Goal: Information Seeking & Learning: Learn about a topic

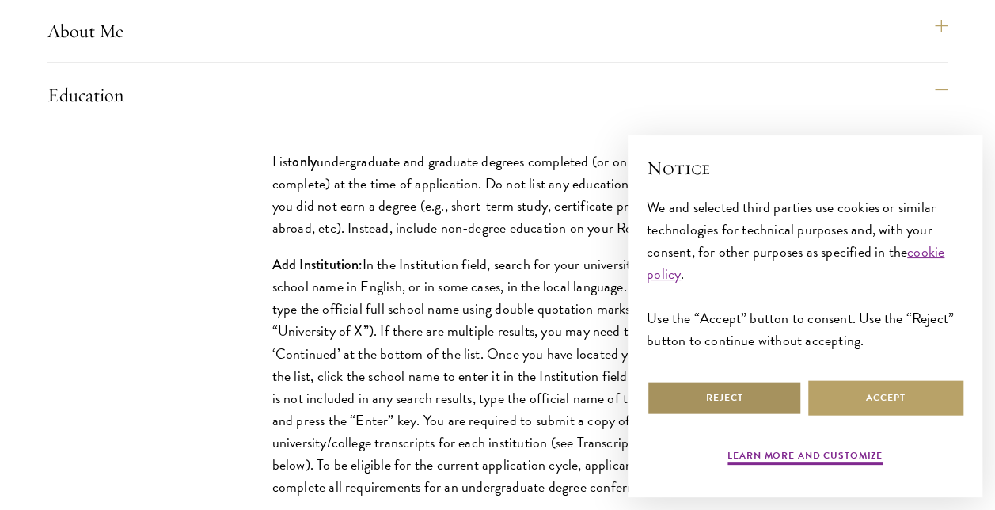
click at [712, 399] on button "Reject" at bounding box center [724, 398] width 155 height 36
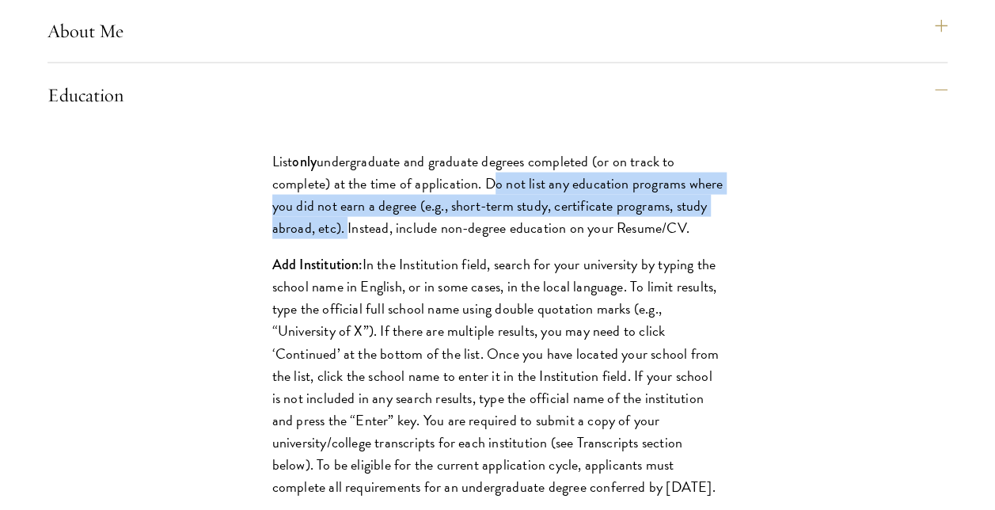
drag, startPoint x: 483, startPoint y: 233, endPoint x: 342, endPoint y: 277, distance: 147.4
click at [342, 239] on p "List only undergraduate and graduate degrees completed (or on track to complete…" at bounding box center [497, 194] width 451 height 89
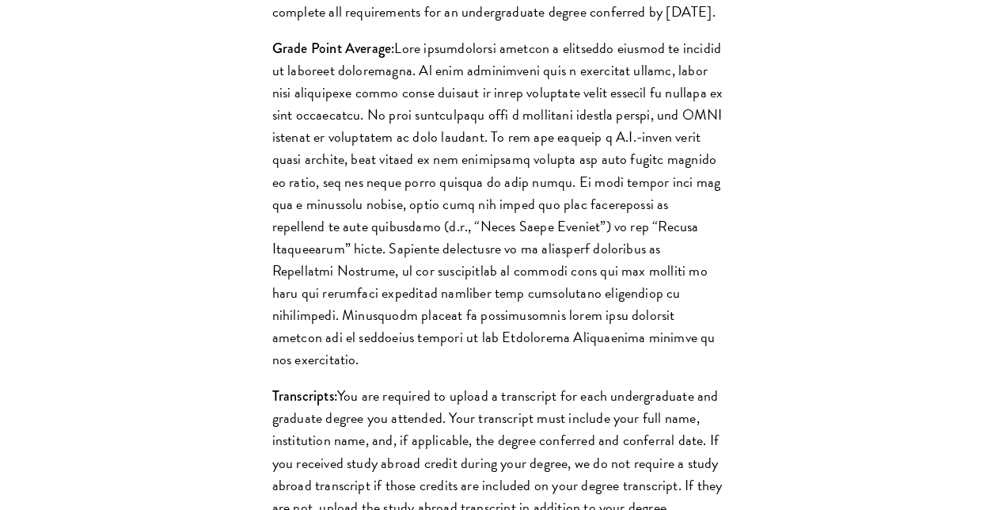
scroll to position [2057, 0]
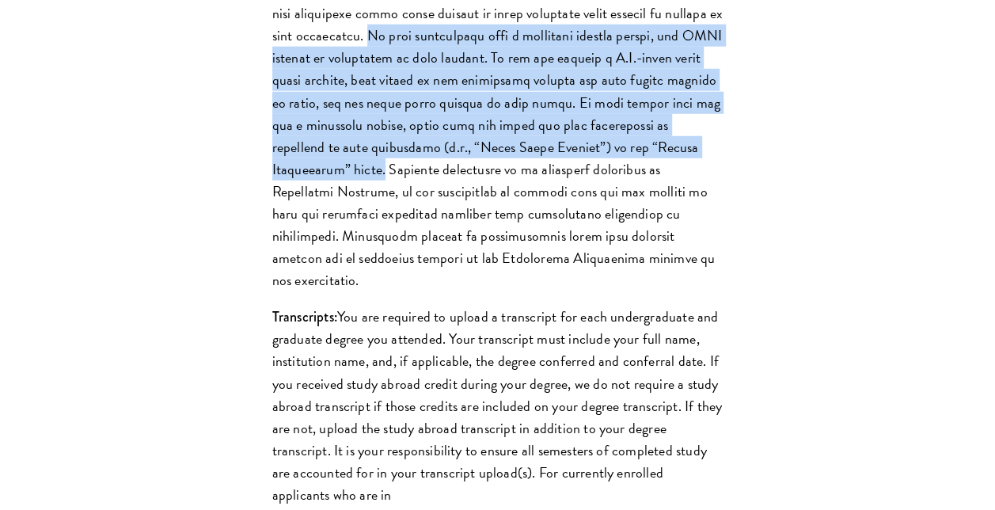
drag, startPoint x: 419, startPoint y: 104, endPoint x: 376, endPoint y: 245, distance: 146.7
click at [376, 245] on p "Grade Point Average:" at bounding box center [497, 124] width 451 height 333
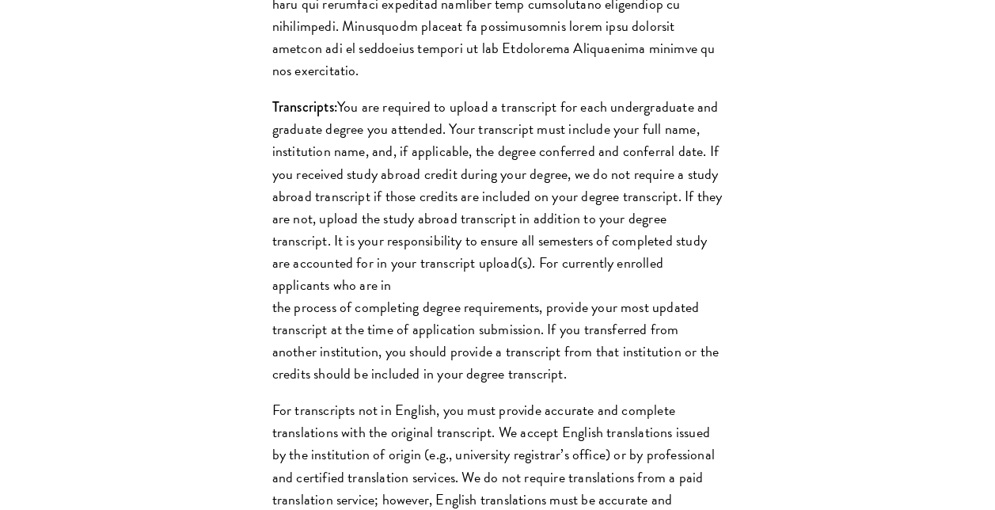
scroll to position [2294, 0]
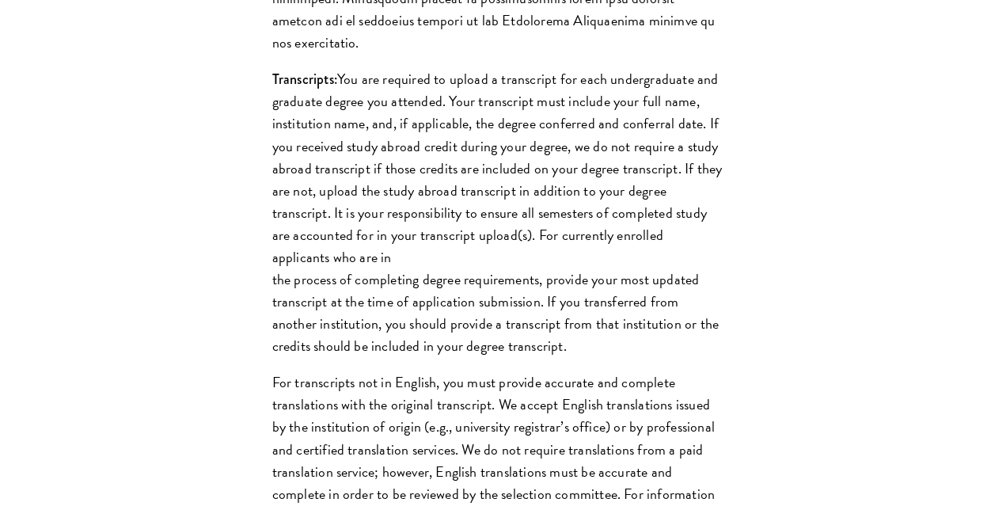
drag, startPoint x: 700, startPoint y: 168, endPoint x: 353, endPoint y: 301, distance: 372.0
click at [353, 301] on p "Transcripts: You are required to upload a transcript for each undergraduate and…" at bounding box center [497, 212] width 451 height 289
click at [850, 175] on div "List only undergraduate and graduate degrees completed (or on track to complete…" at bounding box center [497, 68] width 900 height 1467
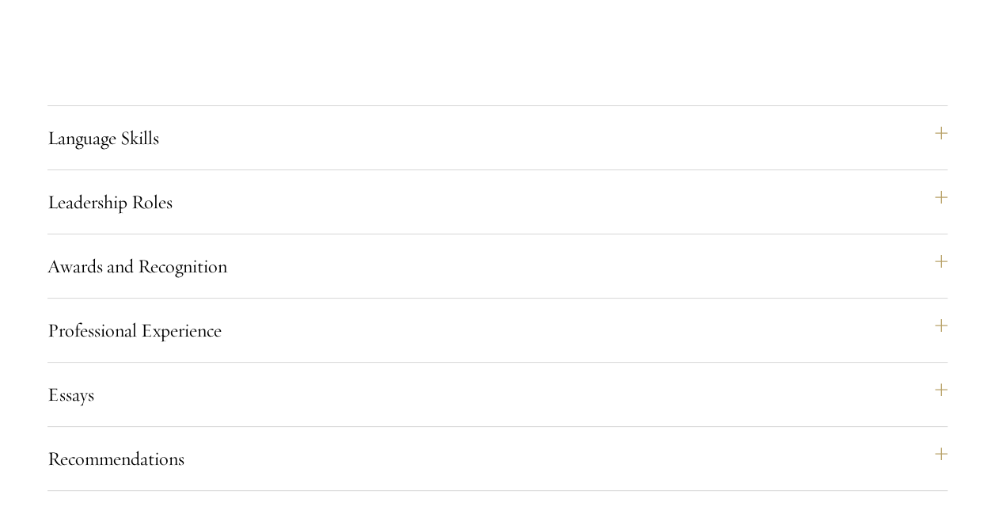
scroll to position [3006, 0]
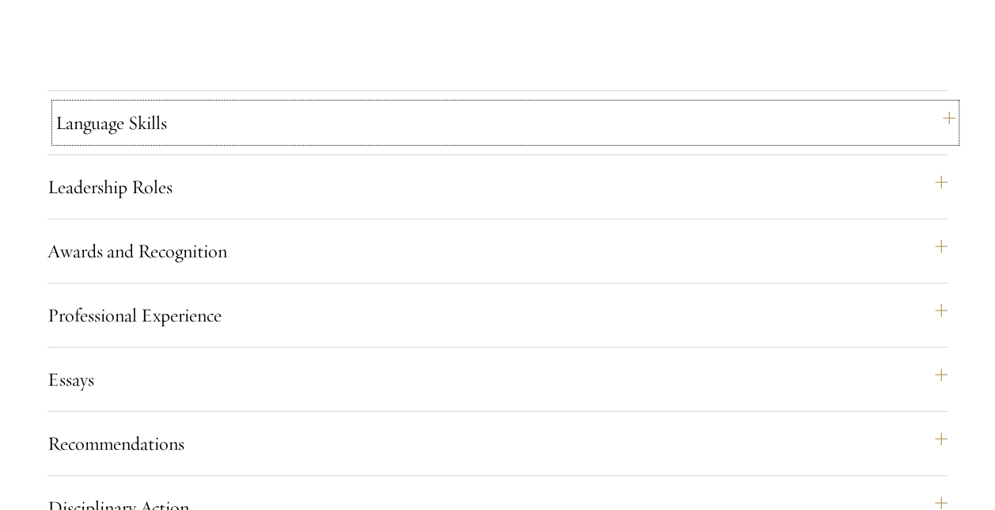
click at [366, 142] on button "Language Skills" at bounding box center [505, 123] width 900 height 38
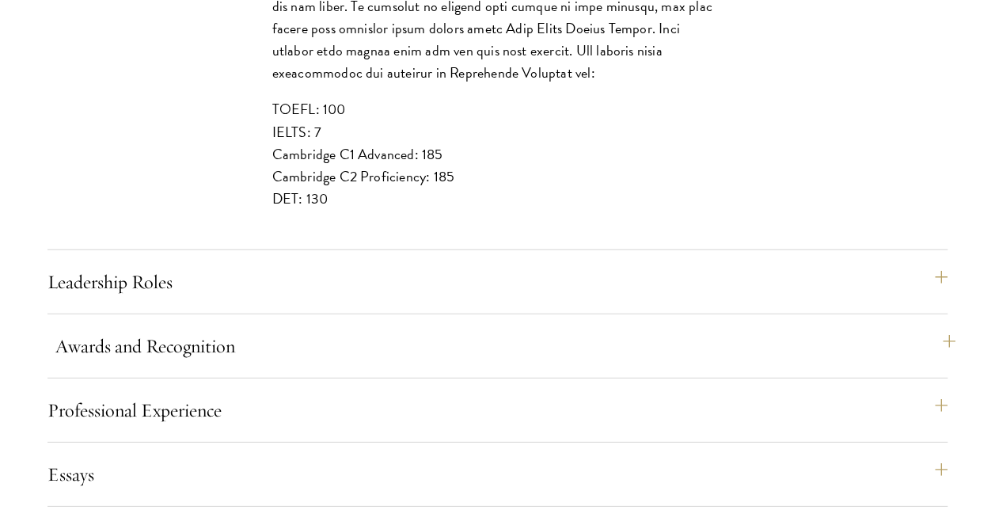
scroll to position [2136, 0]
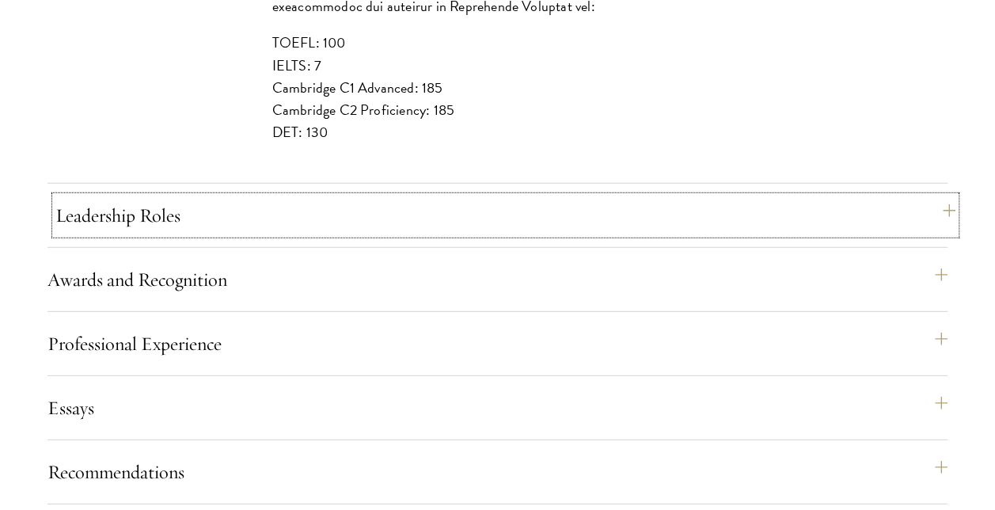
click at [946, 234] on button "Leadership Roles" at bounding box center [505, 215] width 900 height 38
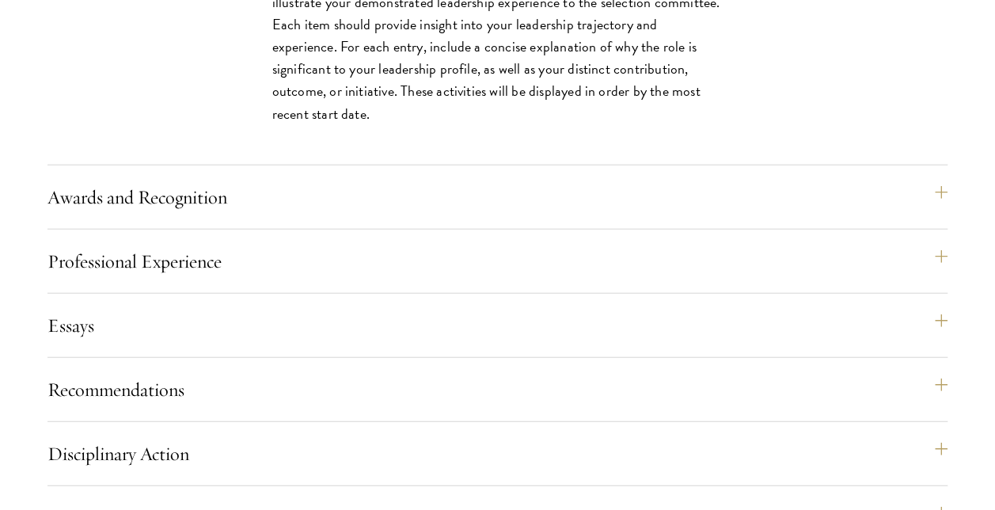
scroll to position [1819, 0]
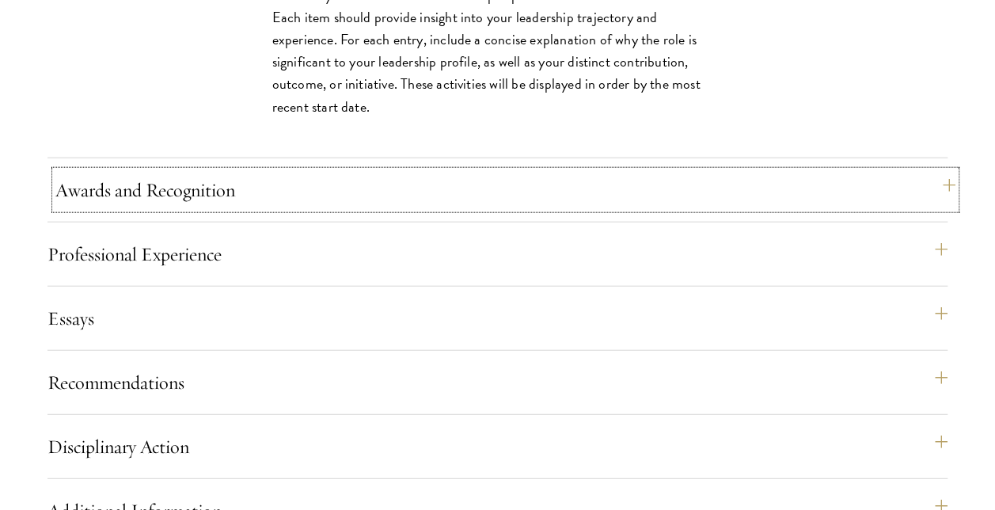
click at [954, 209] on button "Awards and Recognition" at bounding box center [505, 190] width 900 height 38
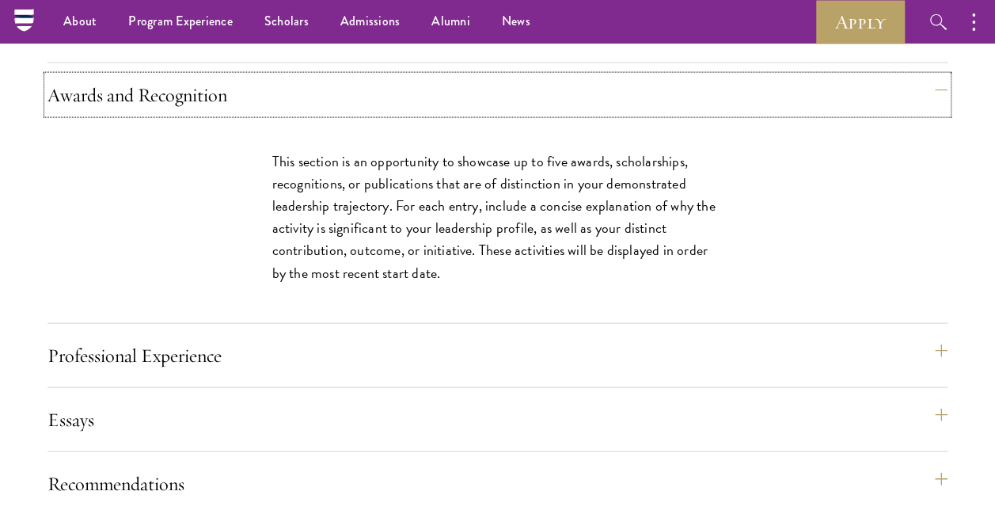
scroll to position [1659, 0]
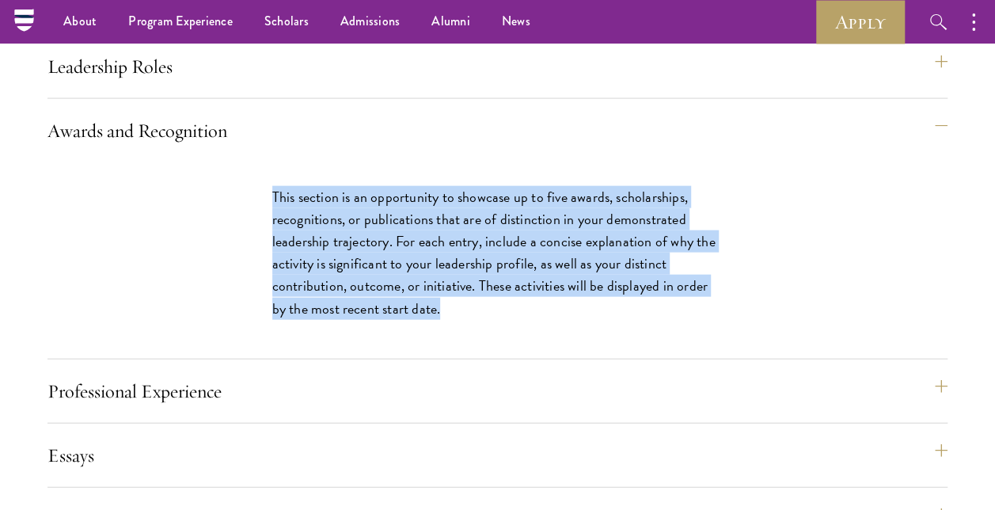
drag, startPoint x: 275, startPoint y: 241, endPoint x: 471, endPoint y: 350, distance: 223.9
click at [471, 319] on p "This section is an opportunity to showcase up to five awards, scholarships, rec…" at bounding box center [497, 252] width 451 height 133
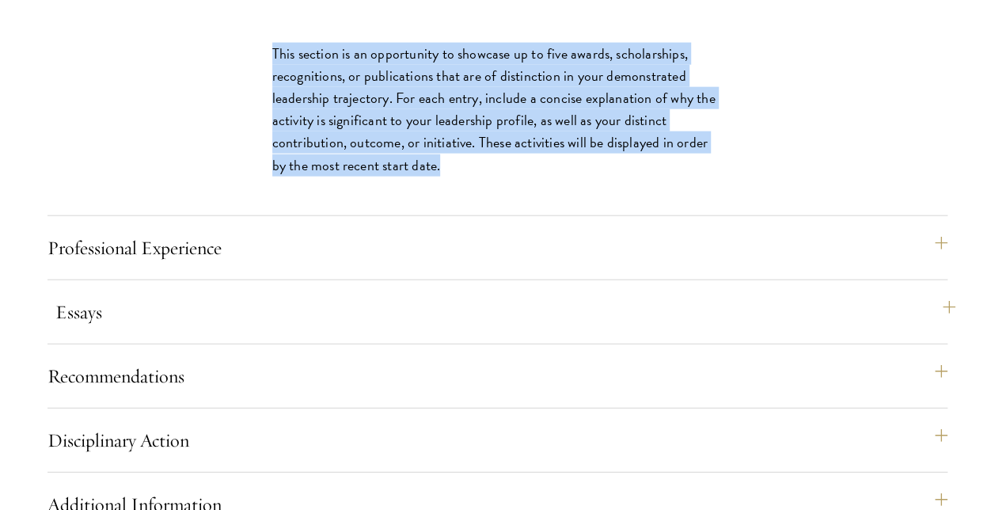
scroll to position [1818, 0]
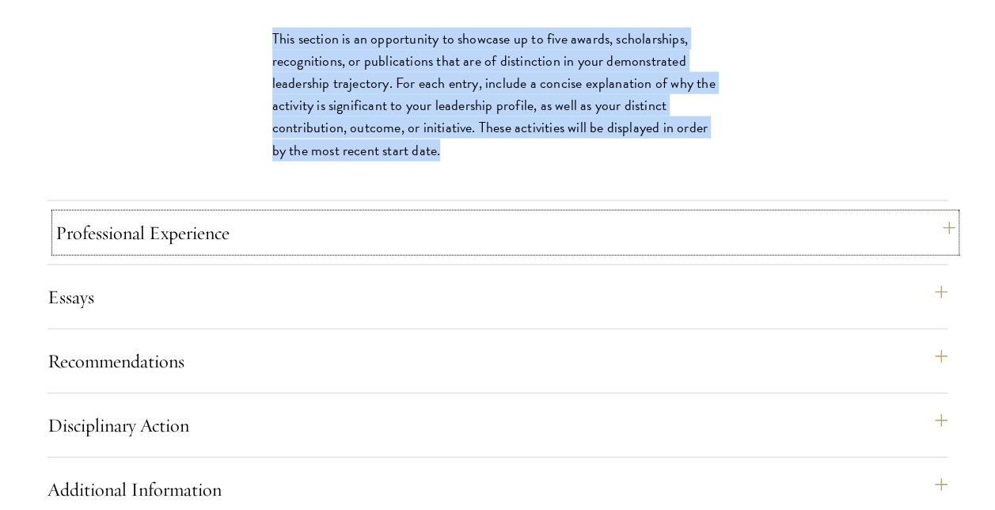
click at [932, 252] on button "Professional Experience" at bounding box center [505, 233] width 900 height 38
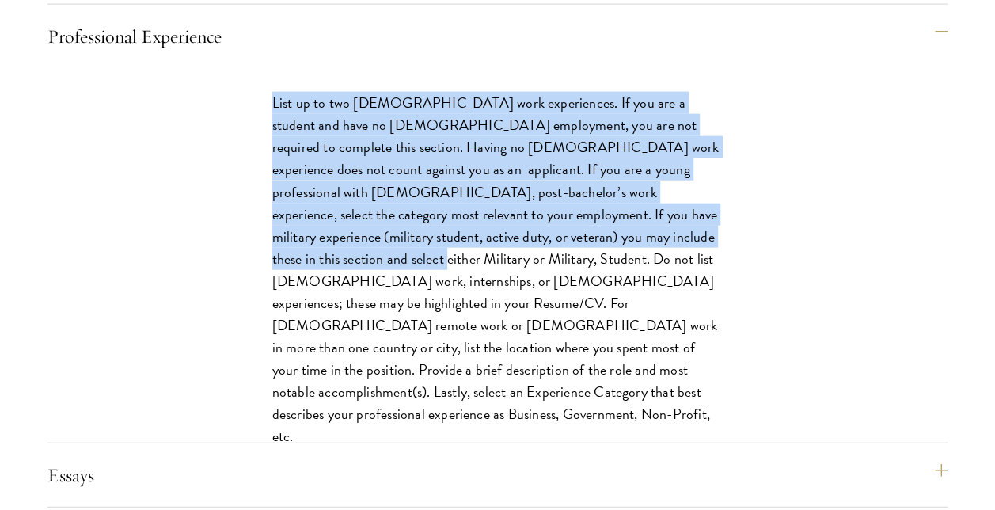
drag, startPoint x: 271, startPoint y: 153, endPoint x: 521, endPoint y: 286, distance: 283.2
click at [521, 285] on div "List up to two full-time work experiences. If you are a student and have no ful…" at bounding box center [498, 277] width 546 height 419
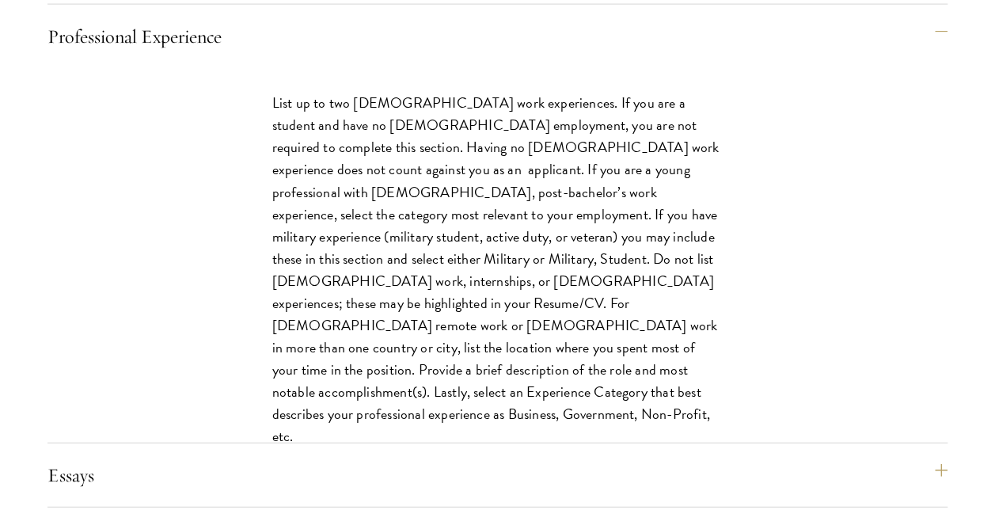
click at [182, 336] on div "List up to two full-time work experiences. If you are a student and have no ful…" at bounding box center [497, 255] width 900 height 374
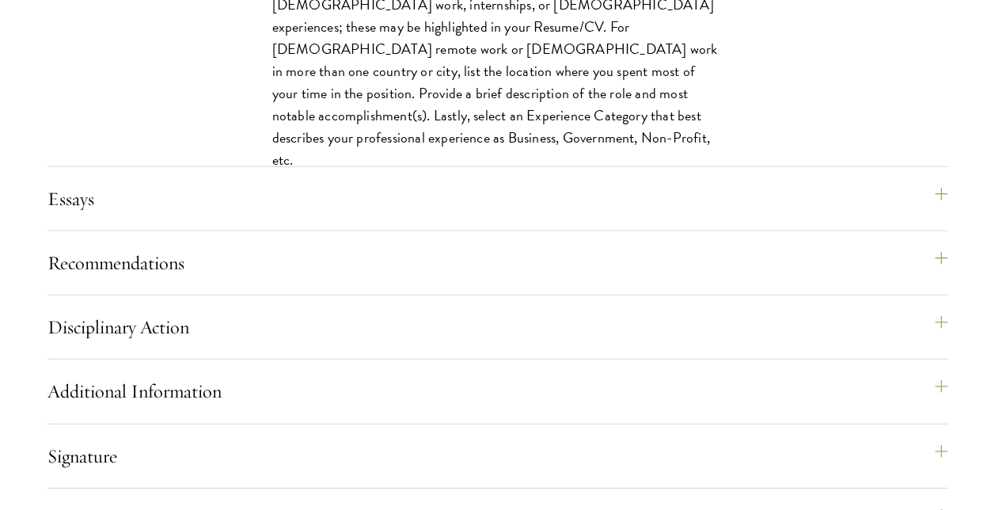
scroll to position [2134, 0]
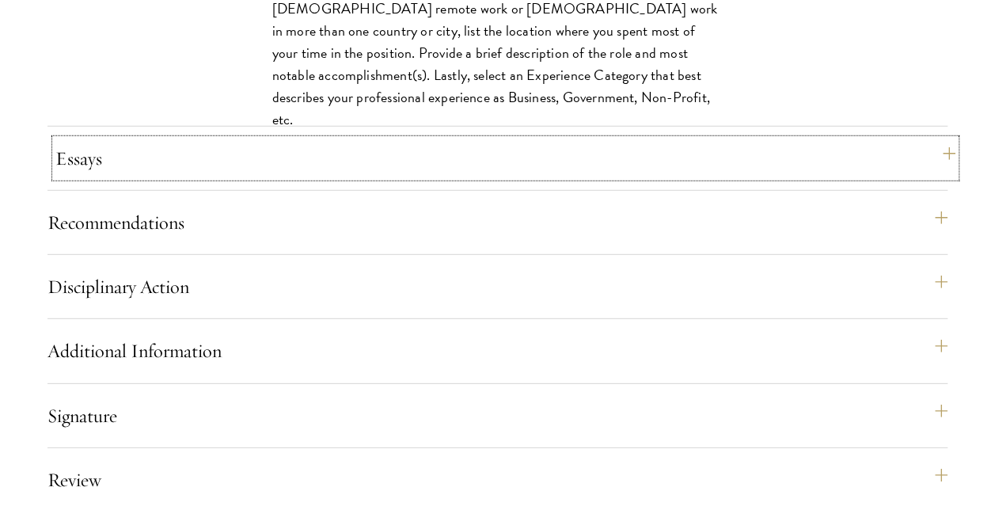
click at [275, 177] on button "Essays" at bounding box center [505, 158] width 900 height 38
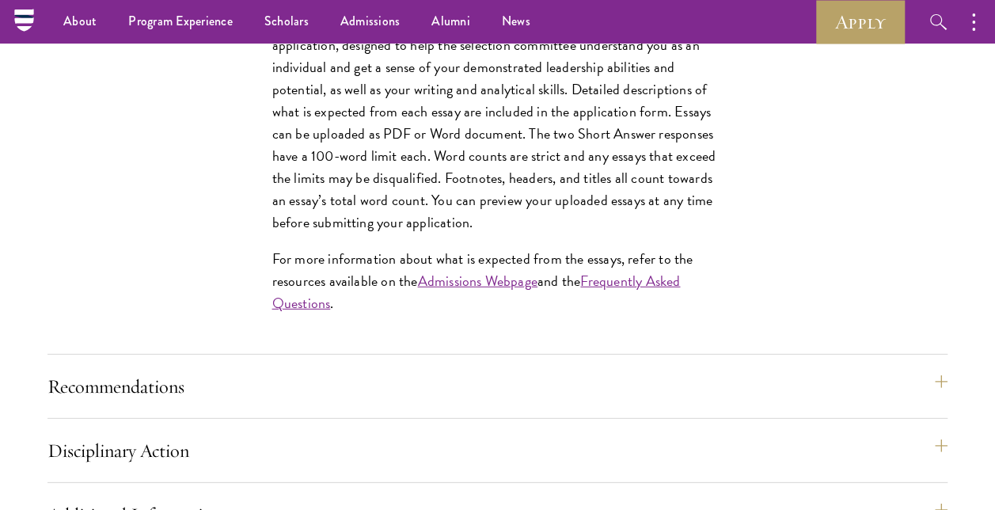
scroll to position [1897, 0]
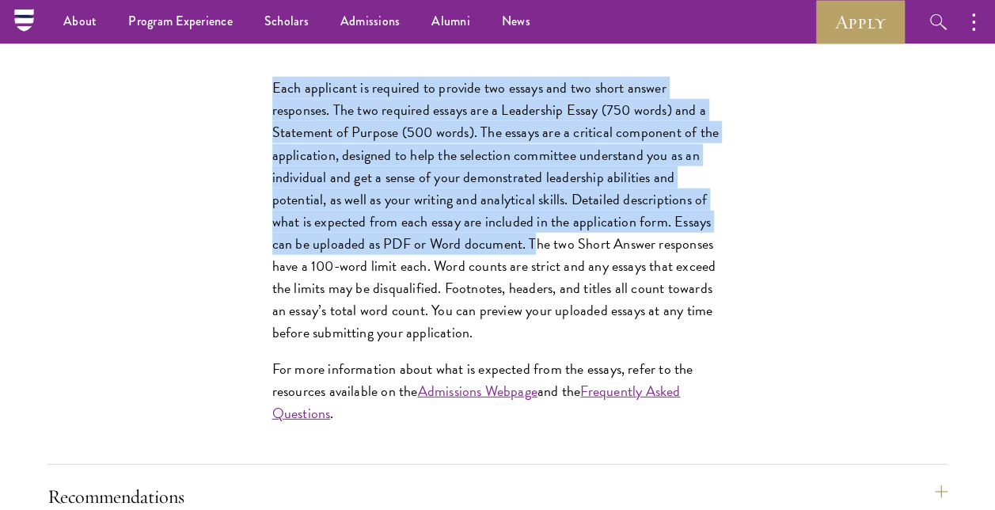
drag, startPoint x: 267, startPoint y: 135, endPoint x: 529, endPoint y: 290, distance: 303.7
click at [529, 290] on div "Each applicant is required to provide two essays and two short answer responses…" at bounding box center [498, 258] width 546 height 411
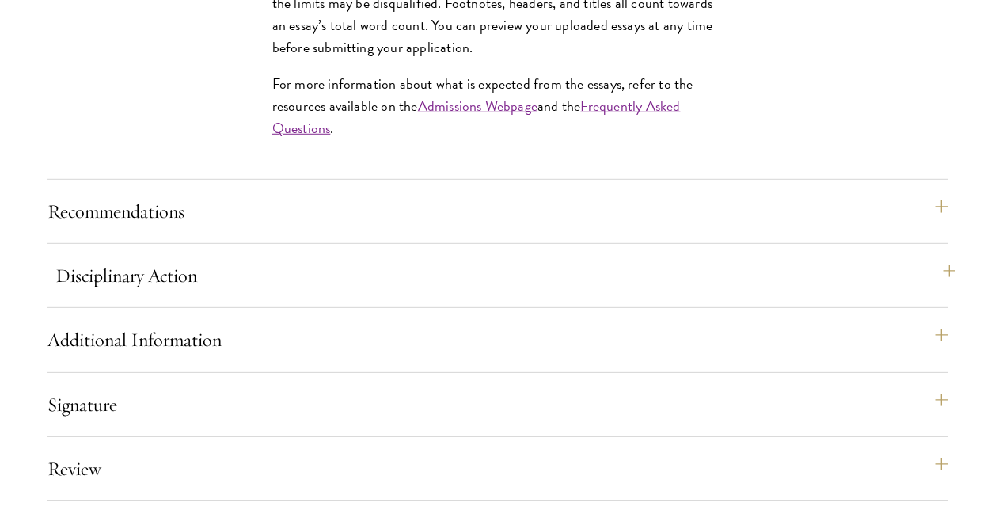
scroll to position [2213, 0]
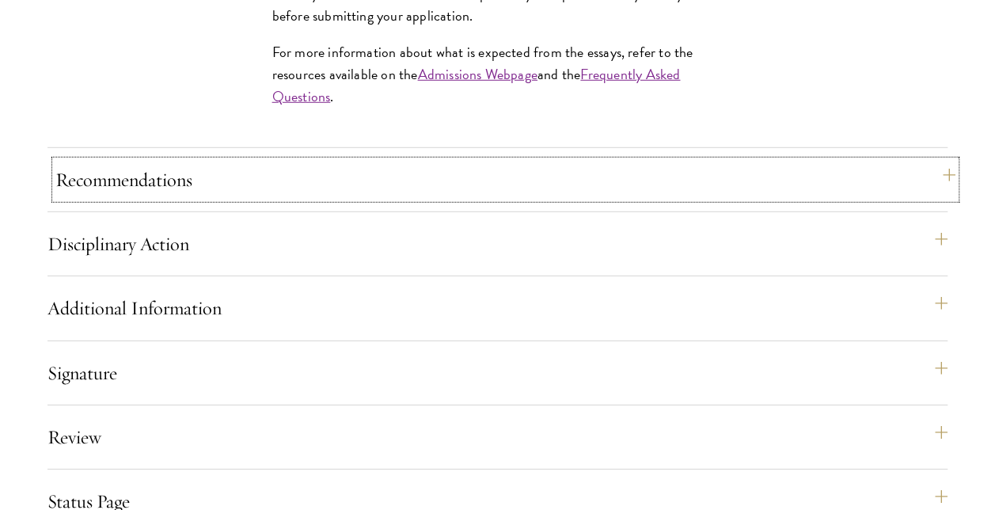
click at [932, 199] on button "Recommendations" at bounding box center [505, 180] width 900 height 38
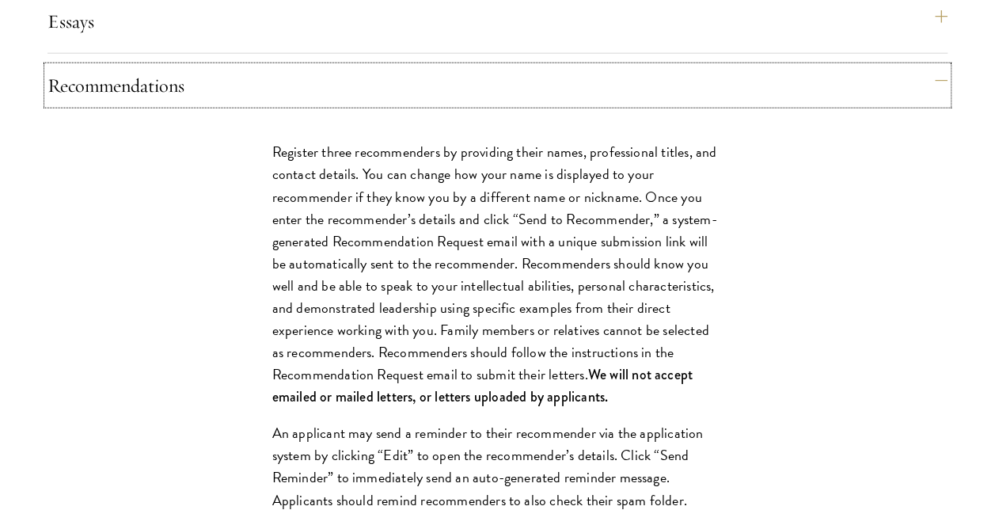
scroll to position [1976, 0]
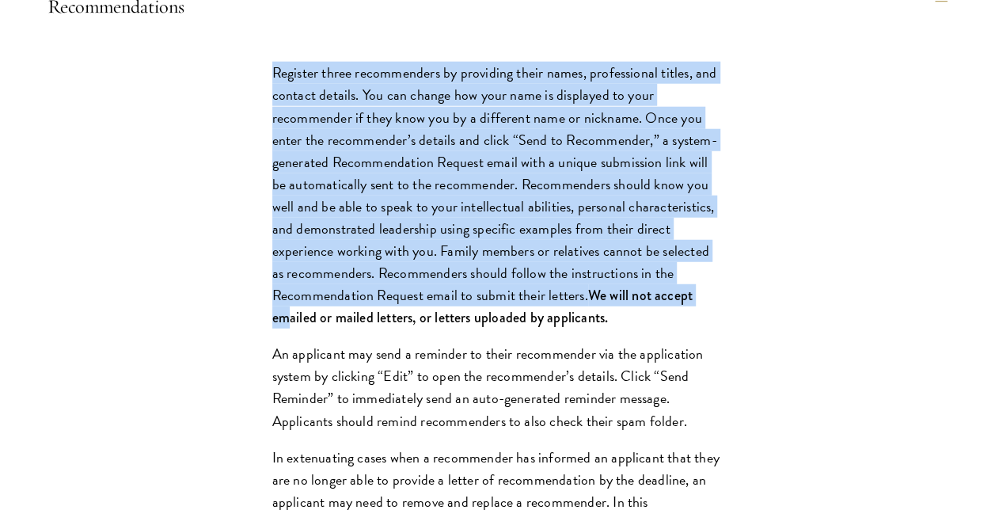
drag, startPoint x: 261, startPoint y: 117, endPoint x: 284, endPoint y: 362, distance: 245.6
click at [285, 361] on div "Register three recommenders by providing their names, professional titles, and …" at bounding box center [498, 520] width 546 height 965
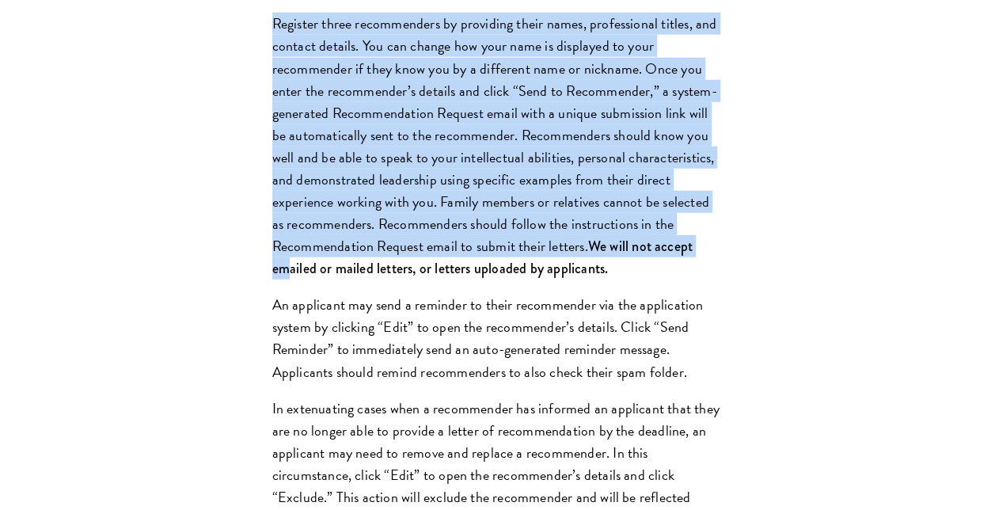
scroll to position [2055, 0]
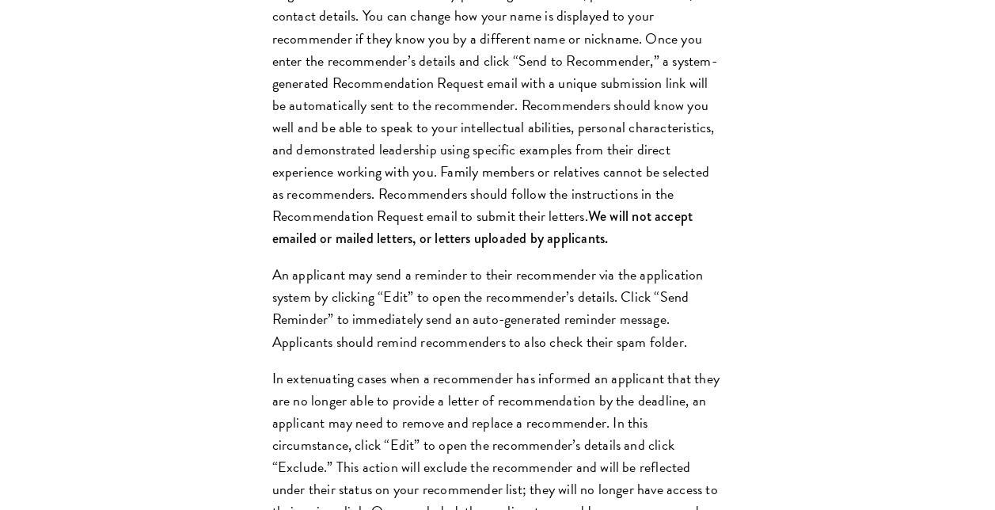
click at [226, 313] on div "Register three recommenders by providing their names, professional titles, and …" at bounding box center [498, 441] width 546 height 965
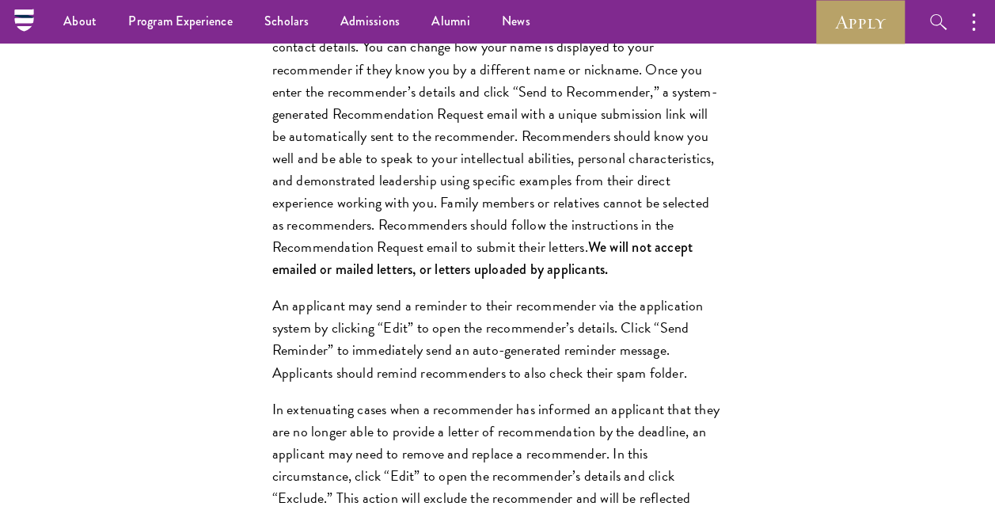
scroll to position [1976, 0]
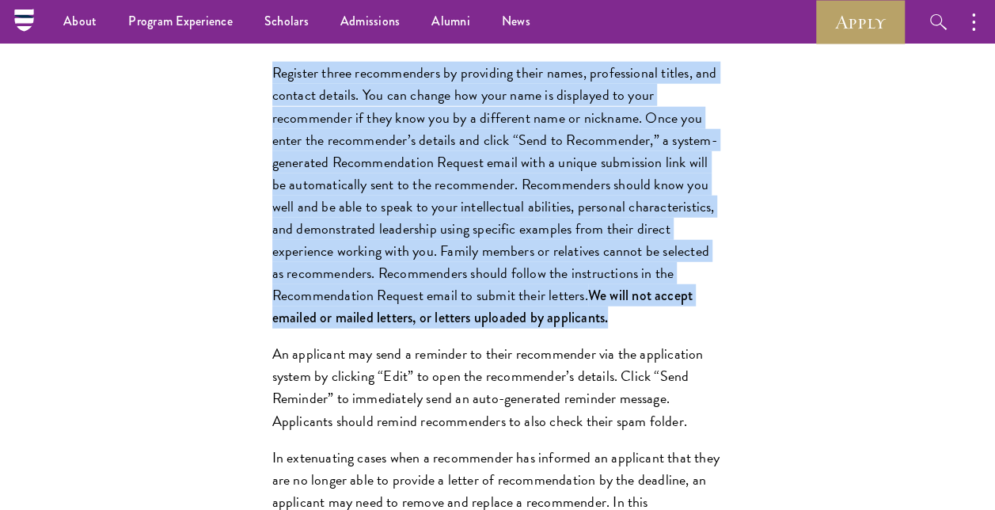
drag, startPoint x: 625, startPoint y: 353, endPoint x: 233, endPoint y: 120, distance: 455.6
click at [233, 120] on div "Register three recommenders by providing their names, professional titles, and …" at bounding box center [498, 520] width 546 height 965
drag, startPoint x: 233, startPoint y: 120, endPoint x: 226, endPoint y: 179, distance: 59.0
click at [226, 179] on div "Register three recommenders by providing their names, professional titles, and …" at bounding box center [498, 520] width 546 height 965
click at [242, 233] on div "Register three recommenders by providing their names, professional titles, and …" at bounding box center [498, 520] width 546 height 965
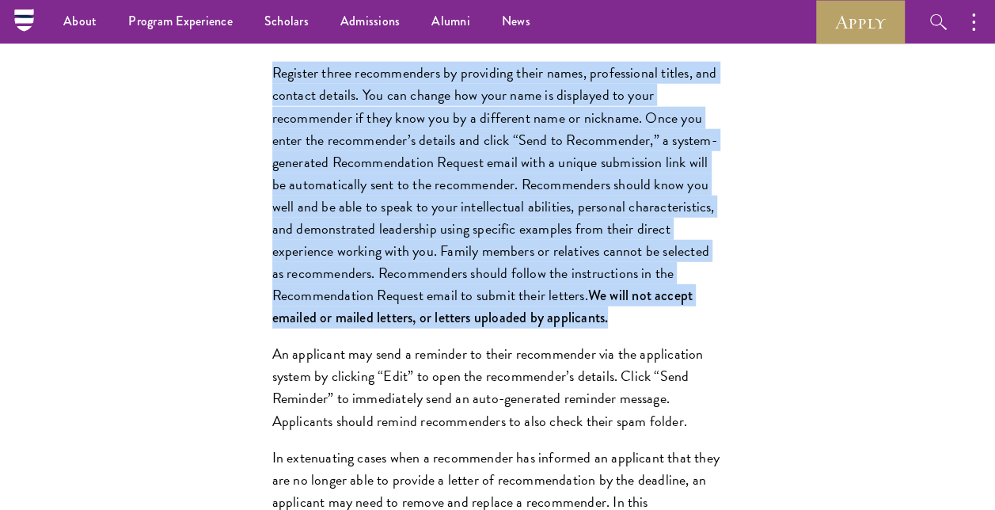
click at [723, 250] on div "Register three recommenders by providing their names, professional titles, and …" at bounding box center [498, 520] width 546 height 965
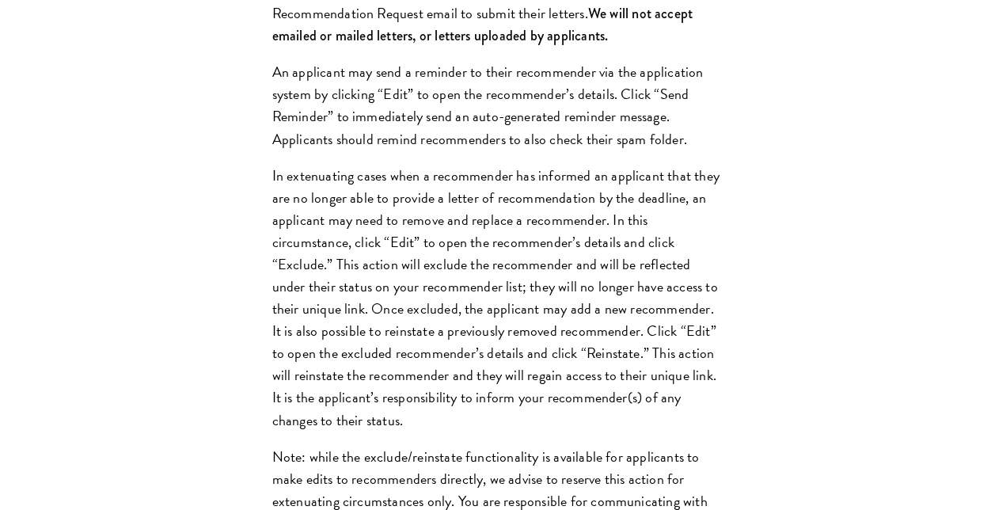
scroll to position [2292, 0]
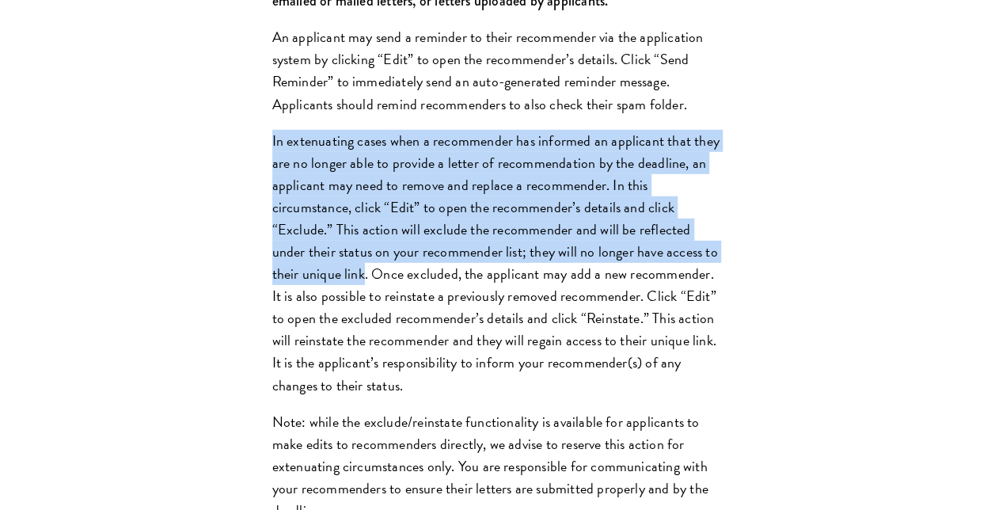
drag, startPoint x: 265, startPoint y: 183, endPoint x: 332, endPoint y: 314, distance: 147.6
click at [332, 314] on div "Register three recommenders by providing their names, professional titles, and …" at bounding box center [498, 203] width 546 height 965
click at [813, 300] on div "Register three recommenders by providing their names, professional titles, and …" at bounding box center [497, 214] width 900 height 987
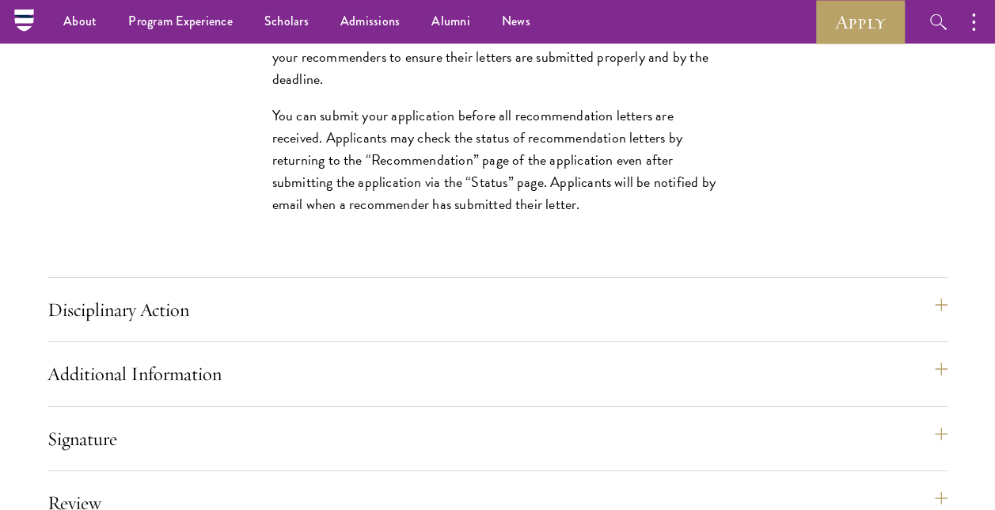
scroll to position [2688, 0]
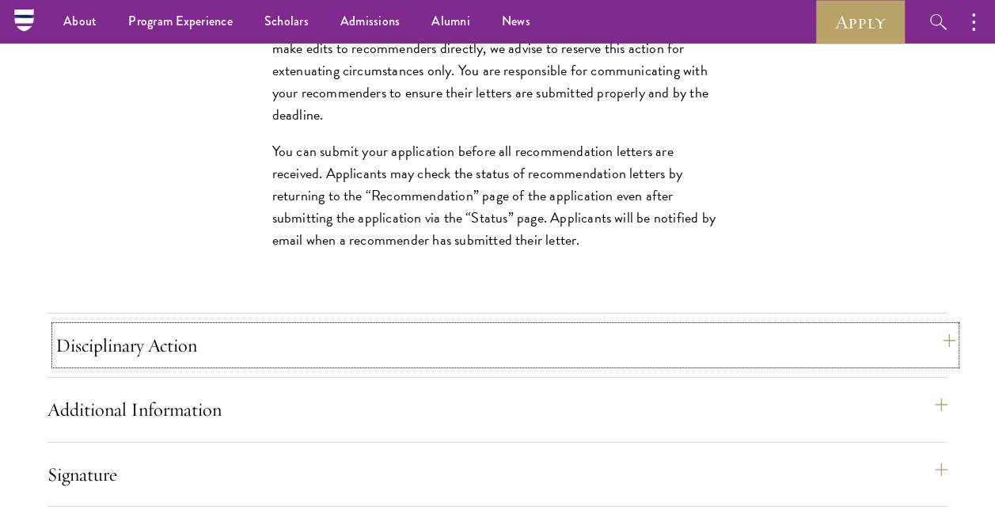
click at [149, 364] on button "Disciplinary Action" at bounding box center [505, 345] width 900 height 38
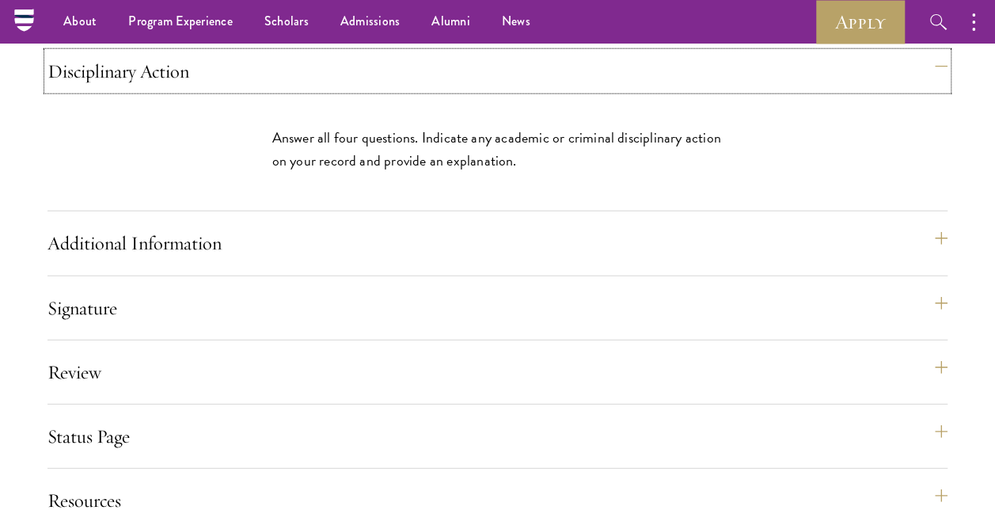
scroll to position [1897, 0]
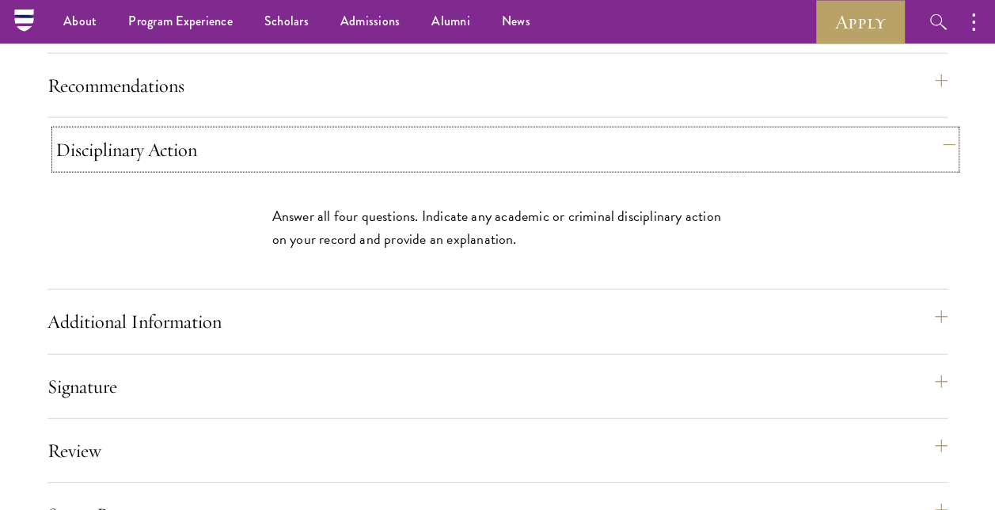
click at [256, 169] on button "Disciplinary Action" at bounding box center [505, 150] width 900 height 38
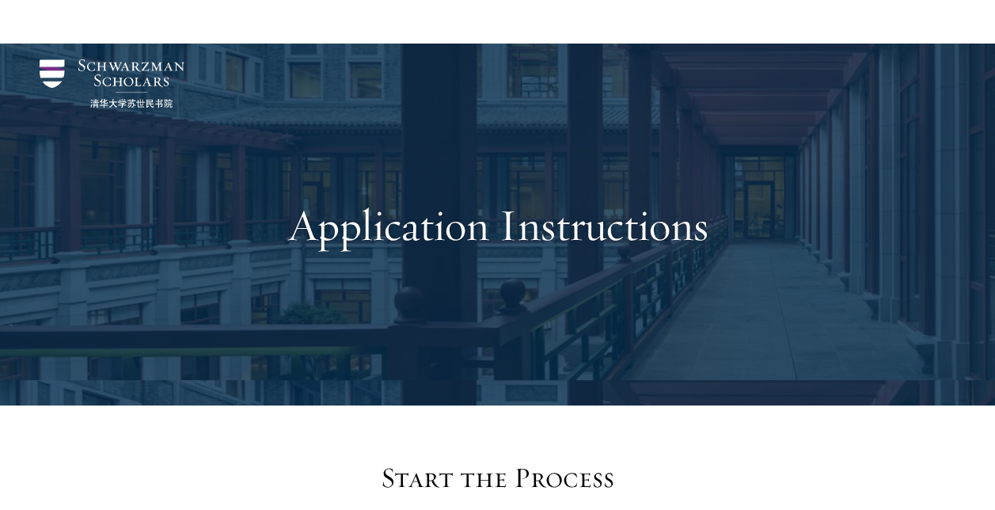
scroll to position [396, 0]
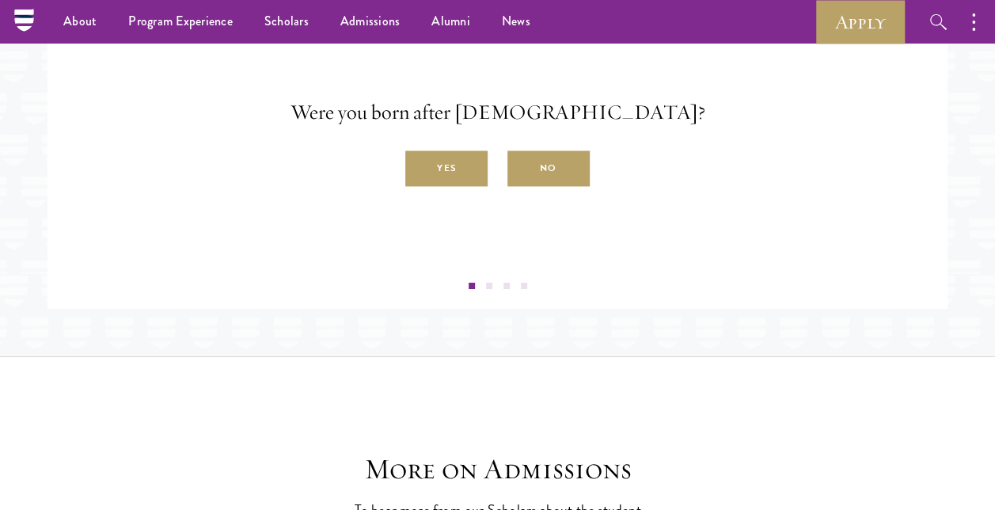
scroll to position [2586, 0]
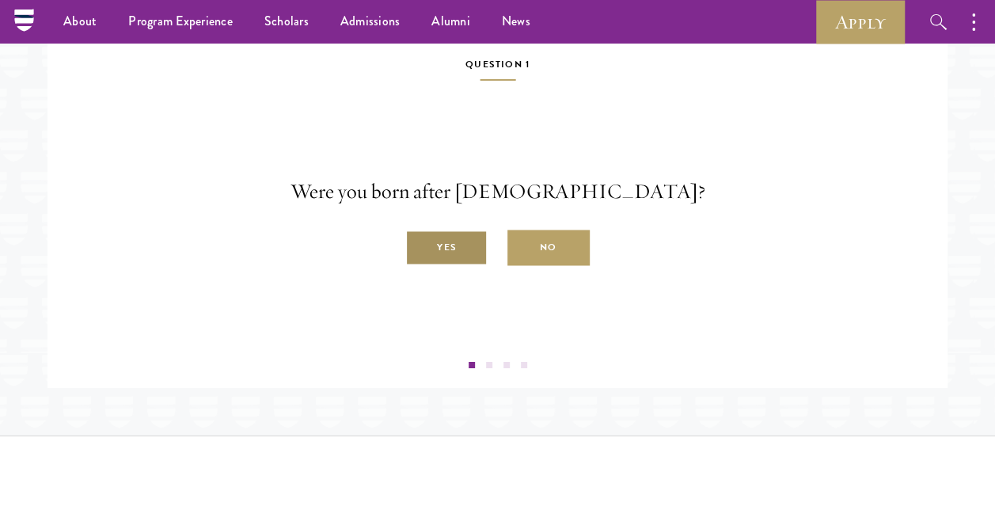
click at [440, 266] on label "Yes" at bounding box center [446, 248] width 82 height 36
click at [419, 246] on input "Yes" at bounding box center [412, 239] width 14 height 14
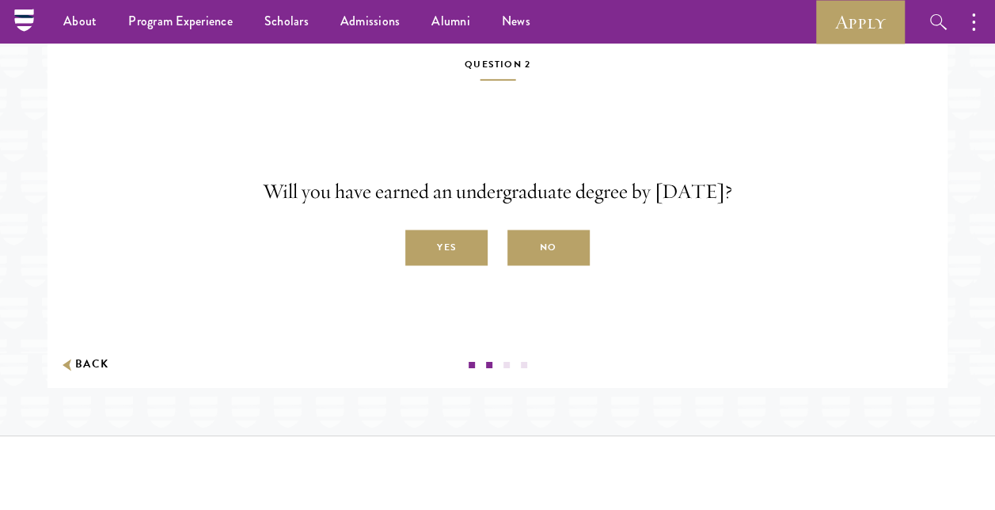
click at [475, 266] on label "Yes" at bounding box center [446, 248] width 82 height 36
click at [419, 246] on input "Yes" at bounding box center [412, 239] width 14 height 14
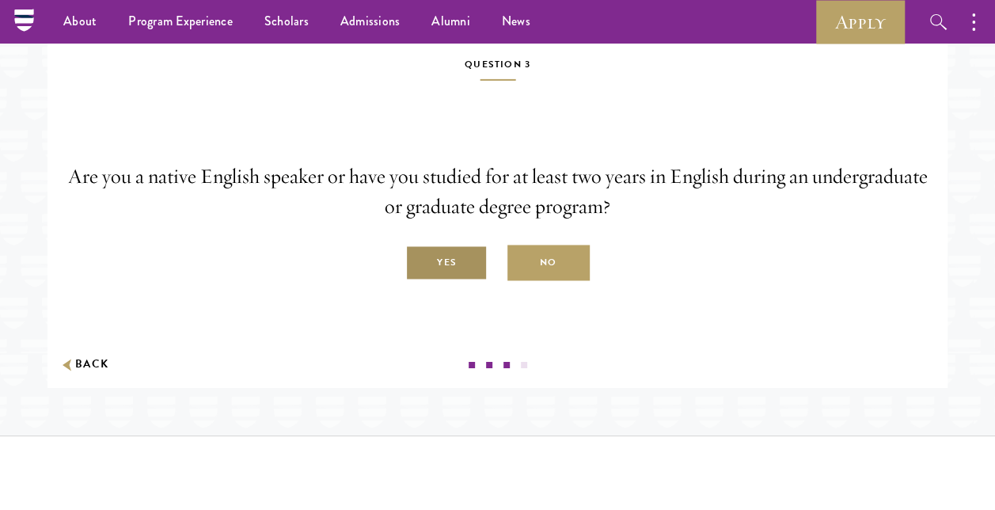
click at [454, 281] on label "Yes" at bounding box center [446, 263] width 82 height 36
click at [419, 261] on input "Yes" at bounding box center [412, 254] width 14 height 14
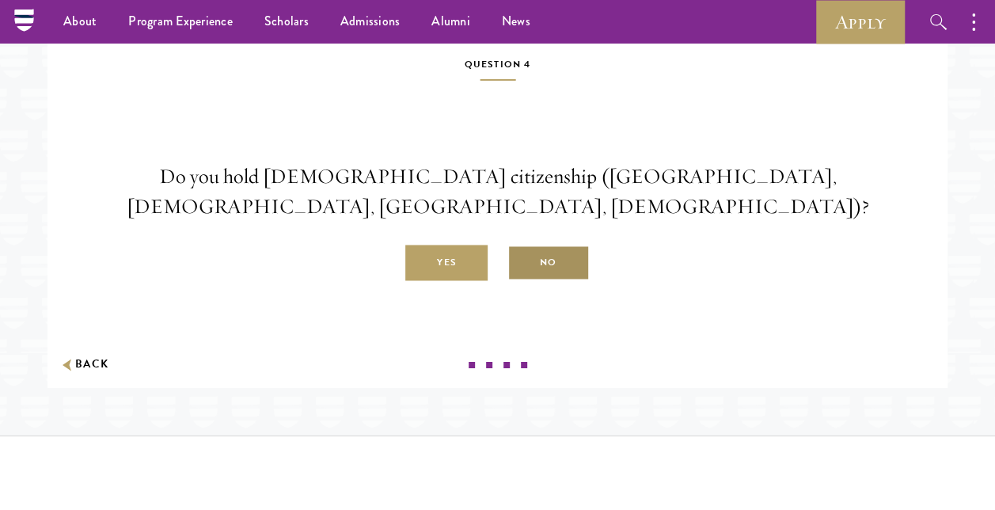
click at [548, 279] on label "No" at bounding box center [548, 263] width 82 height 36
click at [521, 261] on input "No" at bounding box center [514, 254] width 14 height 14
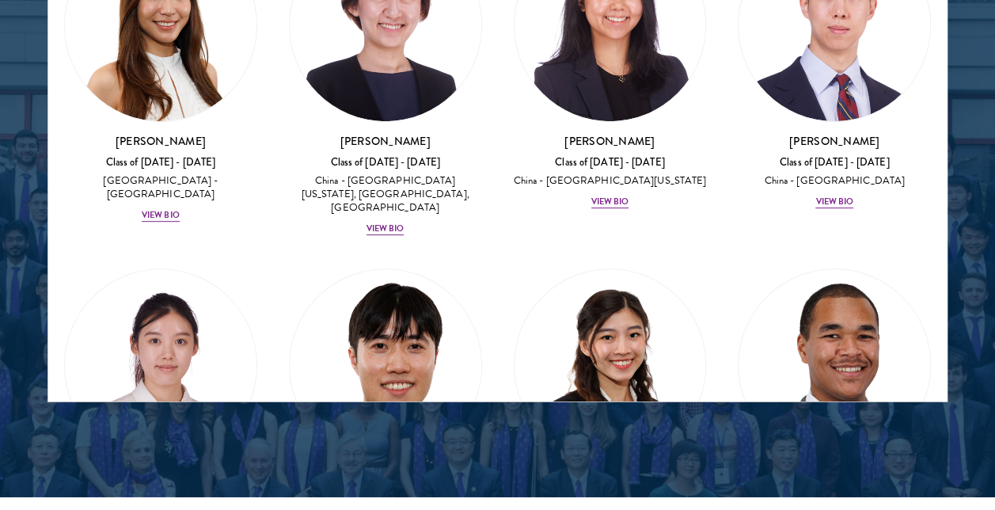
scroll to position [6251, 0]
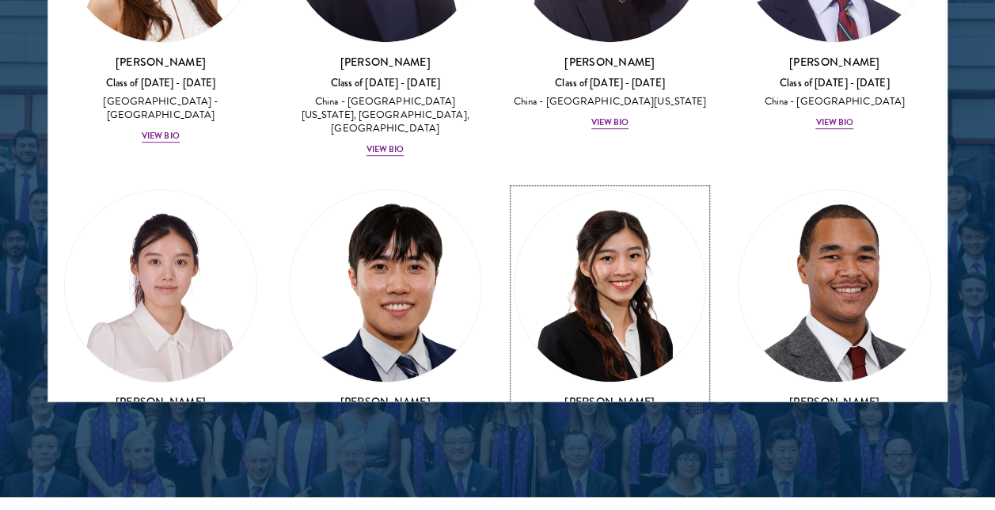
click at [601, 456] on div "View Bio" at bounding box center [610, 462] width 38 height 13
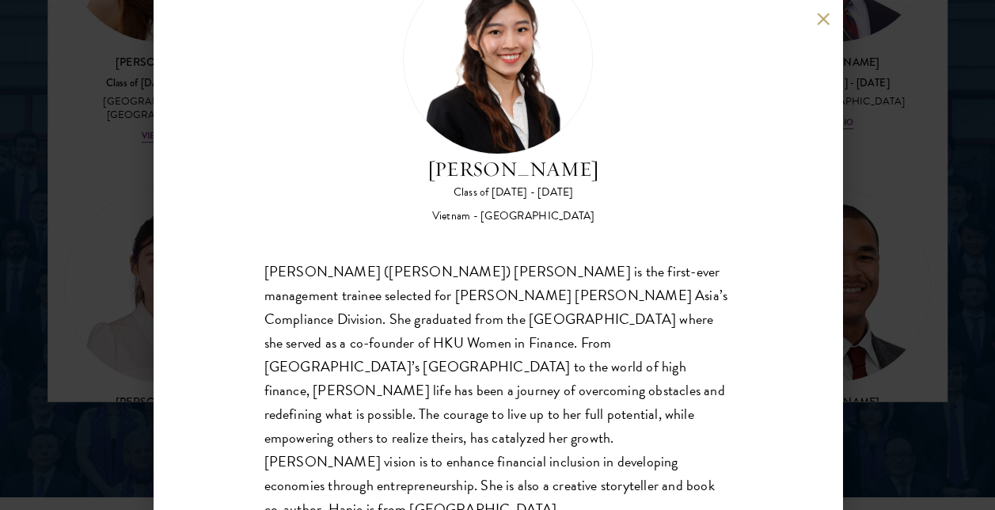
scroll to position [94, 0]
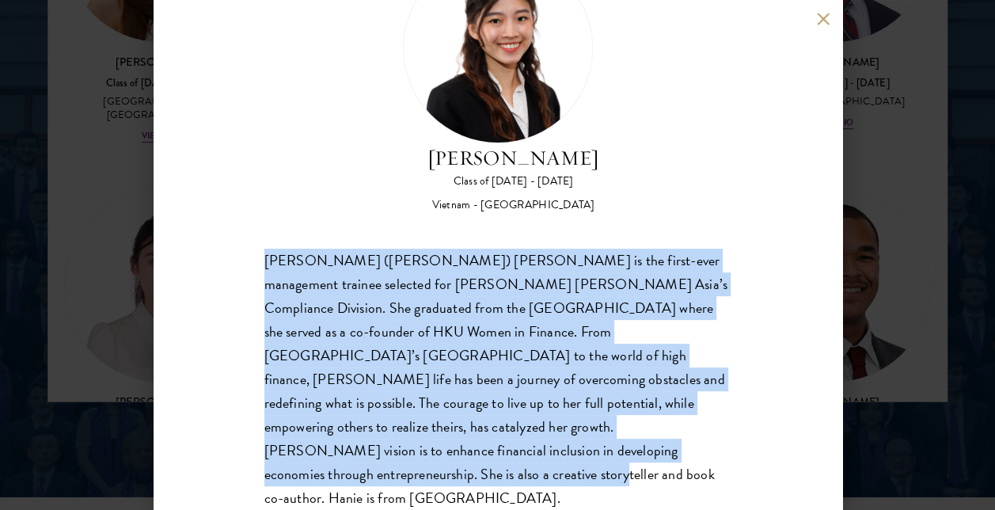
drag, startPoint x: 252, startPoint y: 250, endPoint x: 663, endPoint y: 457, distance: 460.8
click at [663, 457] on div "[PERSON_NAME] Class of [DATE] - [DATE] [GEOGRAPHIC_DATA] - [GEOGRAPHIC_DATA] [P…" at bounding box center [498, 255] width 688 height 510
drag, startPoint x: 663, startPoint y: 457, endPoint x: 635, endPoint y: 457, distance: 28.5
click at [635, 457] on div "[PERSON_NAME] ([PERSON_NAME]) [PERSON_NAME] is the first-ever management traine…" at bounding box center [497, 379] width 467 height 262
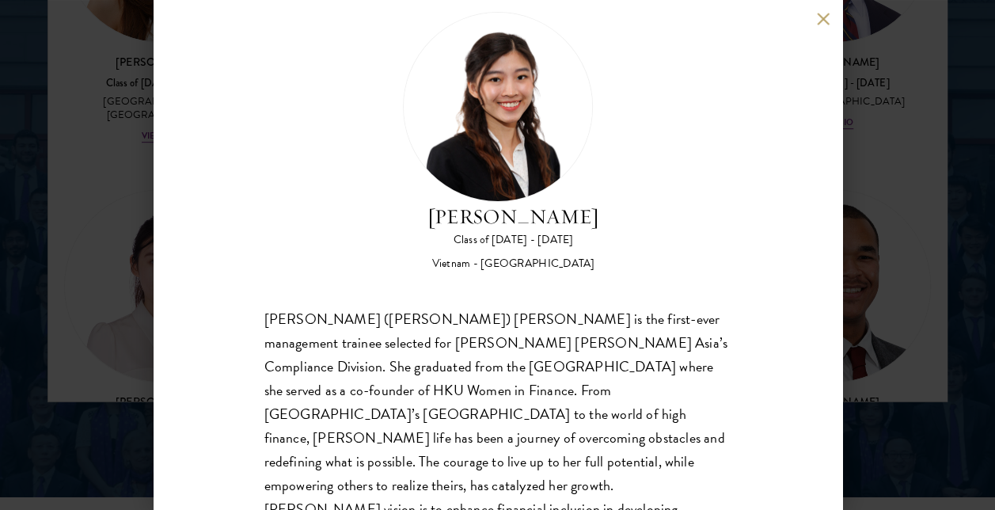
scroll to position [15, 0]
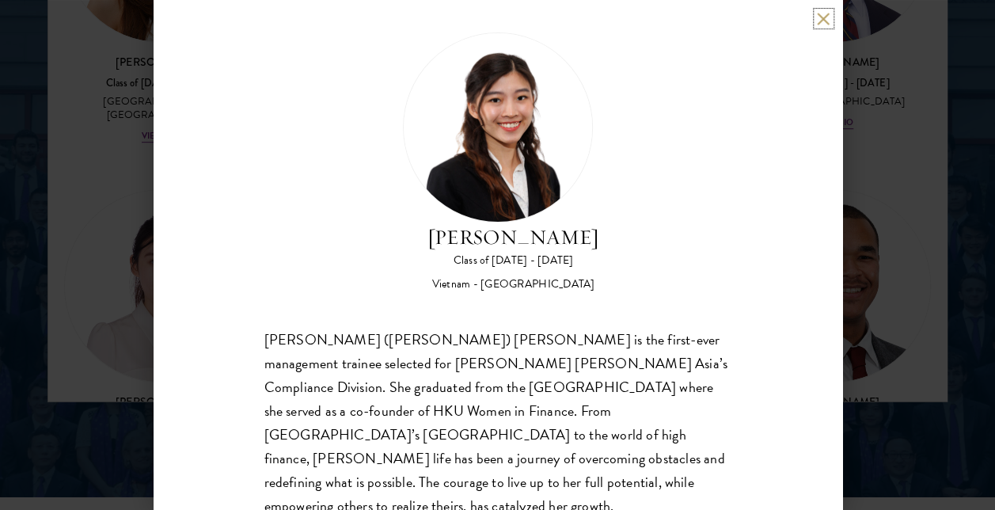
click at [823, 21] on button at bounding box center [823, 18] width 13 height 13
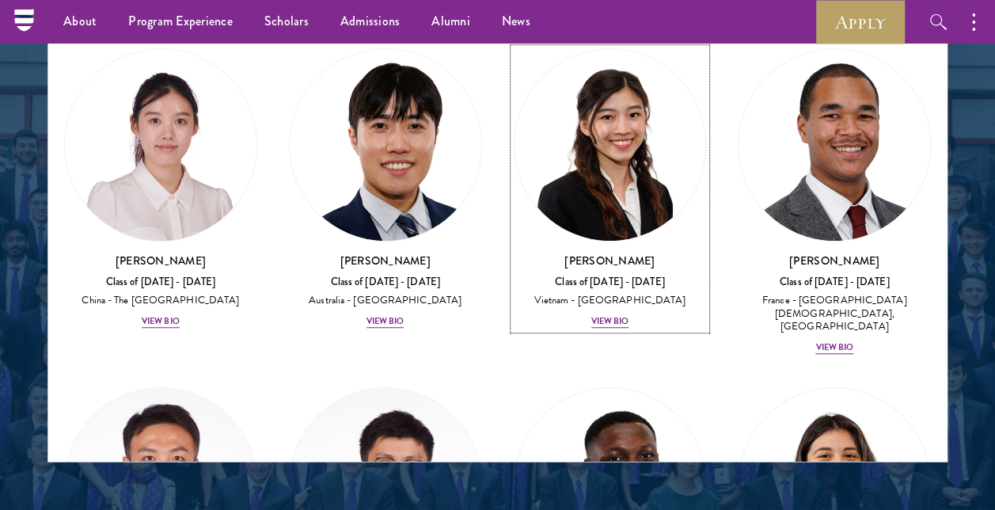
scroll to position [6489, 0]
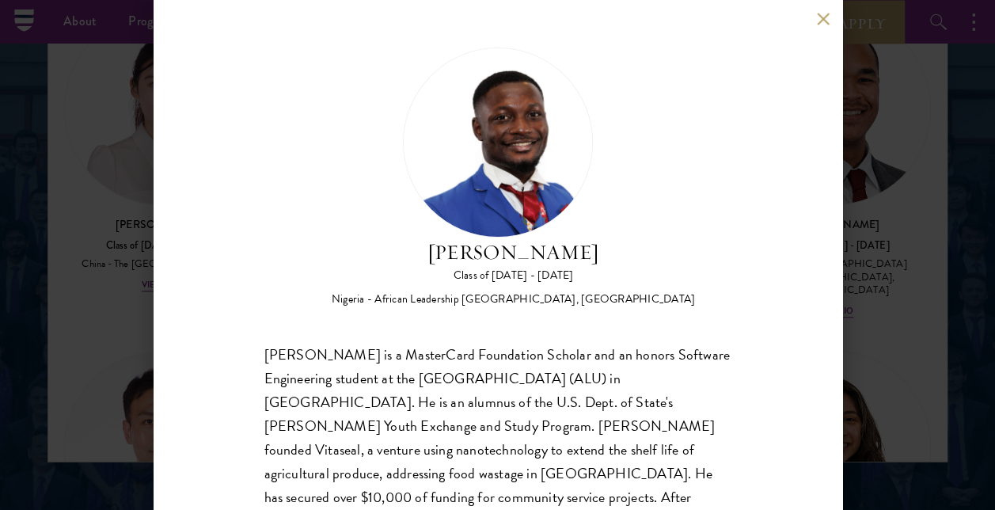
click at [817, 12] on button at bounding box center [823, 18] width 13 height 13
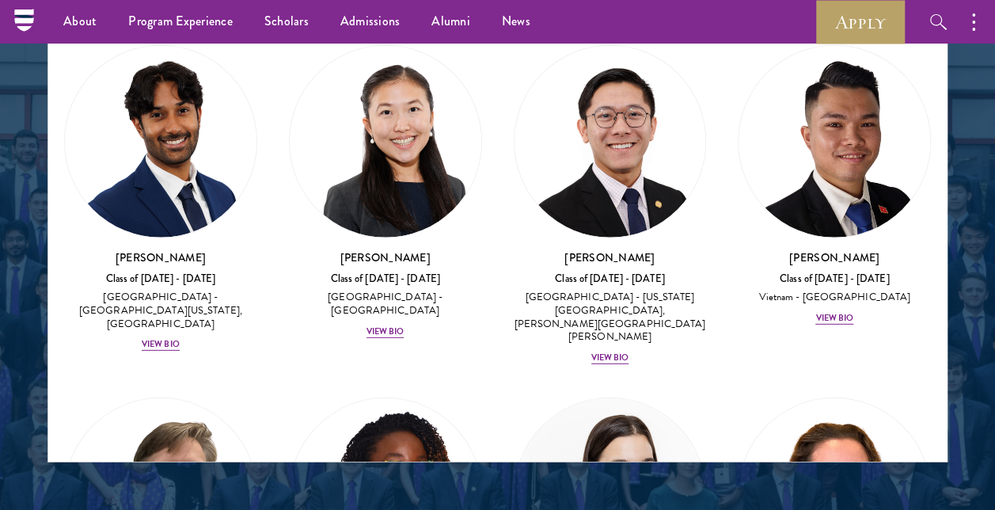
scroll to position [8230, 0]
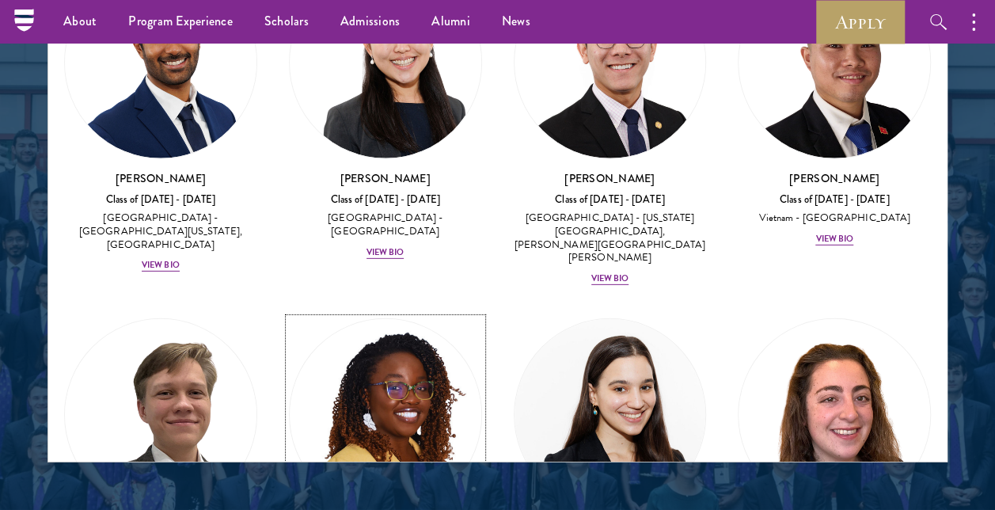
drag, startPoint x: 476, startPoint y: 203, endPoint x: 445, endPoint y: 223, distance: 37.8
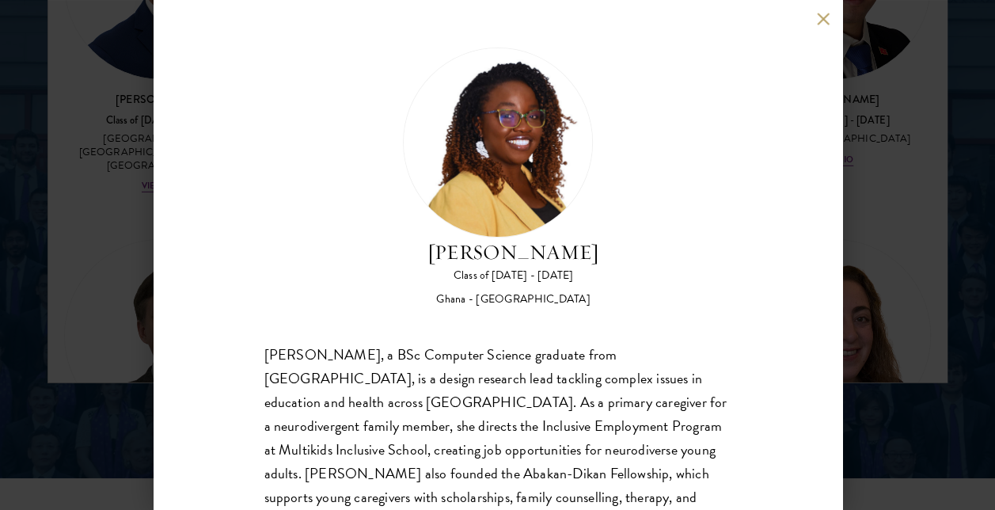
click at [819, 23] on button at bounding box center [823, 18] width 13 height 13
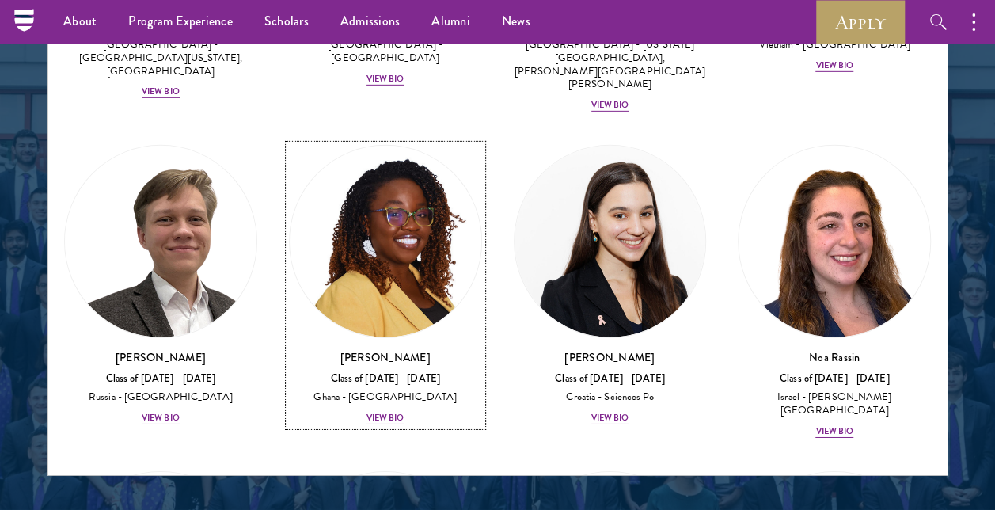
scroll to position [8439, 0]
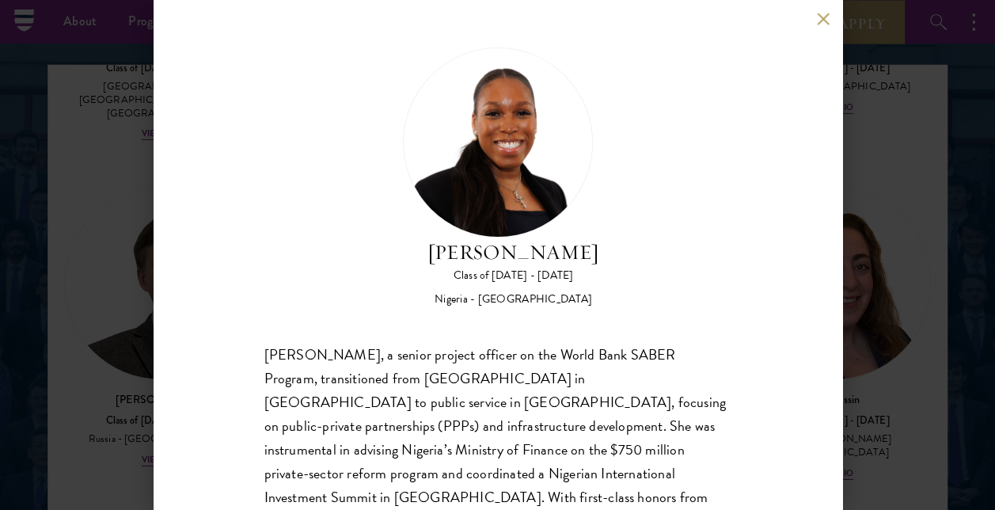
scroll to position [1984, 0]
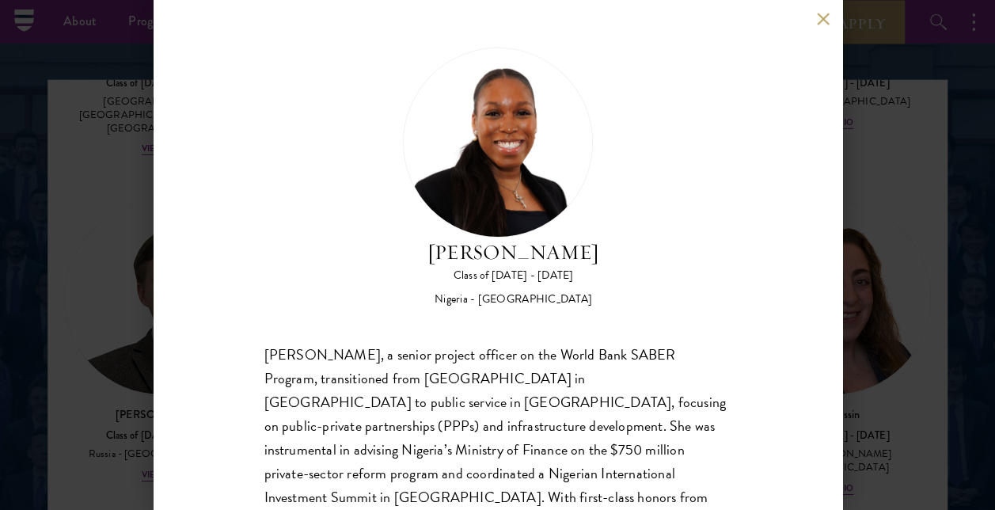
click at [825, 14] on button at bounding box center [823, 18] width 13 height 13
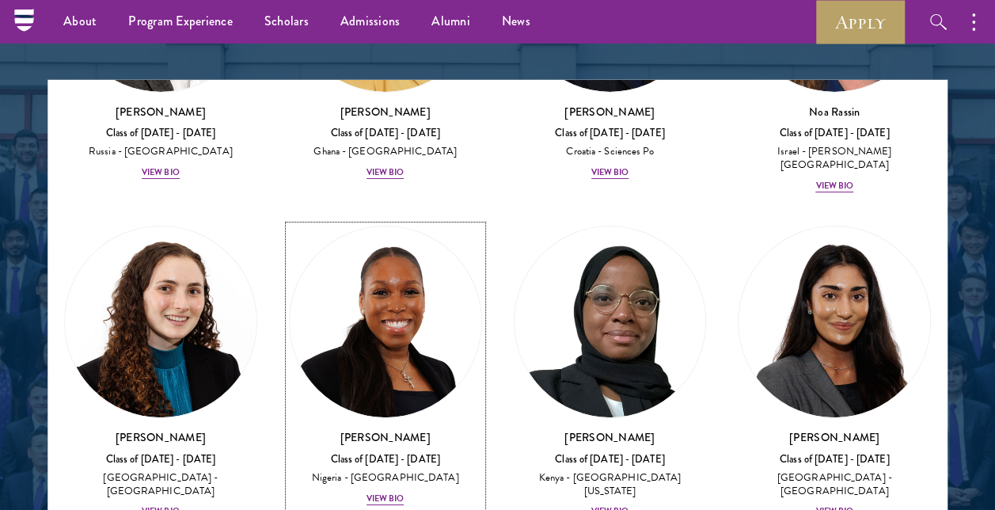
scroll to position [8755, 0]
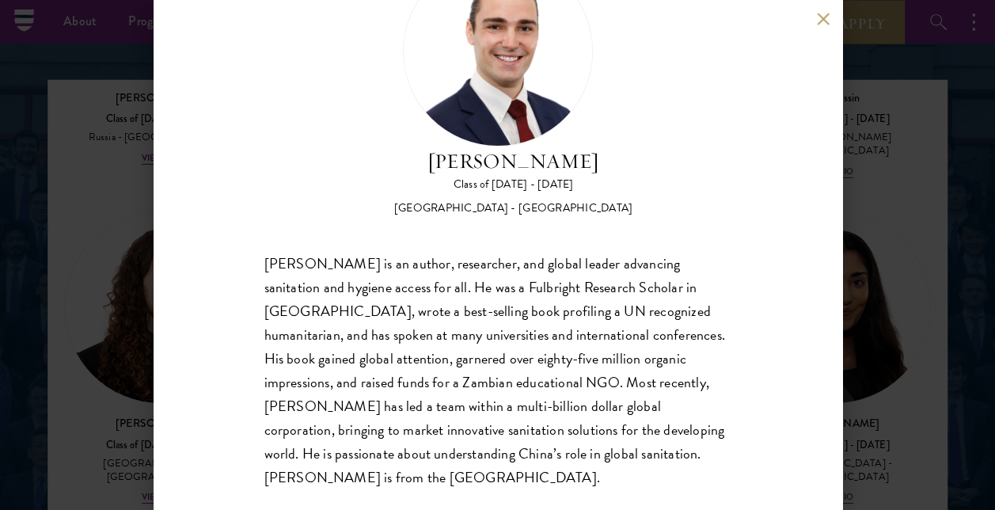
scroll to position [94, 0]
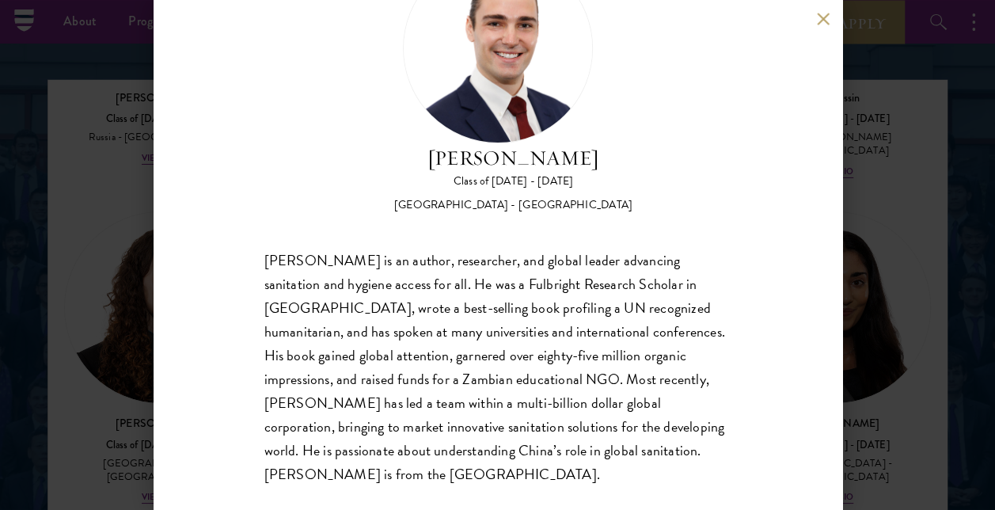
click at [820, 16] on button at bounding box center [823, 18] width 13 height 13
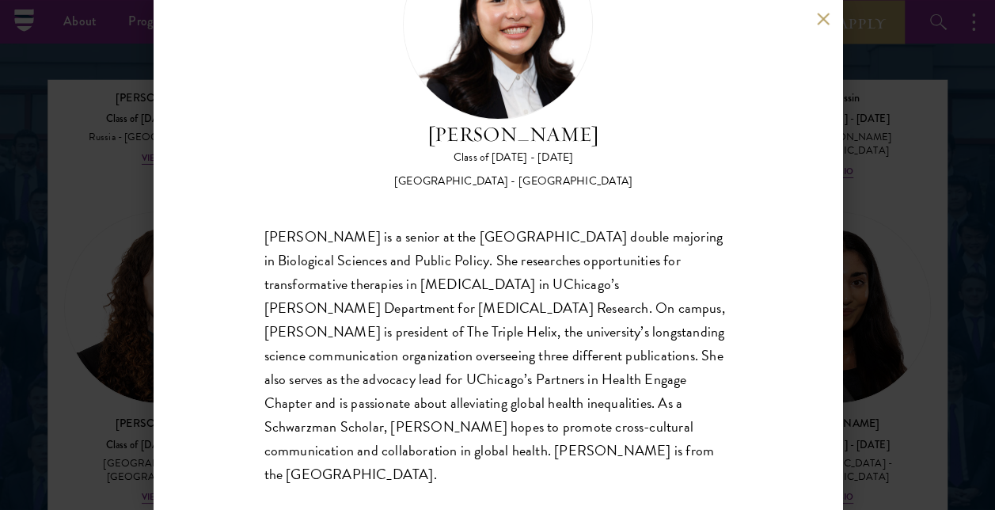
scroll to position [39, 0]
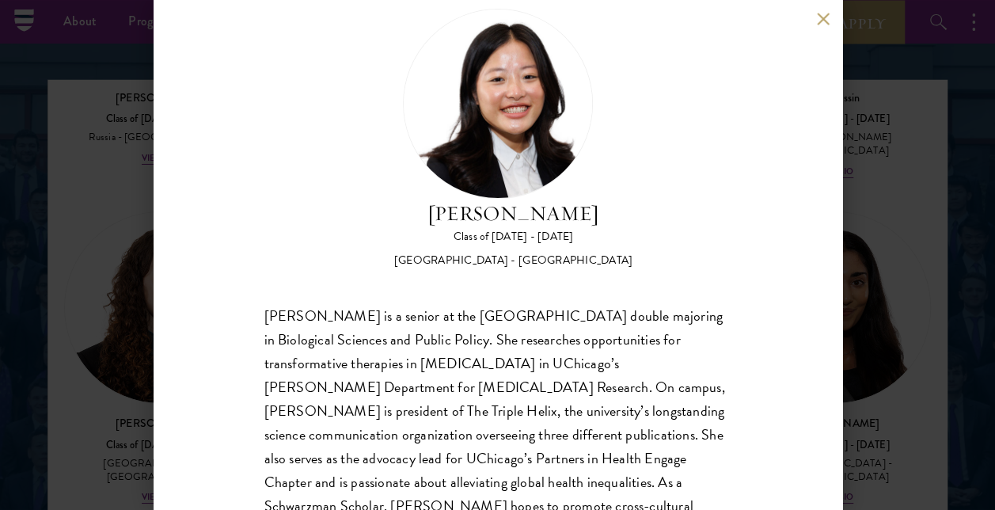
click at [813, 24] on div "[PERSON_NAME] Class of [DATE] - [DATE] [GEOGRAPHIC_DATA] - [GEOGRAPHIC_DATA] [P…" at bounding box center [498, 255] width 688 height 510
click at [823, 13] on button at bounding box center [823, 18] width 13 height 13
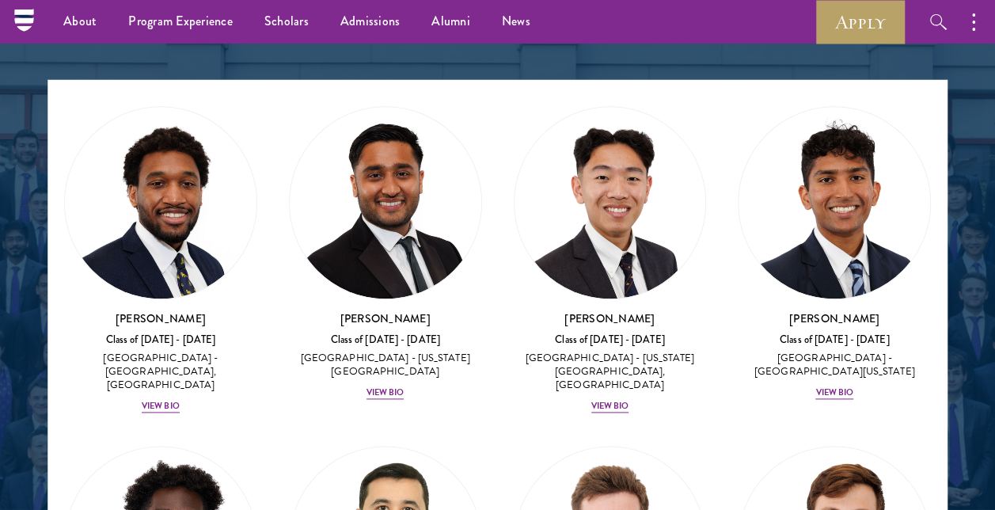
scroll to position [10100, 0]
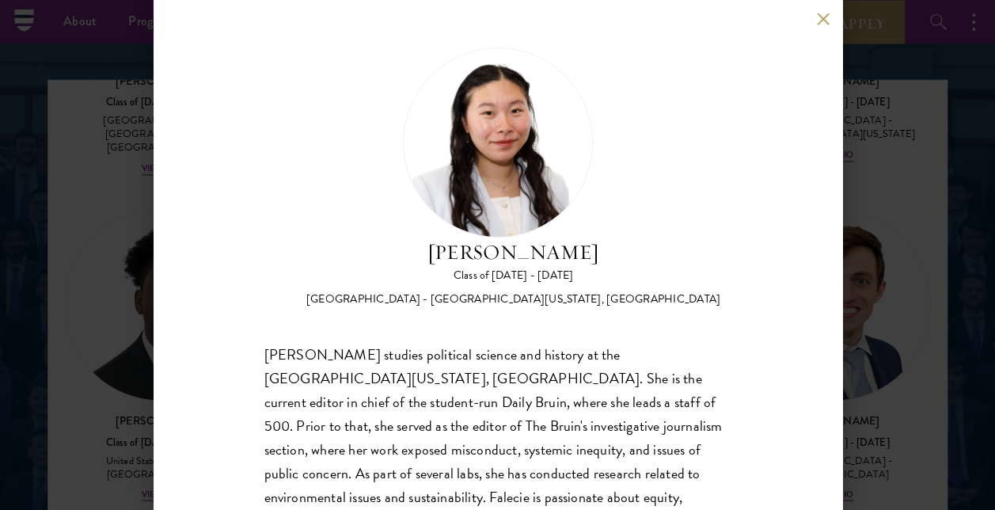
click at [817, 19] on button at bounding box center [823, 18] width 13 height 13
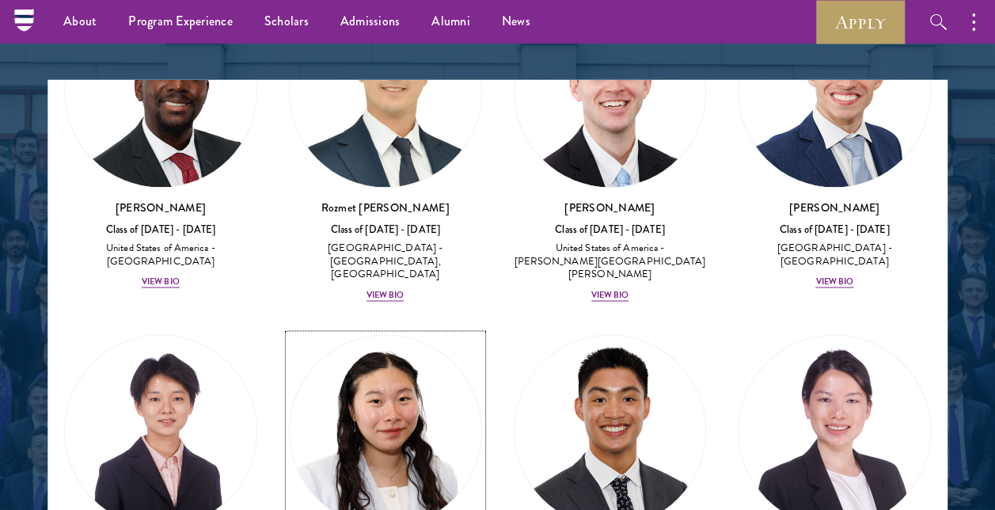
scroll to position [10417, 0]
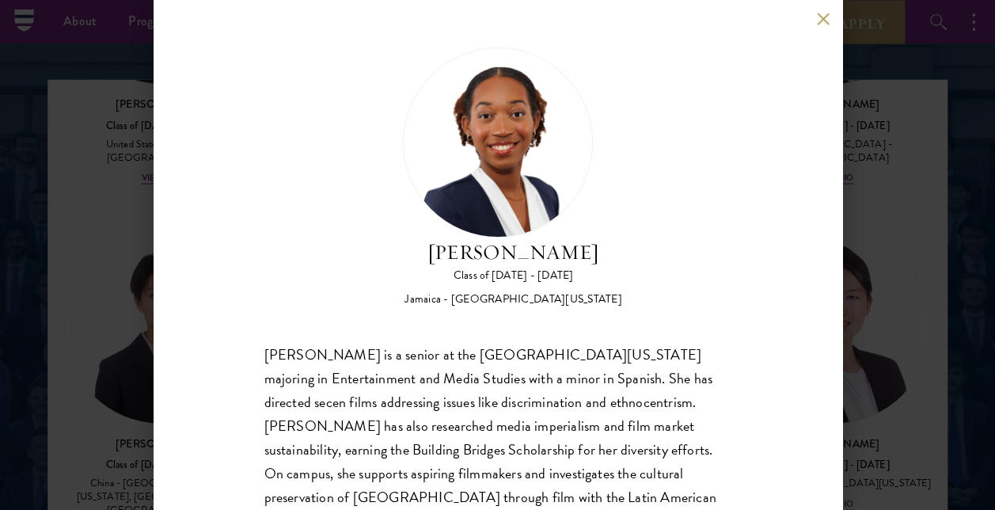
click at [823, 17] on button at bounding box center [823, 18] width 13 height 13
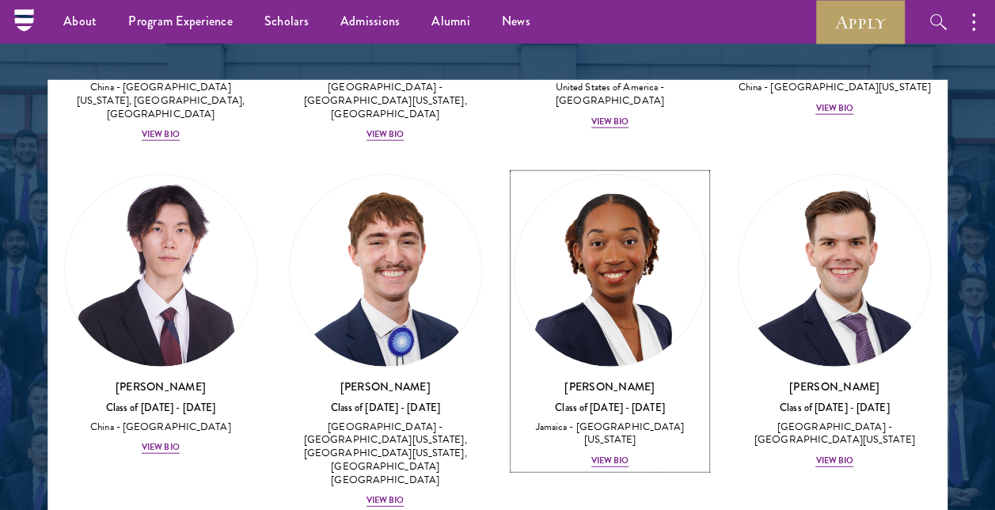
scroll to position [11050, 0]
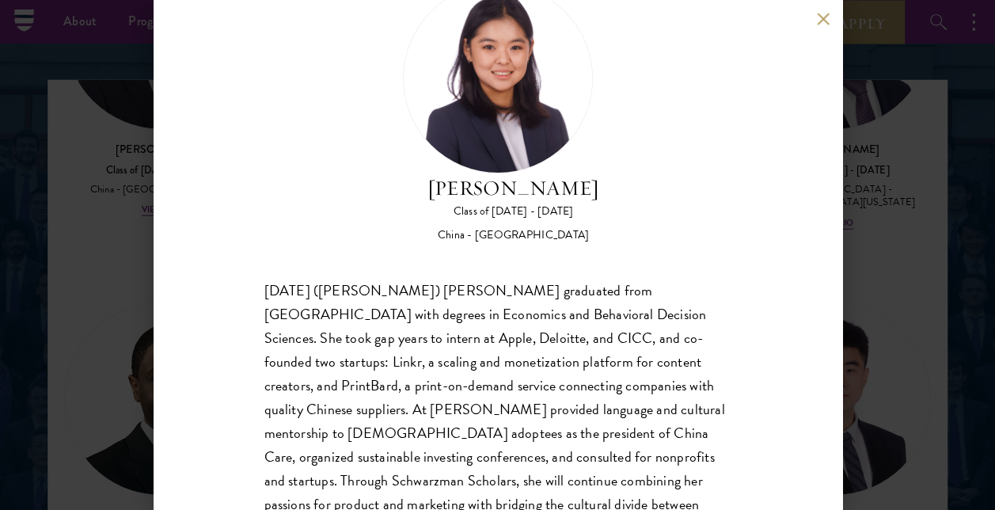
scroll to position [142, 0]
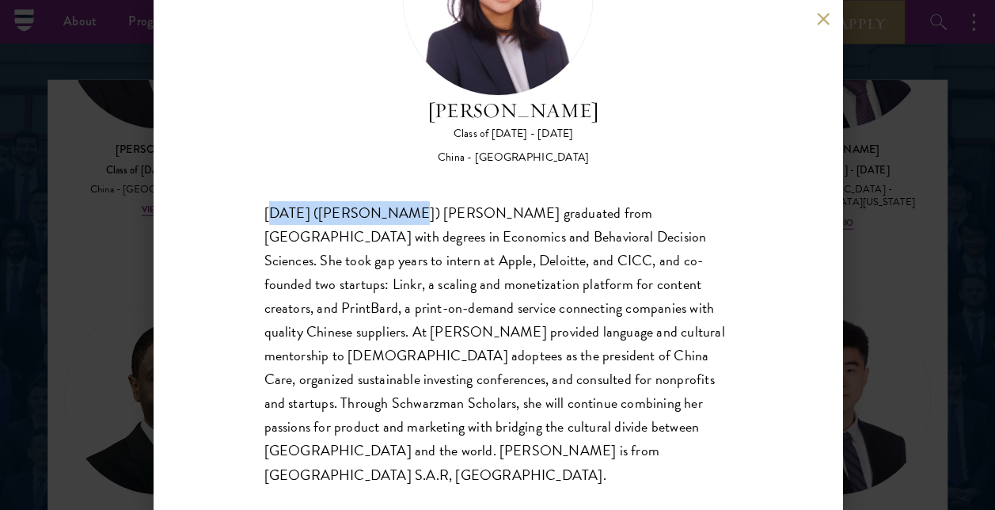
drag, startPoint x: 269, startPoint y: 216, endPoint x: 375, endPoint y: 209, distance: 106.3
click at [375, 209] on div "[DATE] ([PERSON_NAME]) [PERSON_NAME] graduated from [GEOGRAPHIC_DATA] with degr…" at bounding box center [497, 344] width 467 height 286
drag, startPoint x: 375, startPoint y: 209, endPoint x: 418, endPoint y: 231, distance: 48.1
click at [418, 231] on div "[DATE] ([PERSON_NAME]) [PERSON_NAME] graduated from [GEOGRAPHIC_DATA] with degr…" at bounding box center [497, 344] width 467 height 286
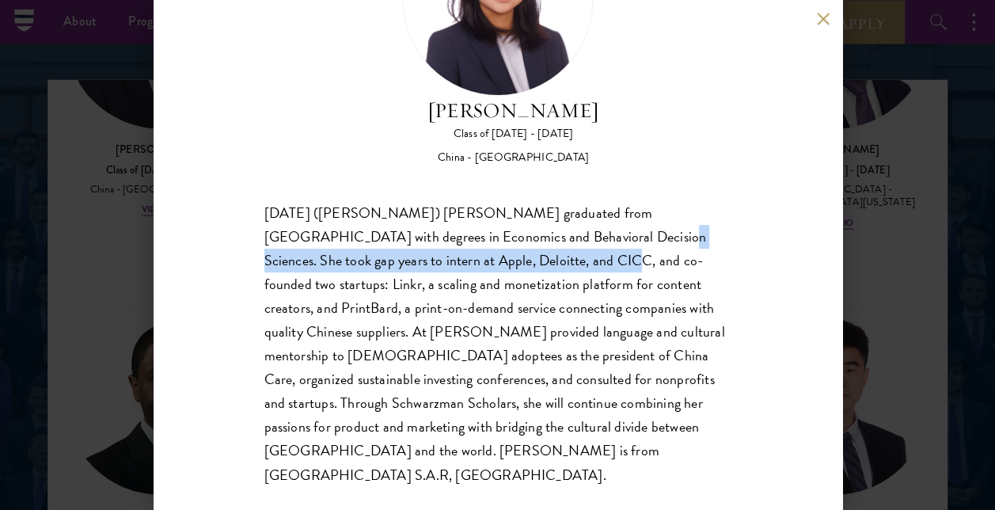
drag, startPoint x: 529, startPoint y: 237, endPoint x: 487, endPoint y: 256, distance: 45.7
click at [487, 256] on div "[DATE] ([PERSON_NAME]) [PERSON_NAME] graduated from [GEOGRAPHIC_DATA] with degr…" at bounding box center [497, 344] width 467 height 286
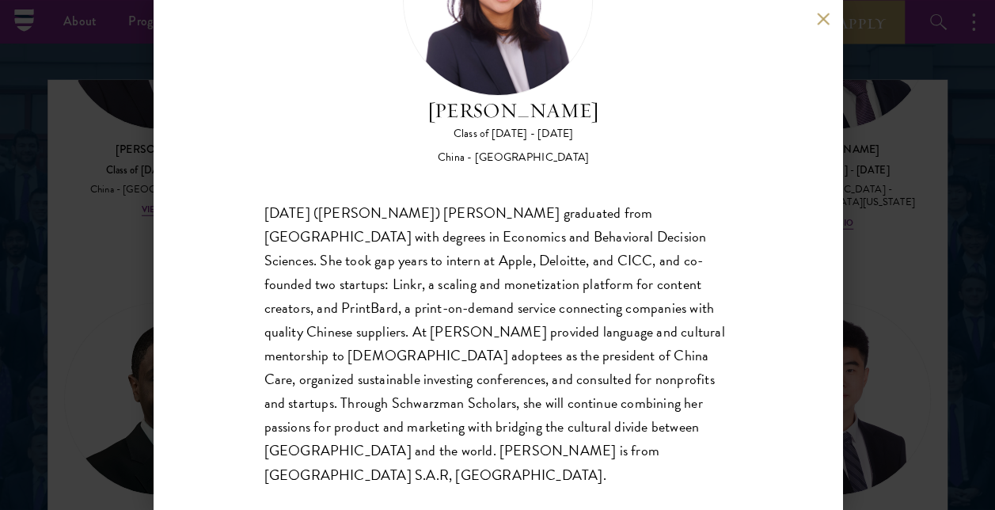
click at [724, 215] on div "[PERSON_NAME] Class of [DATE] - [DATE] [GEOGRAPHIC_DATA] - [GEOGRAPHIC_DATA] [D…" at bounding box center [498, 255] width 688 height 510
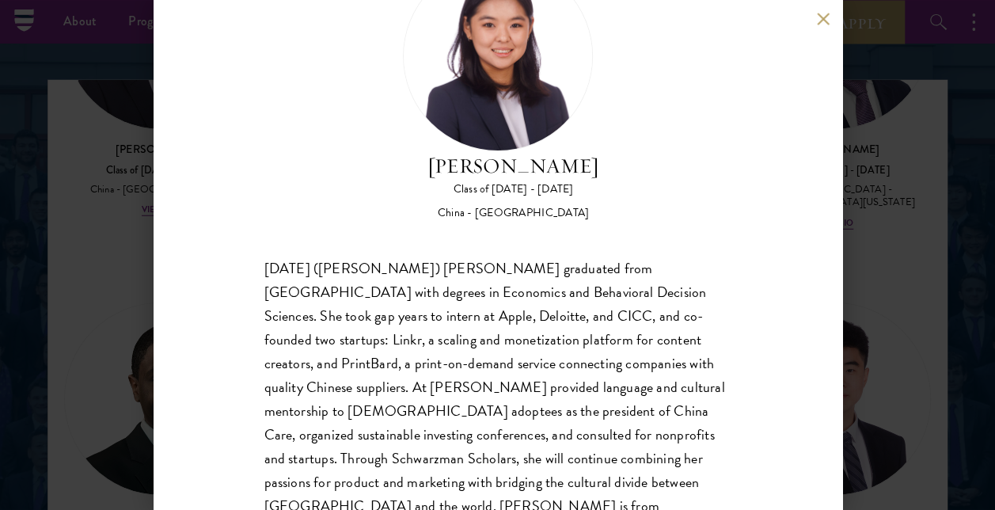
scroll to position [63, 0]
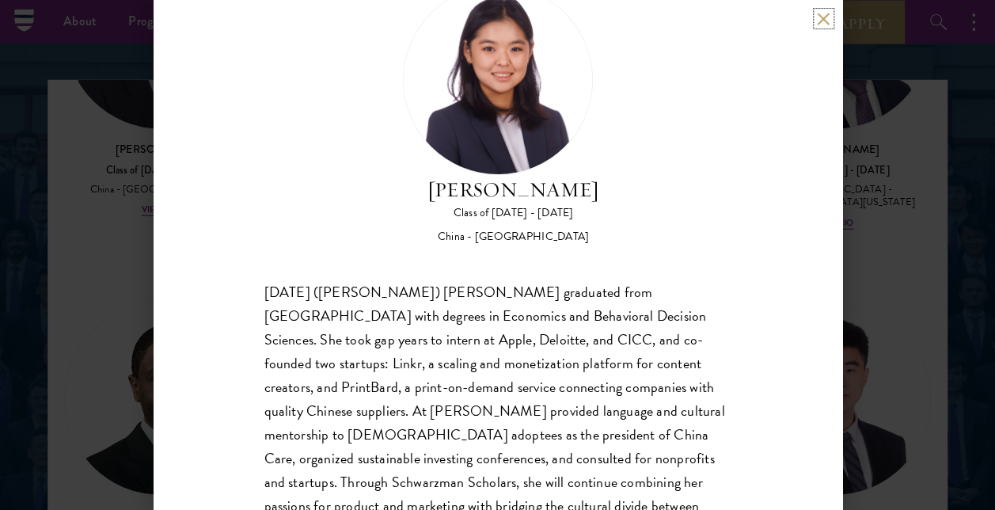
click at [820, 21] on button at bounding box center [823, 18] width 13 height 13
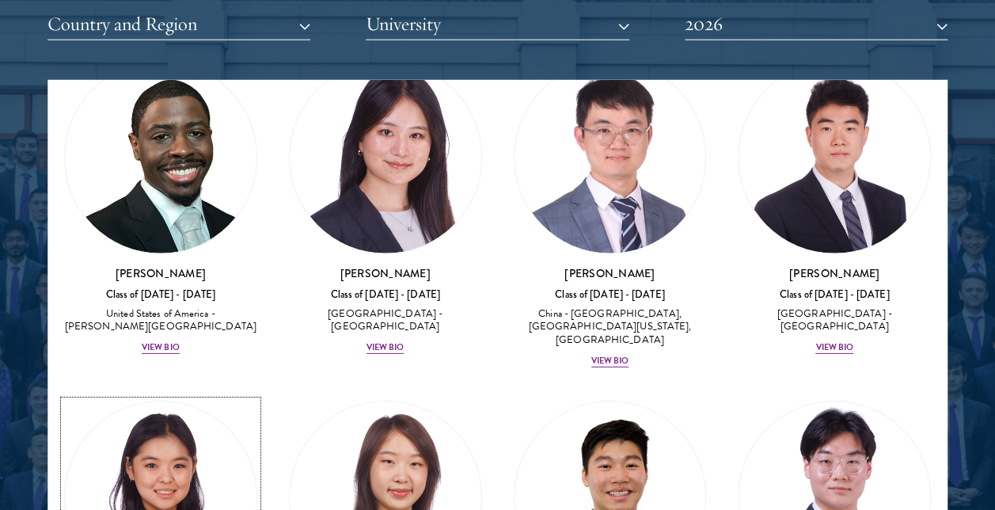
scroll to position [2142, 0]
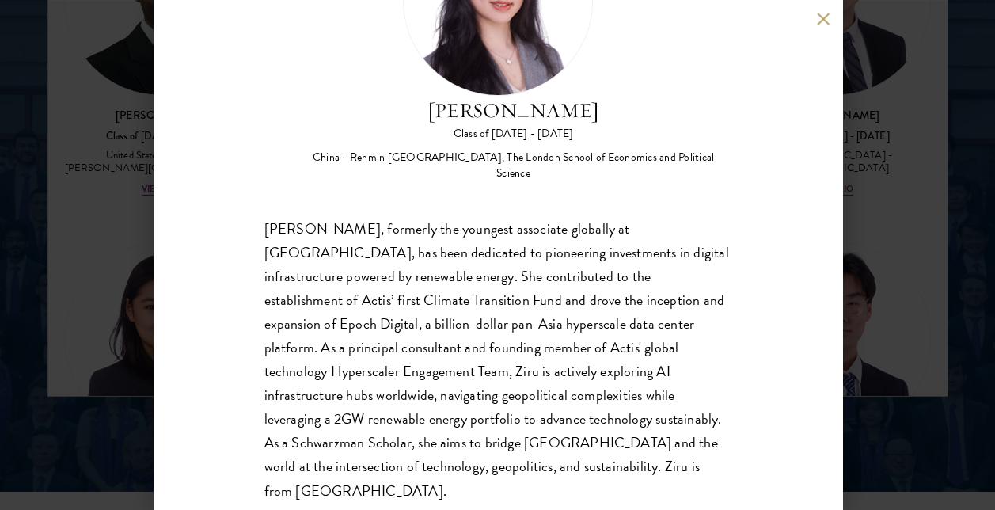
scroll to position [63, 0]
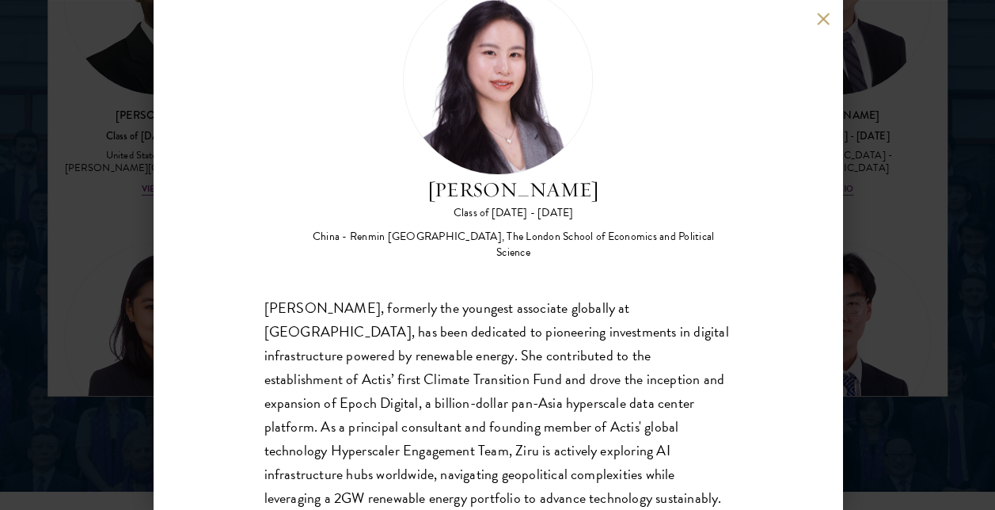
click at [815, 16] on div "[PERSON_NAME] Class of [DATE] - [DATE] [GEOGRAPHIC_DATA] - Renmin [GEOGRAPHIC_D…" at bounding box center [498, 255] width 688 height 510
click at [819, 17] on button at bounding box center [823, 18] width 13 height 13
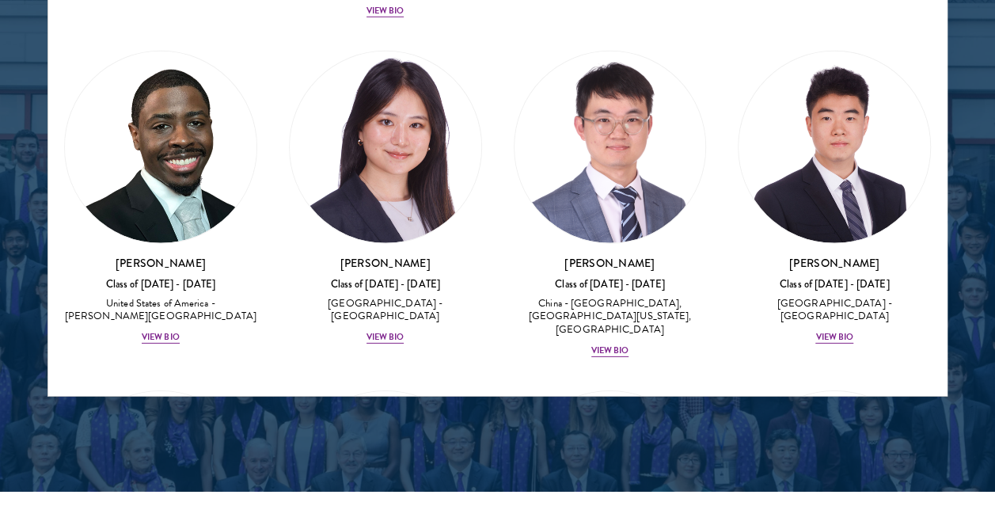
scroll to position [10975, 0]
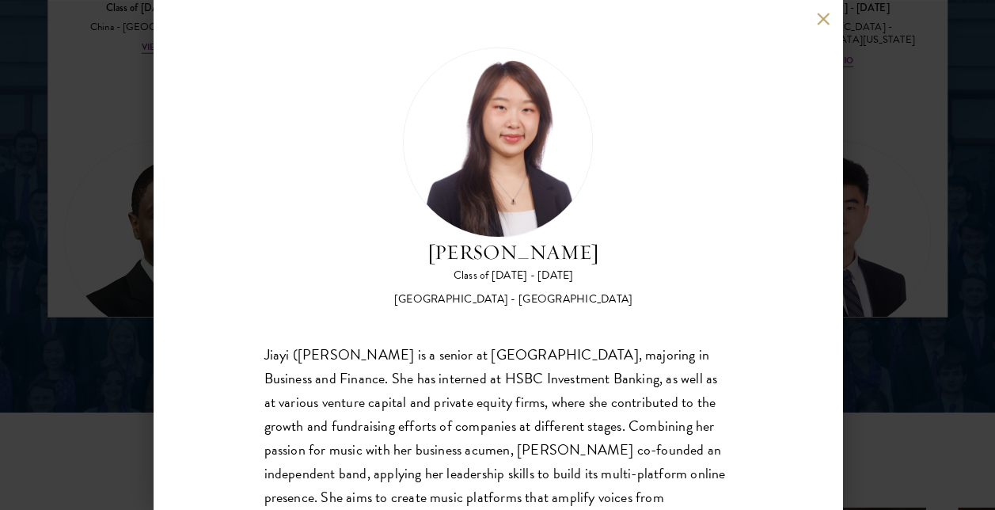
click at [813, 22] on div "[PERSON_NAME] Class of [DATE] - [DATE] [GEOGRAPHIC_DATA] - [GEOGRAPHIC_DATA] [P…" at bounding box center [498, 255] width 688 height 510
click at [824, 22] on button at bounding box center [823, 18] width 13 height 13
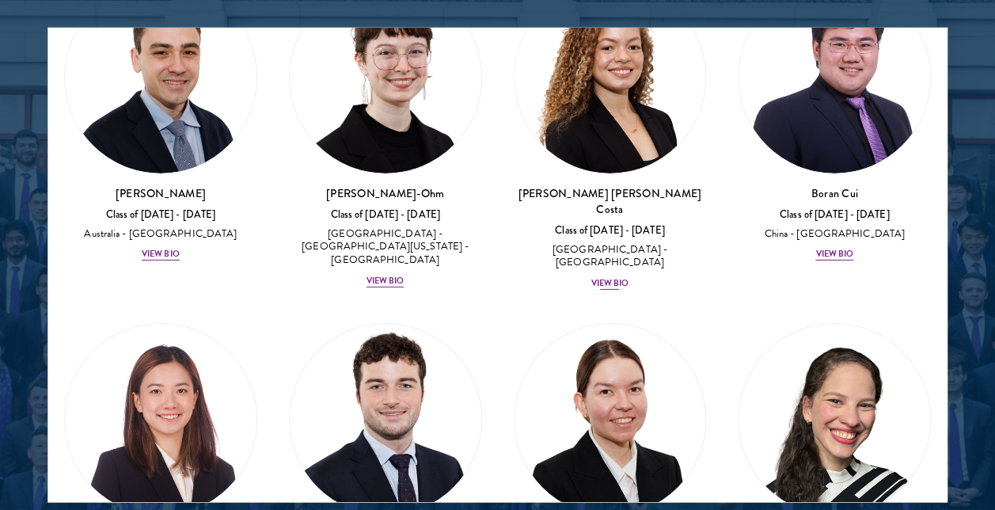
scroll to position [2349, 0]
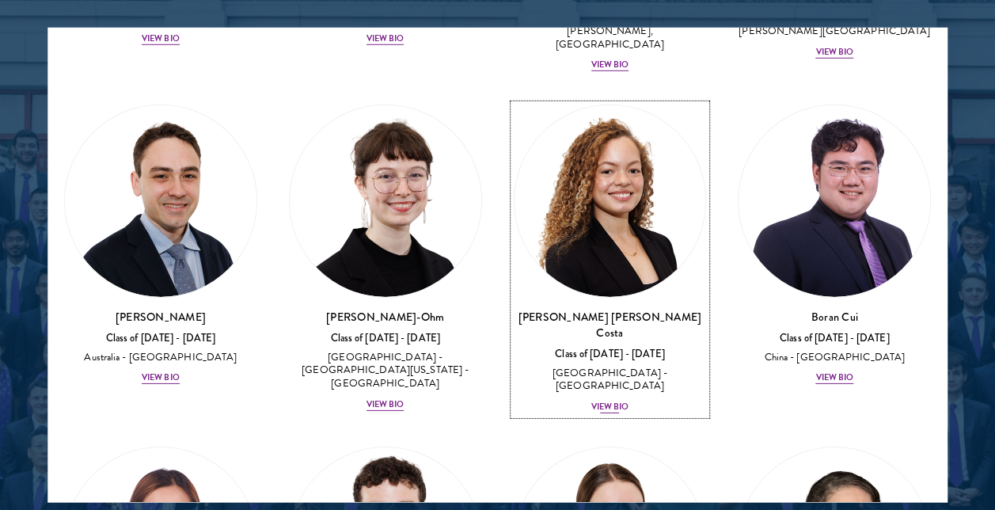
click at [609, 400] on div "View Bio" at bounding box center [610, 406] width 38 height 13
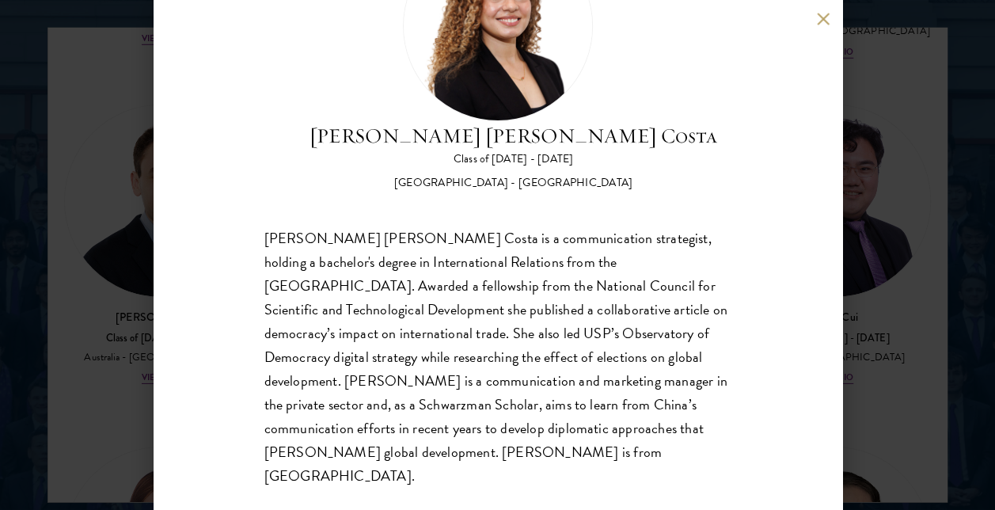
scroll to position [118, 0]
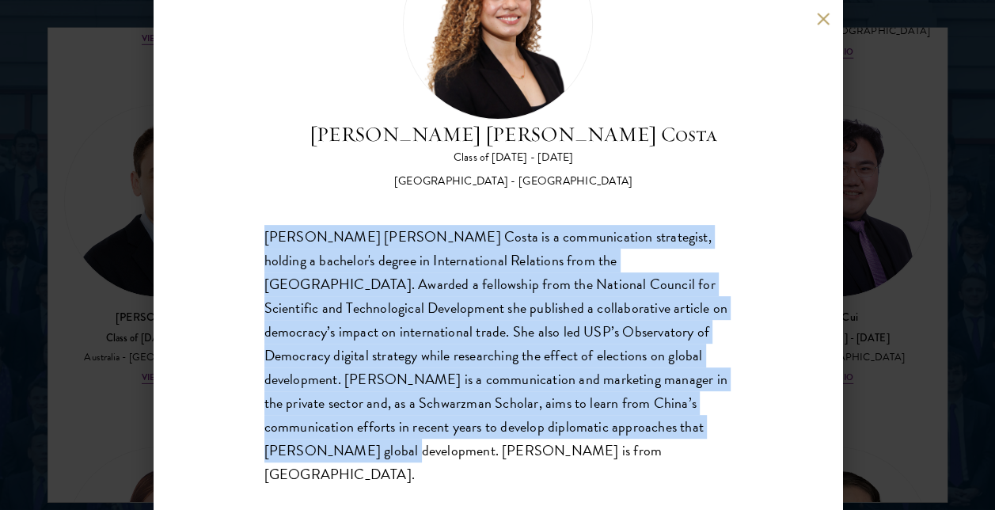
drag, startPoint x: 266, startPoint y: 238, endPoint x: 708, endPoint y: 426, distance: 480.5
click at [708, 426] on div "[PERSON_NAME] [PERSON_NAME] Costa is a communication strategist, holding a bach…" at bounding box center [497, 356] width 467 height 262
drag, startPoint x: 708, startPoint y: 426, endPoint x: 725, endPoint y: 417, distance: 18.8
click at [725, 418] on div "[PERSON_NAME] [PERSON_NAME] Costa Class of [DATE] - [DATE] [GEOGRAPHIC_DATA] - …" at bounding box center [498, 255] width 688 height 510
click at [723, 392] on div "[PERSON_NAME] [PERSON_NAME] Costa Class of [DATE] - [DATE] [GEOGRAPHIC_DATA] - …" at bounding box center [498, 255] width 688 height 510
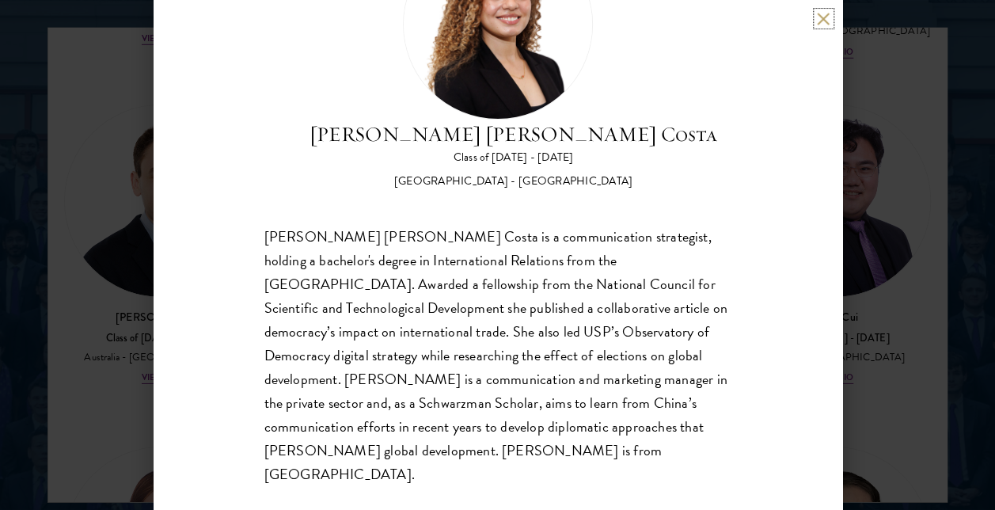
click at [819, 17] on button at bounding box center [823, 18] width 13 height 13
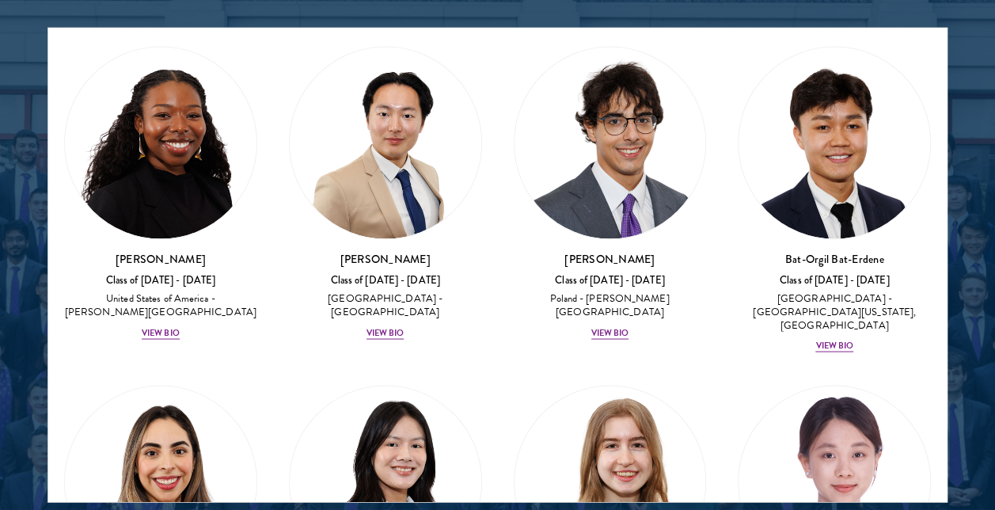
scroll to position [1479, 0]
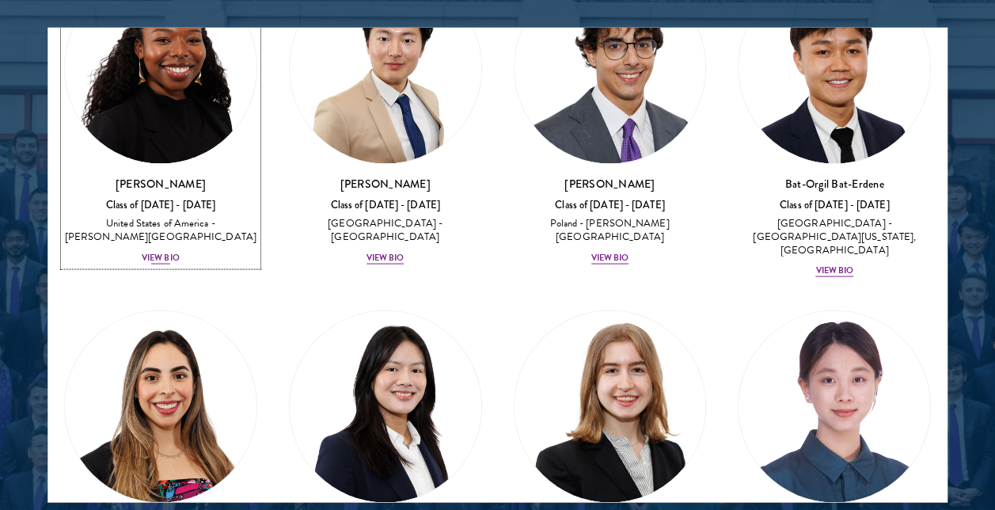
click at [161, 252] on div "View Bio" at bounding box center [161, 258] width 38 height 13
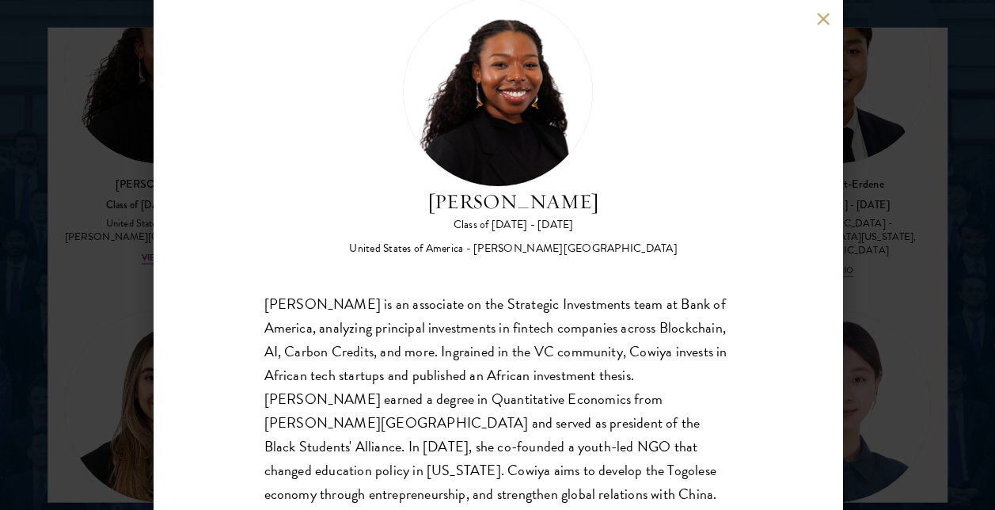
scroll to position [15, 0]
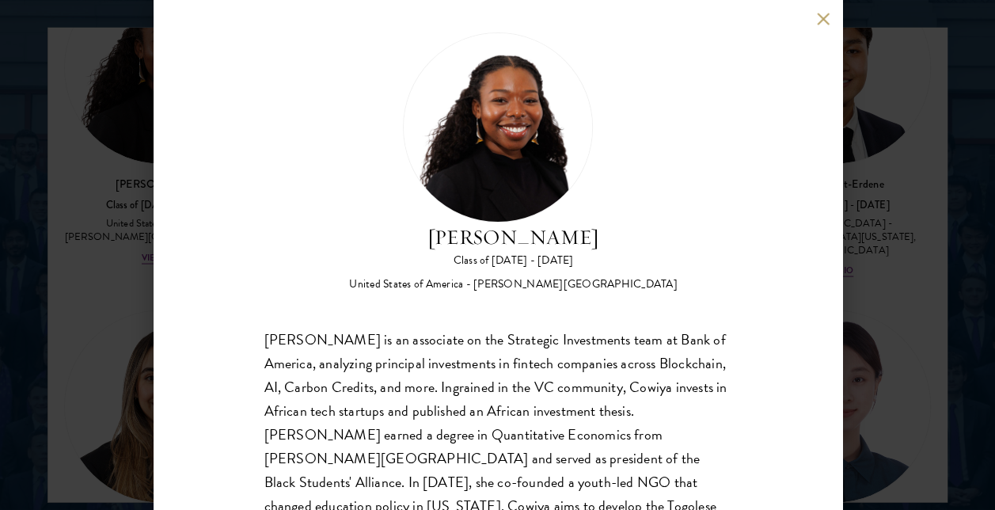
click at [818, 18] on button at bounding box center [823, 18] width 13 height 13
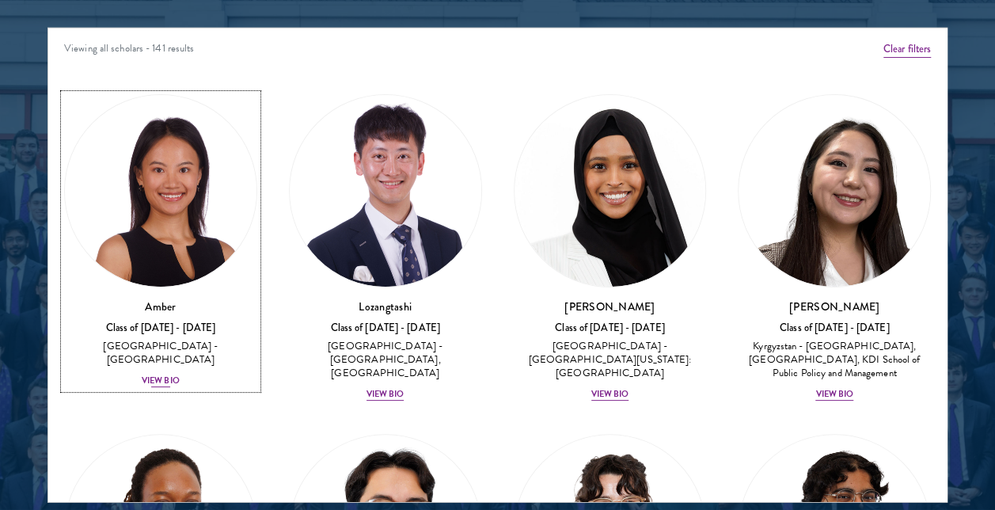
click at [146, 374] on div "View Bio" at bounding box center [161, 380] width 38 height 13
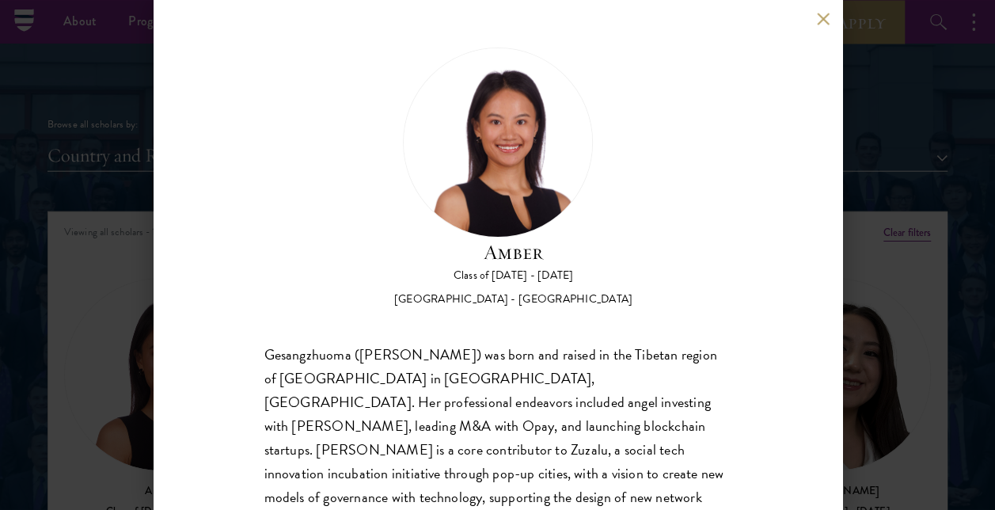
scroll to position [1799, 0]
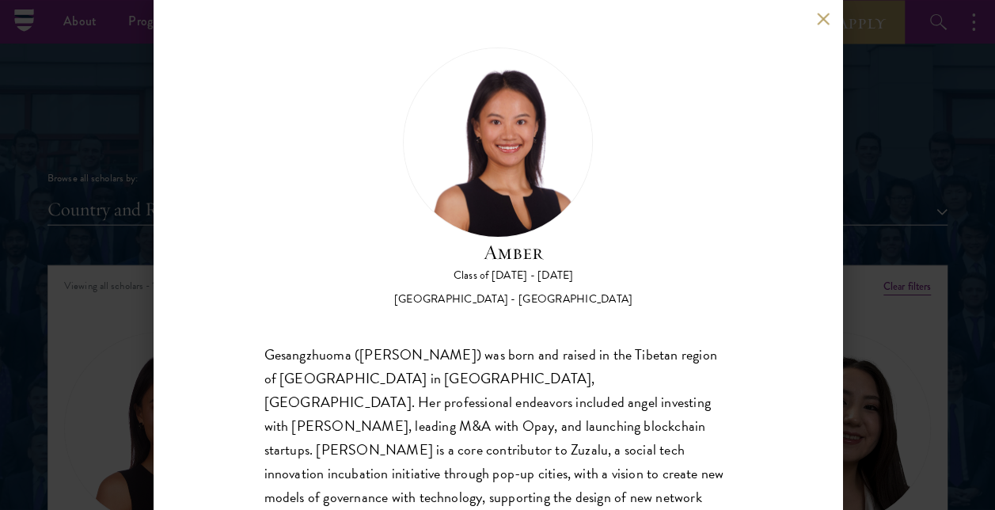
click at [817, 19] on button at bounding box center [823, 18] width 13 height 13
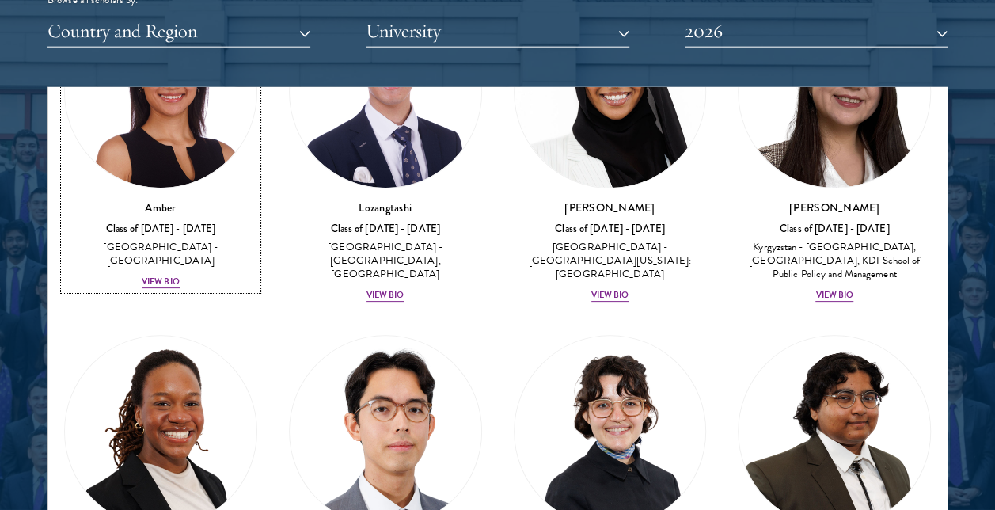
scroll to position [79, 0]
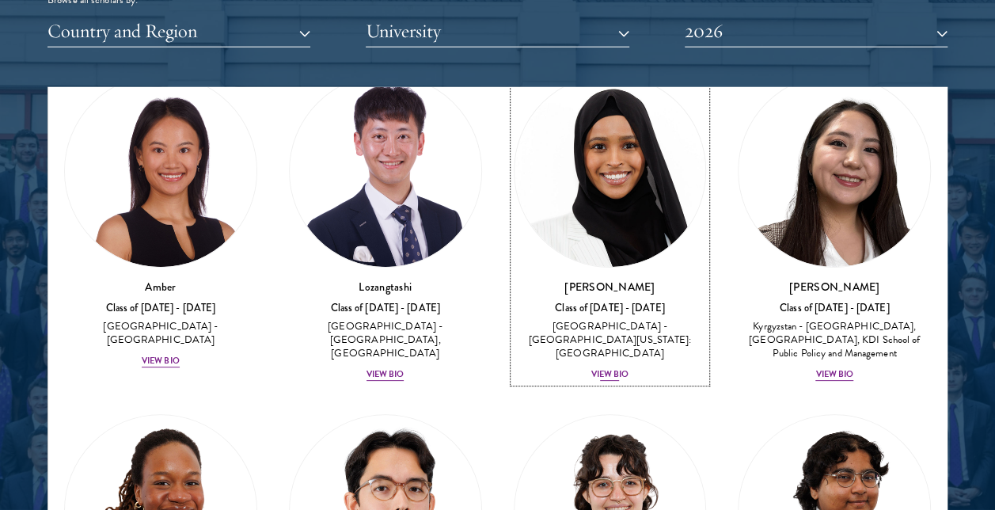
click at [606, 368] on div "View Bio" at bounding box center [610, 374] width 38 height 13
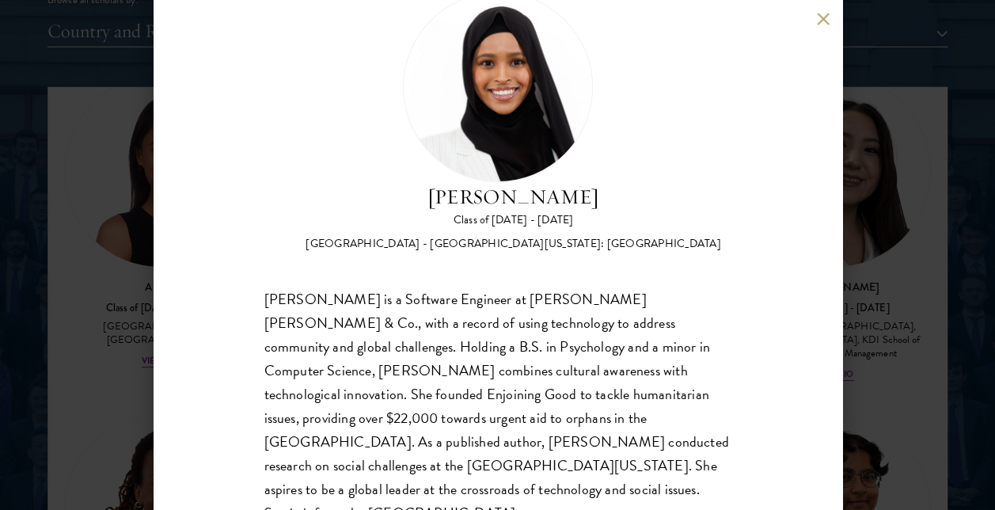
scroll to position [70, 0]
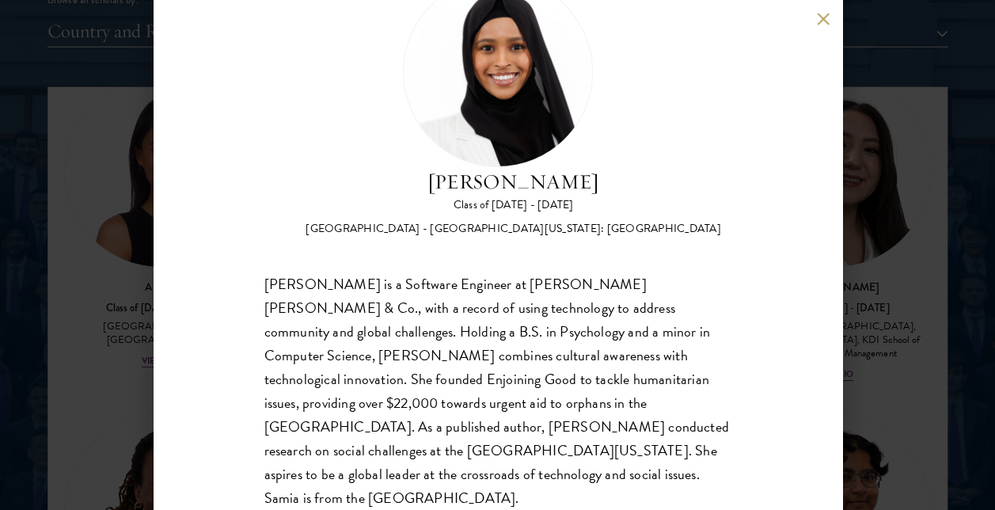
click at [826, 14] on button at bounding box center [823, 18] width 13 height 13
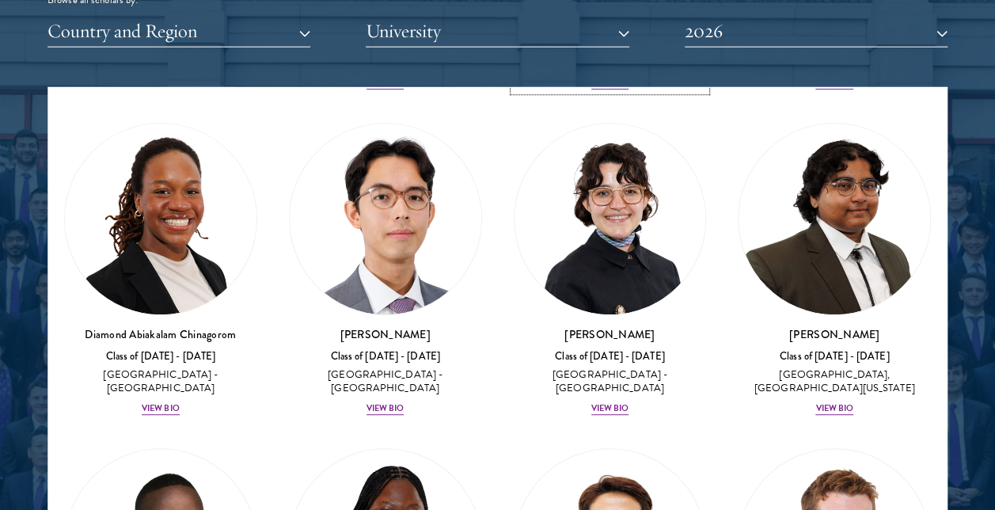
scroll to position [461, 0]
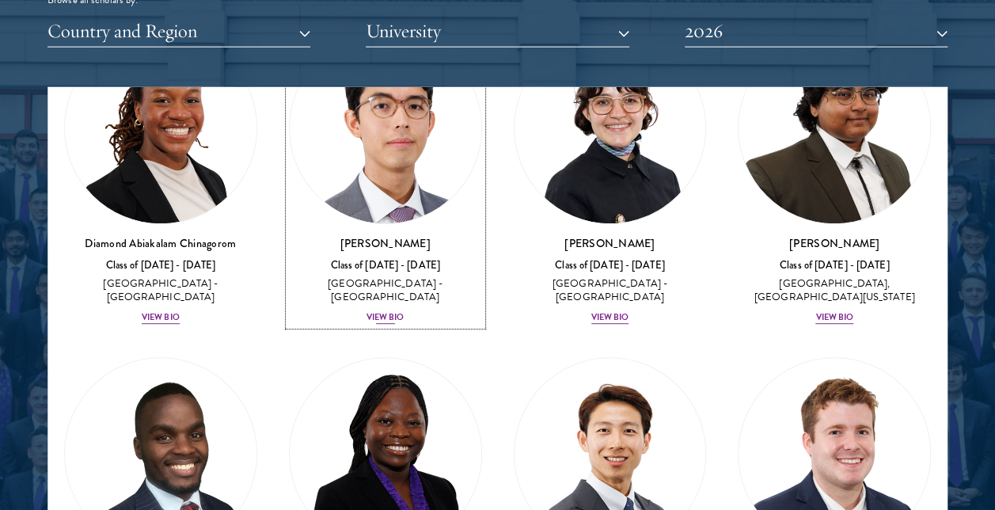
click at [388, 311] on div "View Bio" at bounding box center [385, 317] width 38 height 13
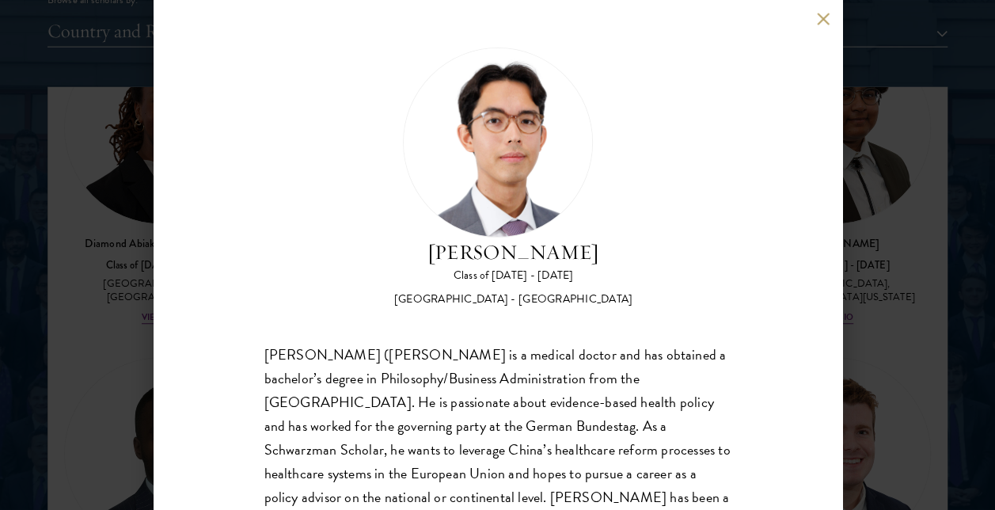
click at [818, 16] on button at bounding box center [823, 18] width 13 height 13
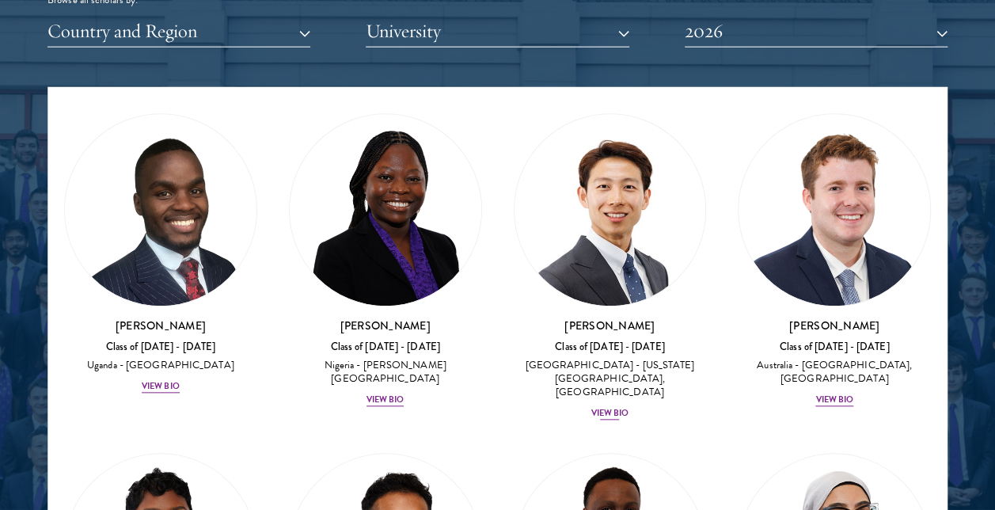
scroll to position [719, 0]
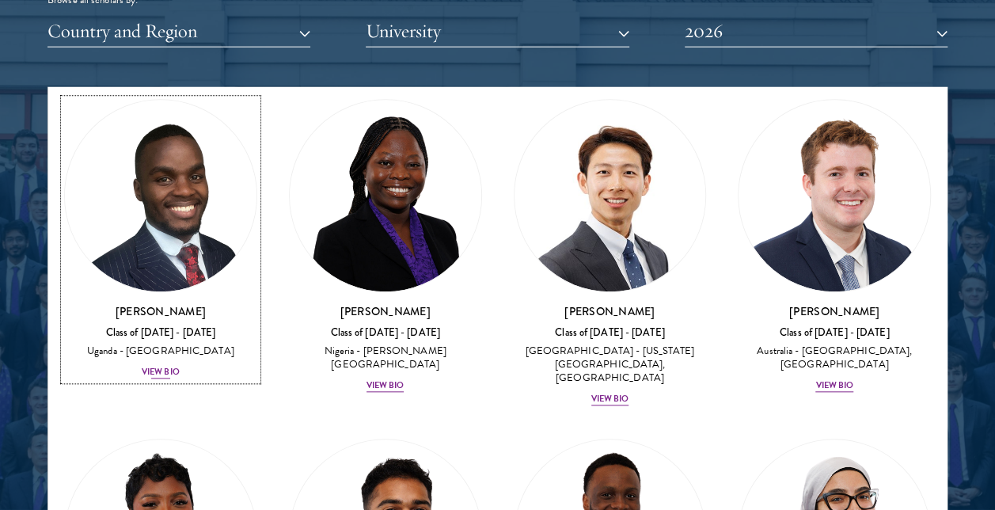
click at [155, 366] on div "View Bio" at bounding box center [161, 372] width 38 height 13
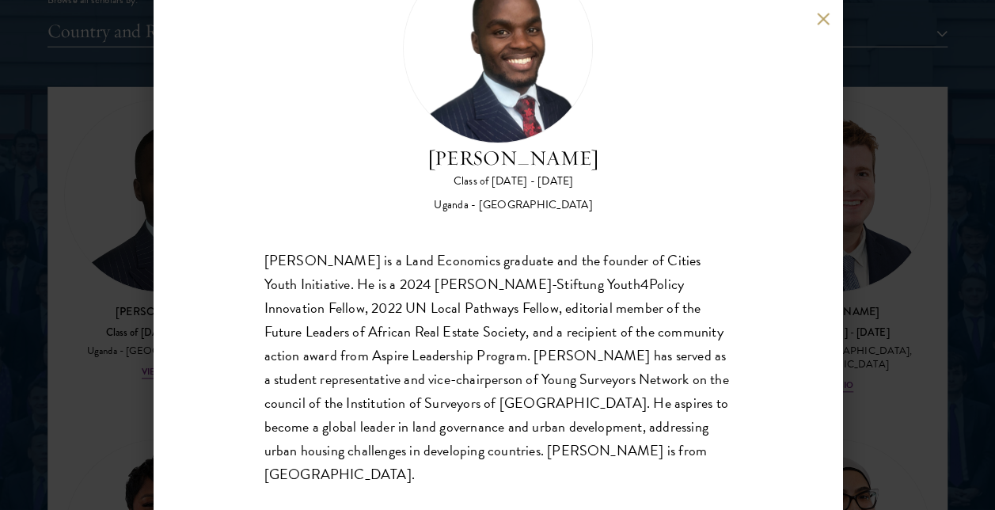
scroll to position [15, 0]
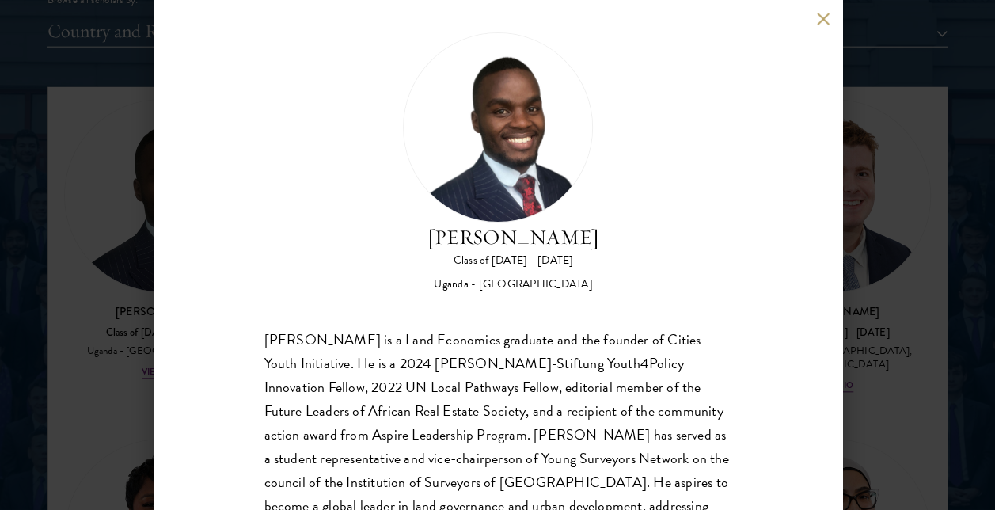
click at [818, 17] on button at bounding box center [823, 18] width 13 height 13
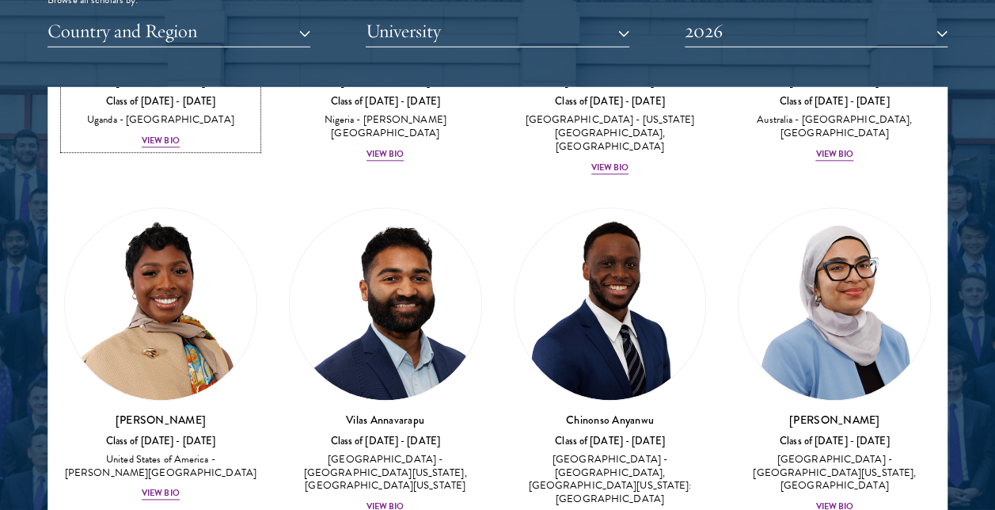
scroll to position [1035, 0]
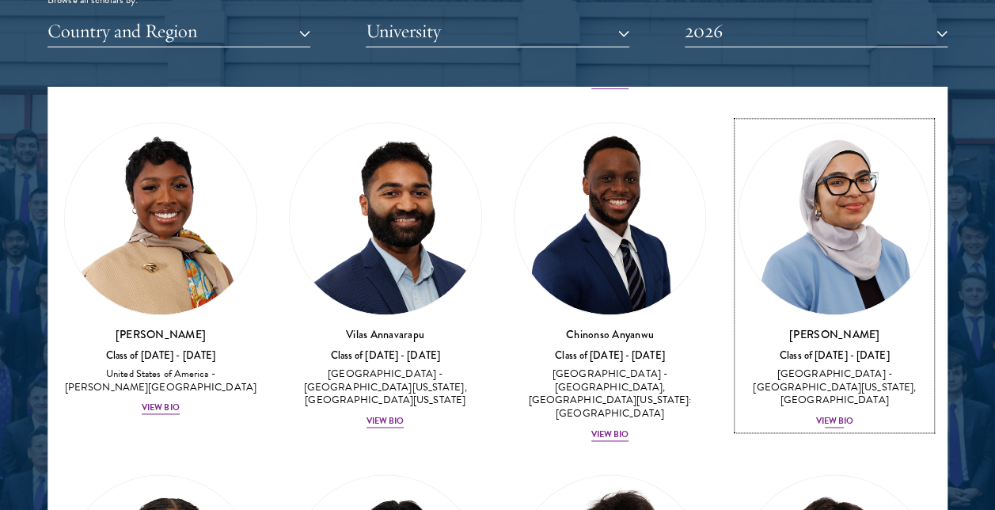
click at [815, 415] on div "View Bio" at bounding box center [834, 421] width 38 height 13
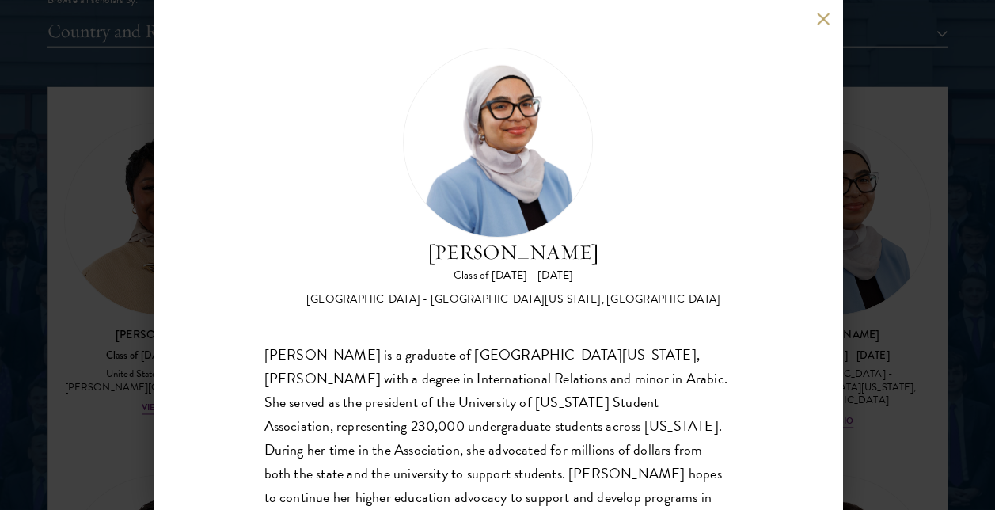
click at [821, 18] on button at bounding box center [823, 18] width 13 height 13
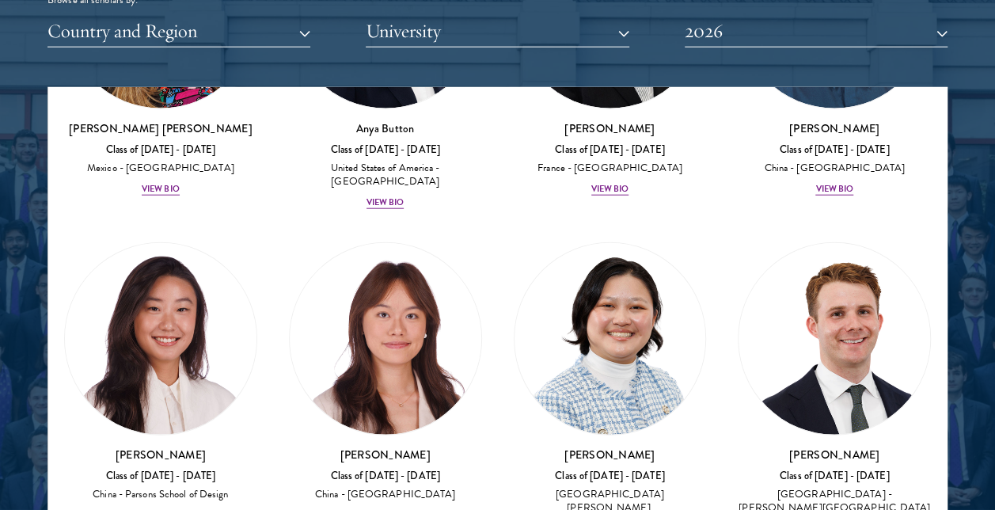
scroll to position [1985, 0]
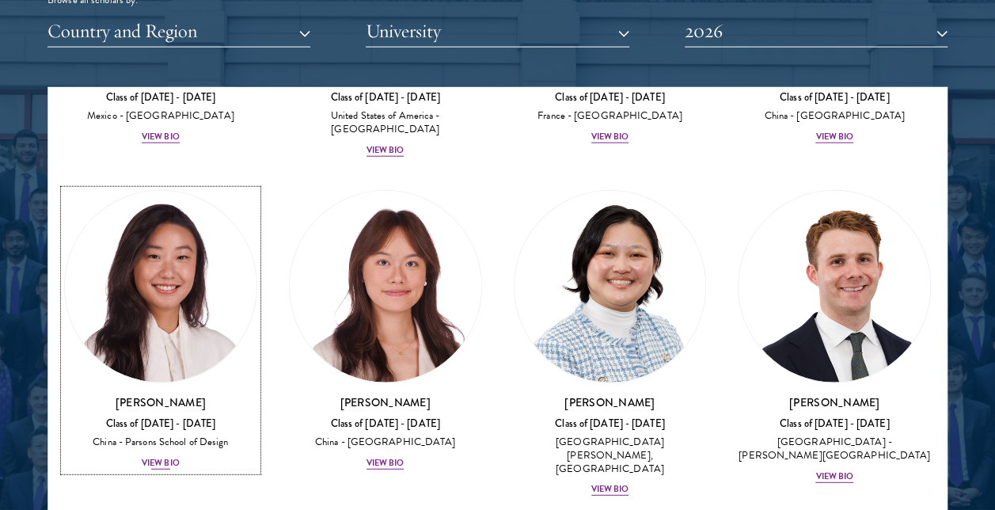
click at [171, 457] on div "View Bio" at bounding box center [161, 463] width 38 height 13
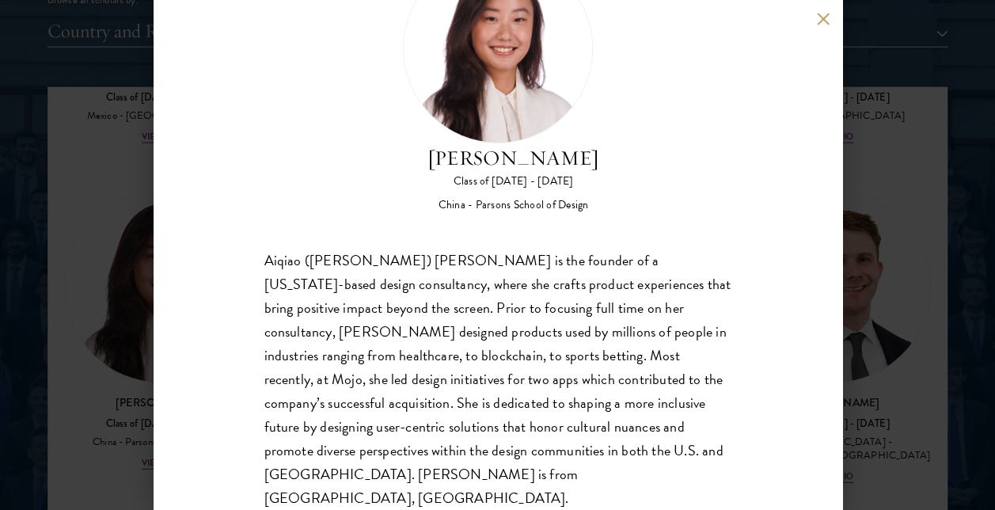
scroll to position [15, 0]
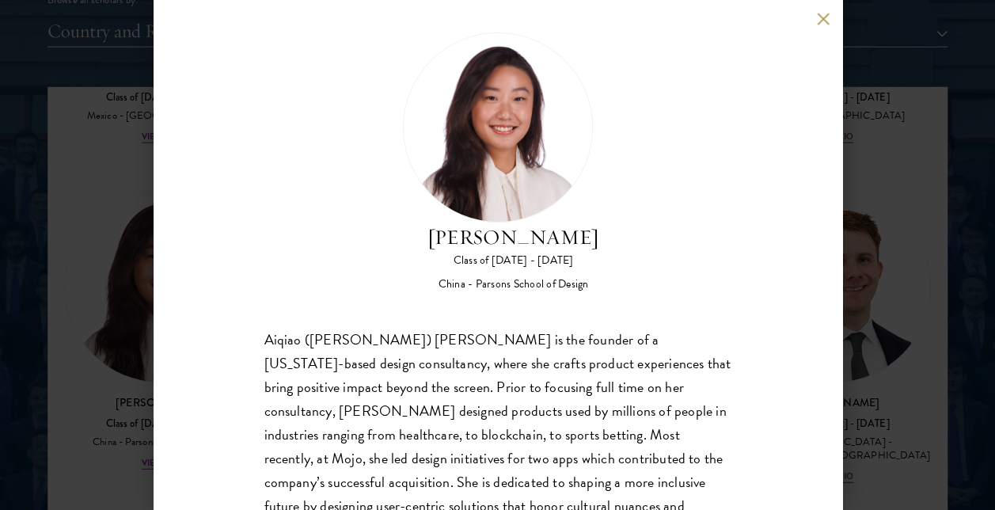
click at [821, 19] on button at bounding box center [823, 18] width 13 height 13
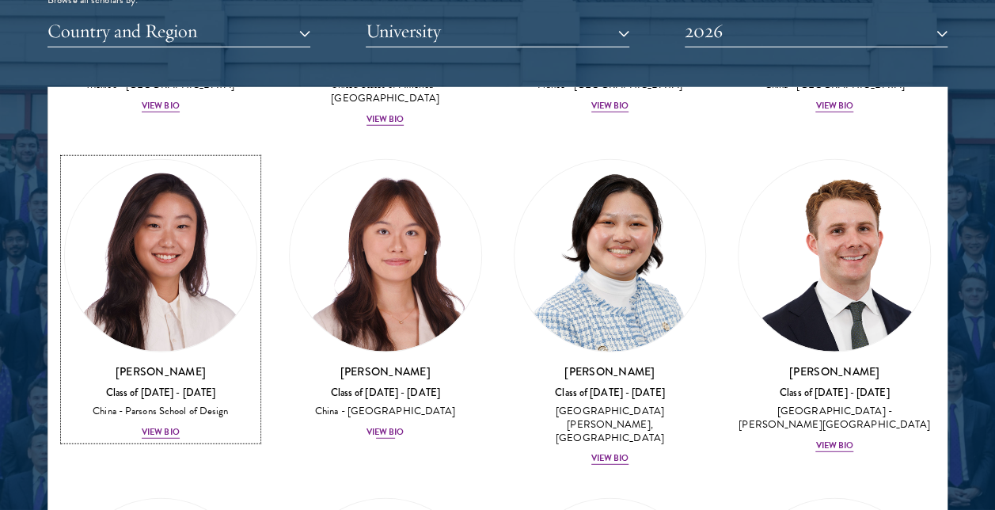
scroll to position [2064, 0]
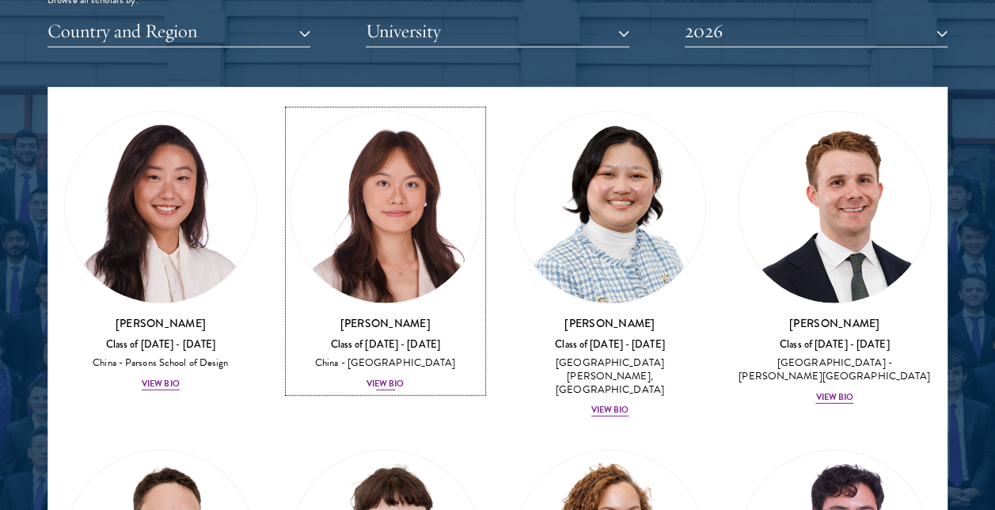
click at [387, 377] on div "View Bio" at bounding box center [385, 383] width 38 height 13
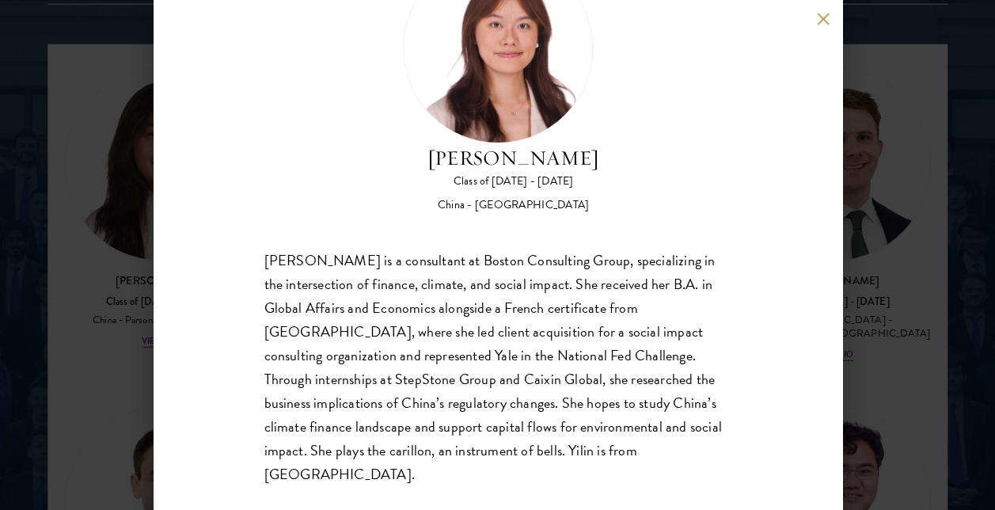
scroll to position [2056, 0]
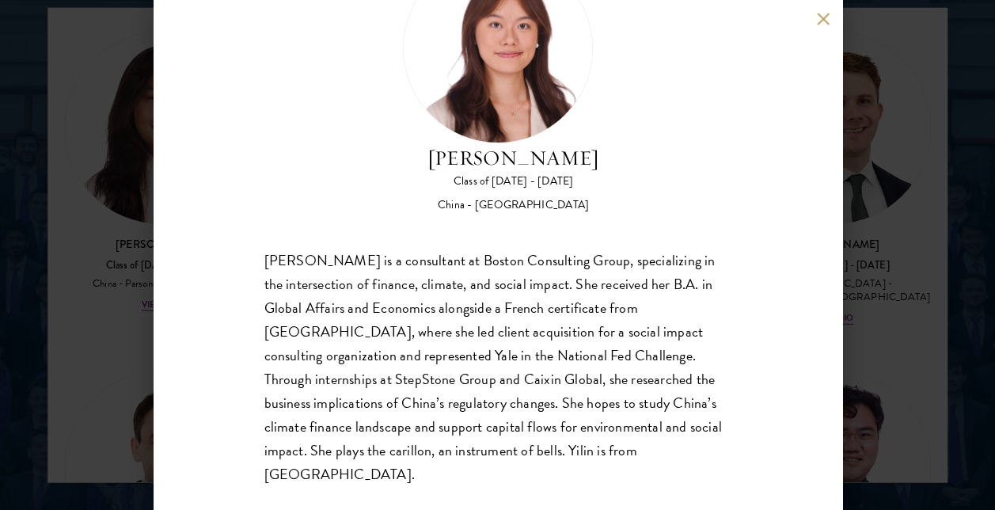
click at [820, 18] on button at bounding box center [823, 18] width 13 height 13
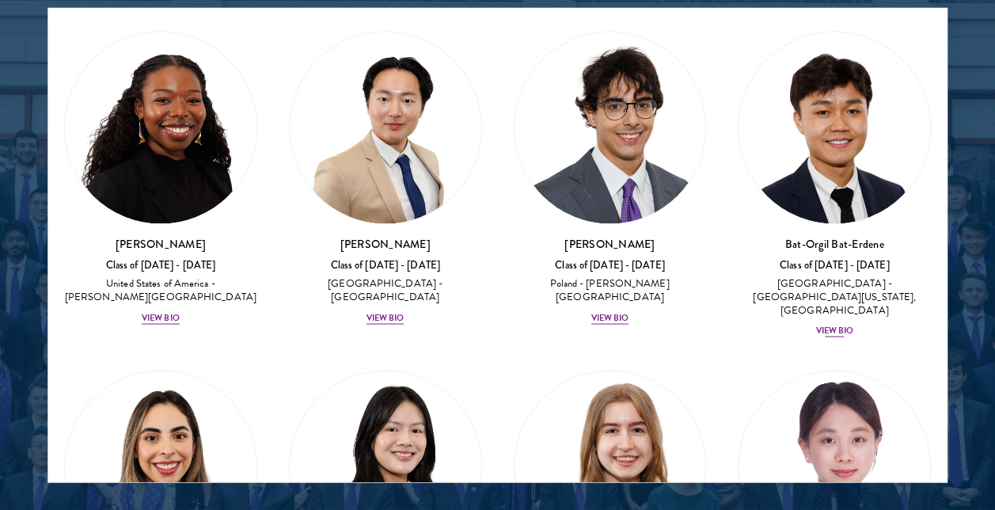
scroll to position [1396, 0]
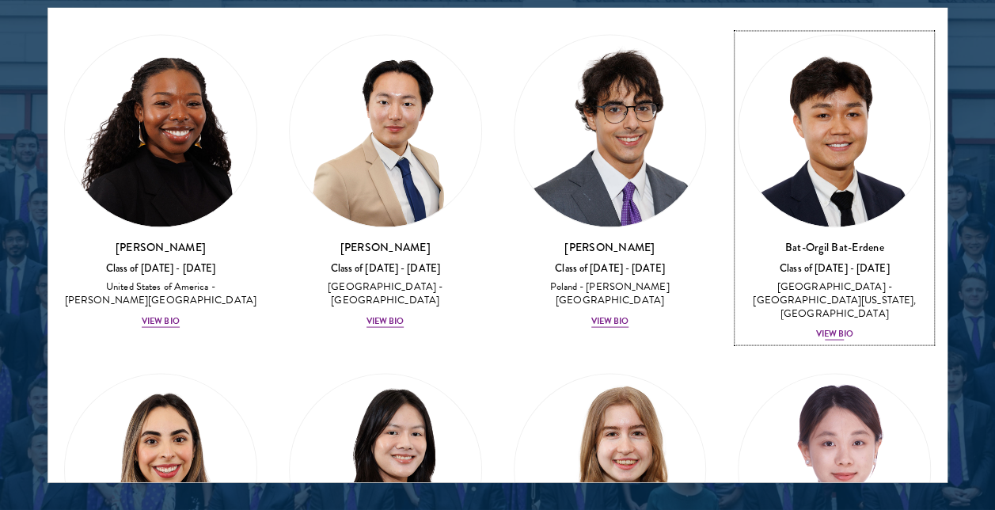
click at [825, 328] on div "View Bio" at bounding box center [834, 334] width 38 height 13
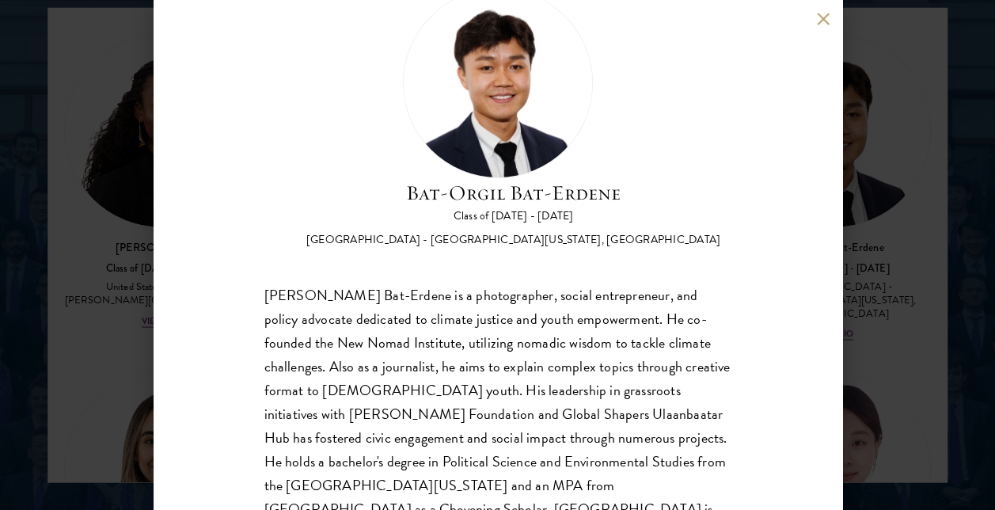
scroll to position [118, 0]
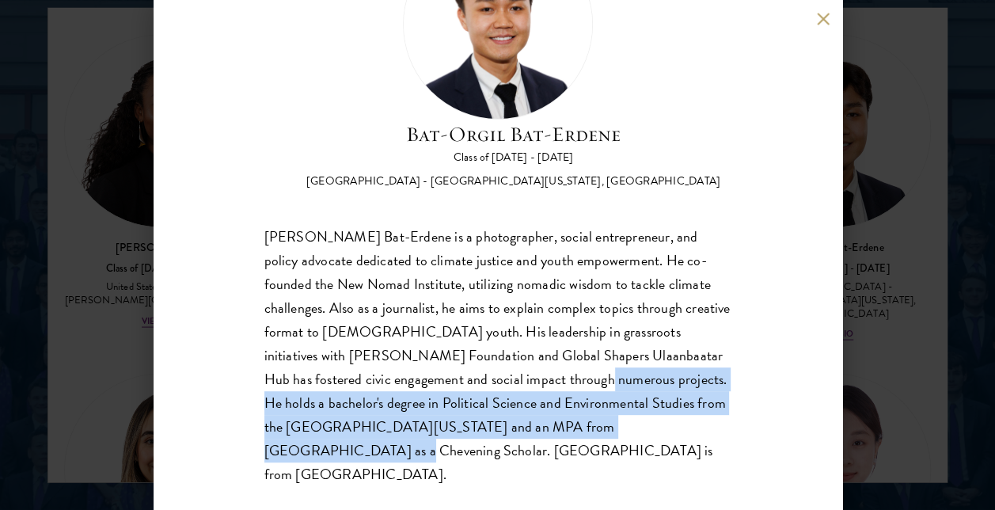
drag, startPoint x: 611, startPoint y: 379, endPoint x: 721, endPoint y: 430, distance: 121.4
click at [721, 430] on div "[PERSON_NAME] Bat-Erdene Class of [DATE] - [DATE] [GEOGRAPHIC_DATA] - [GEOGRAPH…" at bounding box center [498, 255] width 688 height 510
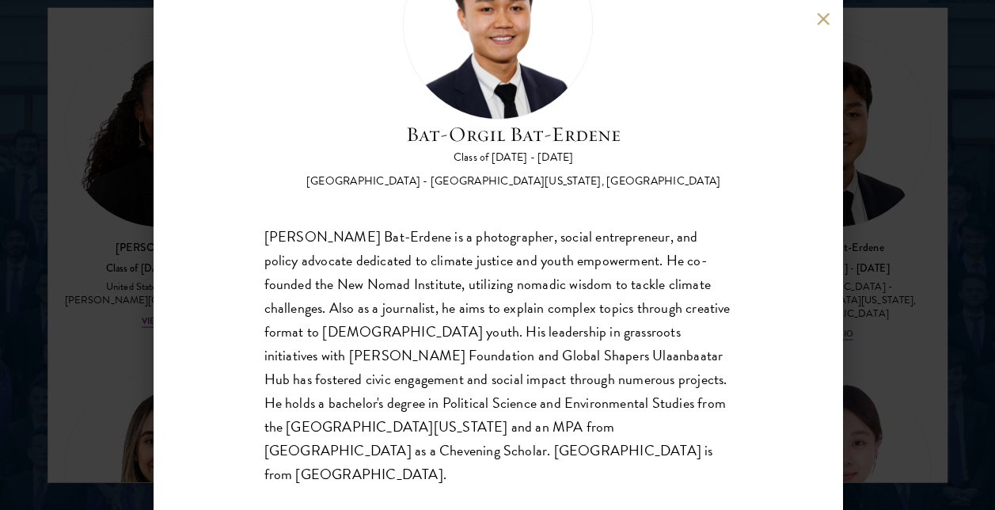
drag, startPoint x: 721, startPoint y: 430, endPoint x: 910, endPoint y: 312, distance: 223.3
click at [910, 312] on div "[PERSON_NAME] Bat-Erdene Class of [DATE] - [DATE] [GEOGRAPHIC_DATA] - [GEOGRAPH…" at bounding box center [497, 255] width 995 height 510
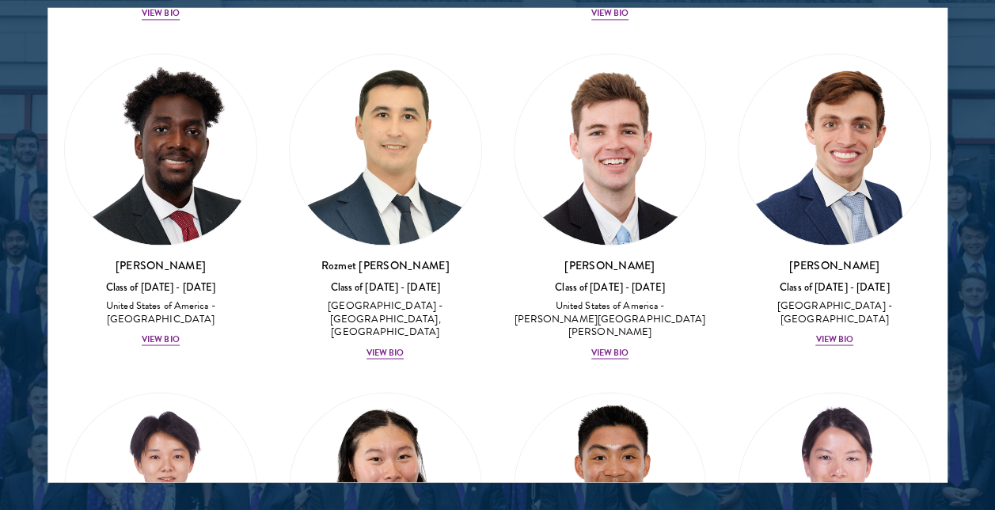
scroll to position [10025, 0]
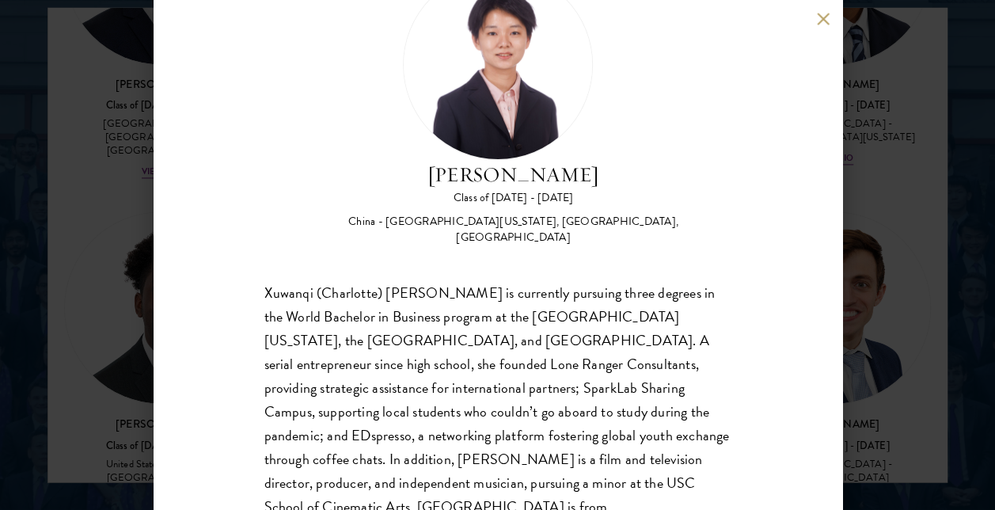
scroll to position [134, 0]
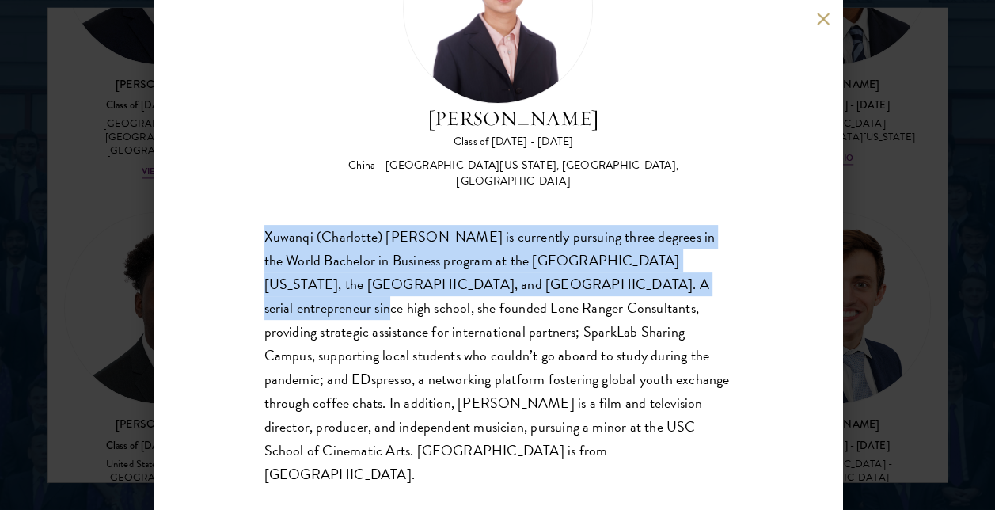
drag, startPoint x: 262, startPoint y: 231, endPoint x: 682, endPoint y: 277, distance: 422.7
click at [682, 277] on div "[PERSON_NAME] Class of [DATE] - [DATE] [GEOGRAPHIC_DATA] - [GEOGRAPHIC_DATA][US…" at bounding box center [498, 255] width 688 height 510
drag, startPoint x: 682, startPoint y: 277, endPoint x: 791, endPoint y: 257, distance: 111.0
click at [791, 257] on div "[PERSON_NAME] Class of [DATE] - [DATE] [GEOGRAPHIC_DATA] - [GEOGRAPHIC_DATA][US…" at bounding box center [498, 255] width 688 height 510
click at [674, 196] on div "[PERSON_NAME] Class of [DATE] - [DATE] [GEOGRAPHIC_DATA] - [GEOGRAPHIC_DATA][US…" at bounding box center [497, 200] width 467 height 573
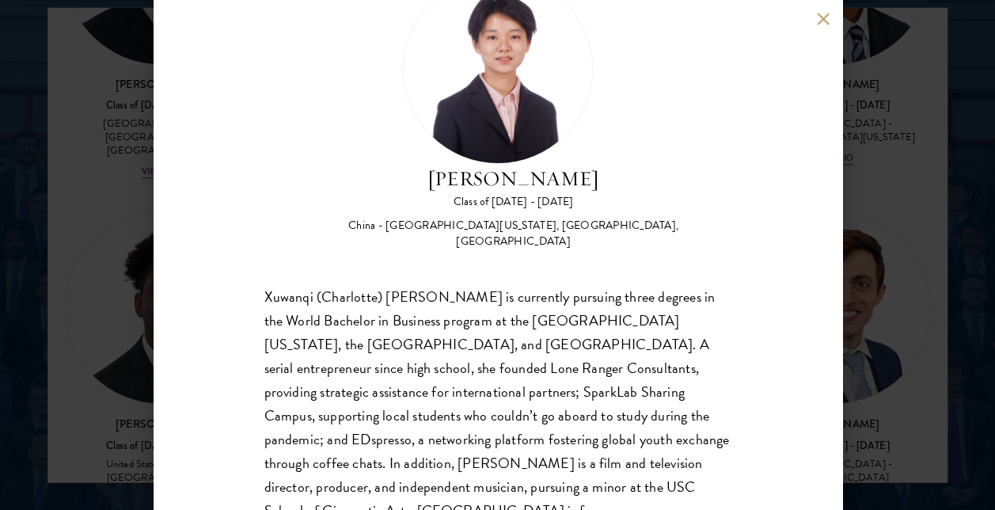
scroll to position [0, 0]
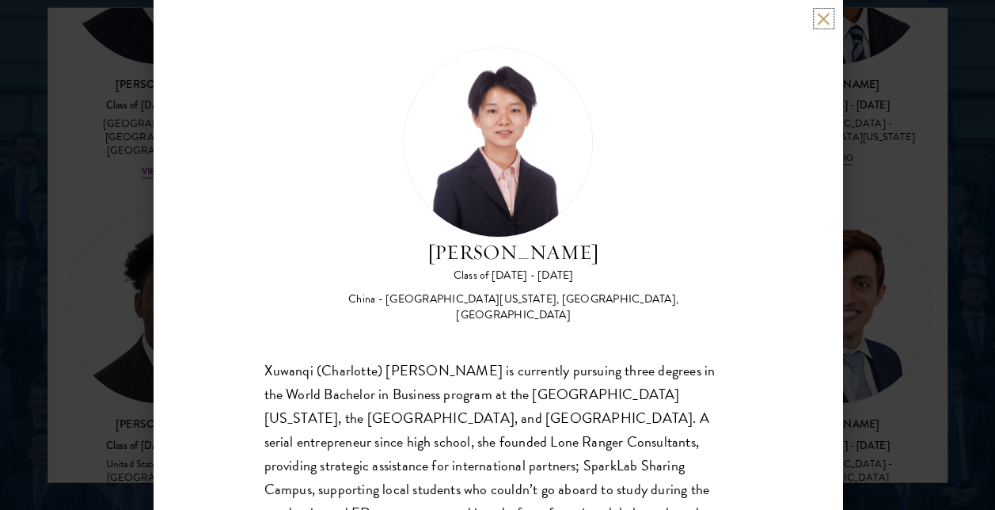
click at [827, 17] on button at bounding box center [823, 18] width 13 height 13
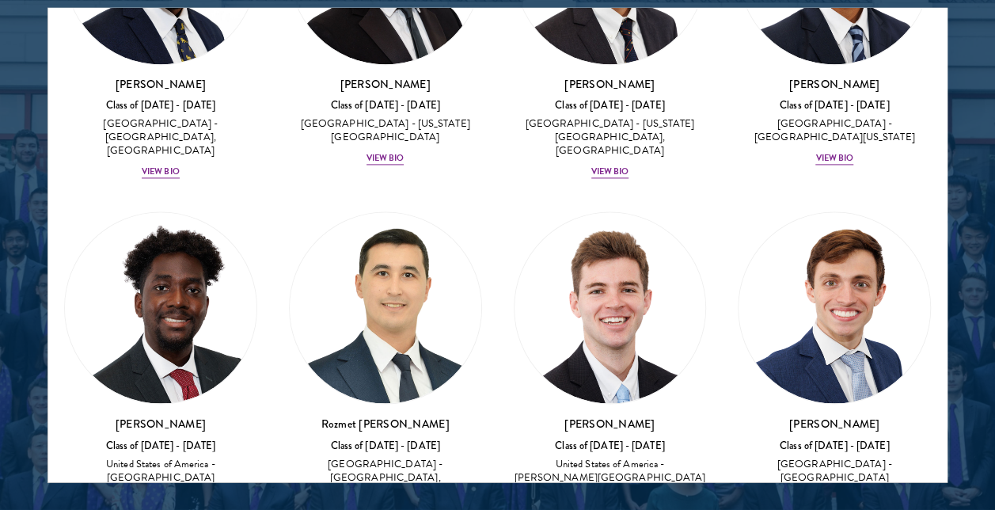
scroll to position [9788, 0]
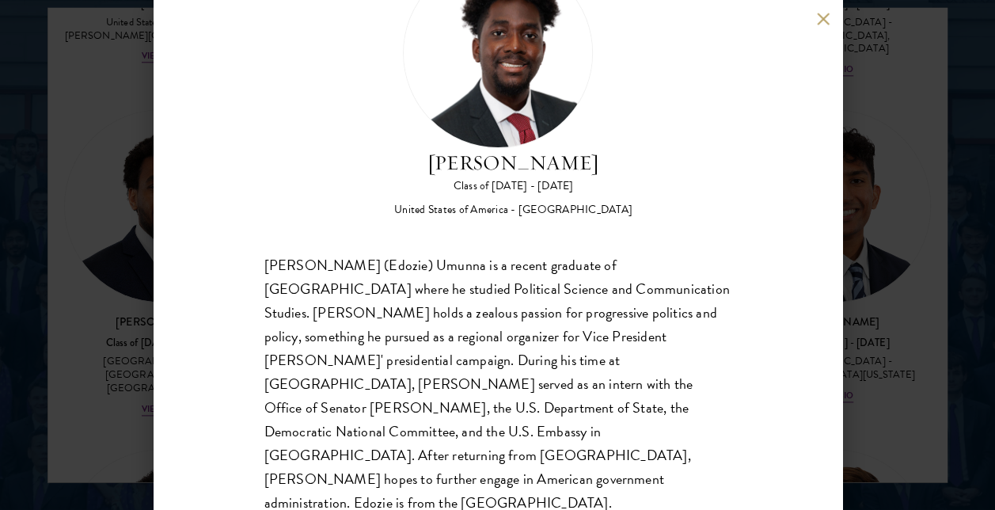
scroll to position [94, 0]
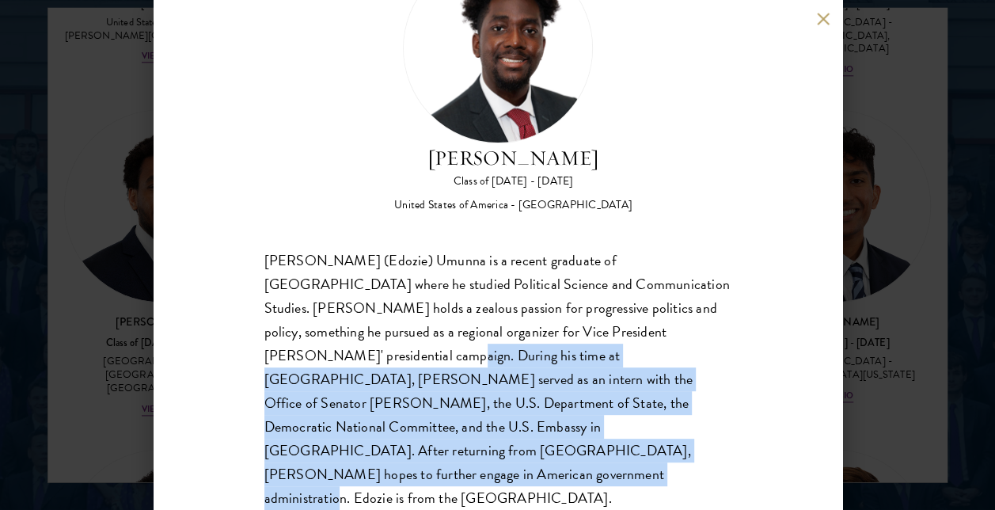
drag, startPoint x: 267, startPoint y: 361, endPoint x: 562, endPoint y: 443, distance: 305.7
click at [562, 443] on div "[PERSON_NAME] (Edozie) Umunna is a recent graduate of [GEOGRAPHIC_DATA] where h…" at bounding box center [497, 379] width 467 height 262
drag, startPoint x: 562, startPoint y: 443, endPoint x: 575, endPoint y: 450, distance: 14.5
click at [575, 450] on div "[PERSON_NAME] (Edozie) Umunna is a recent graduate of [GEOGRAPHIC_DATA] where h…" at bounding box center [497, 379] width 467 height 262
click at [557, 443] on div "[PERSON_NAME] (Edozie) Umunna is a recent graduate of [GEOGRAPHIC_DATA] where h…" at bounding box center [497, 379] width 467 height 262
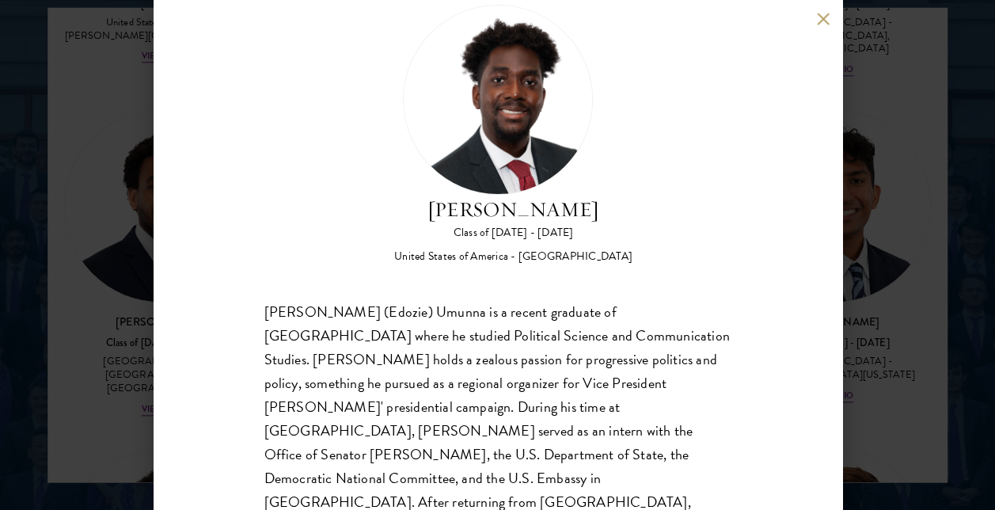
scroll to position [0, 0]
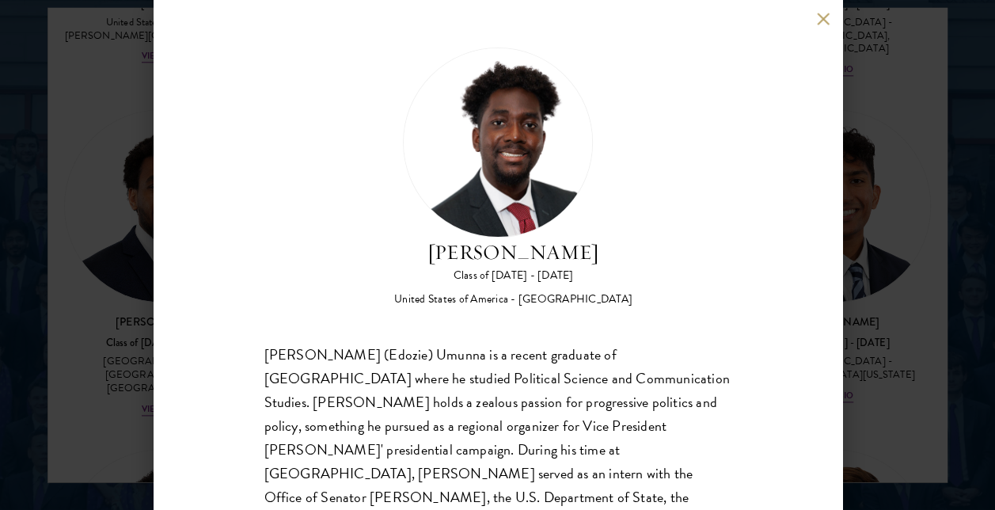
click at [815, 17] on div "[PERSON_NAME] Class of [DATE] - [DATE] [GEOGRAPHIC_DATA] - [GEOGRAPHIC_DATA] [P…" at bounding box center [498, 255] width 688 height 510
click at [822, 17] on button at bounding box center [823, 18] width 13 height 13
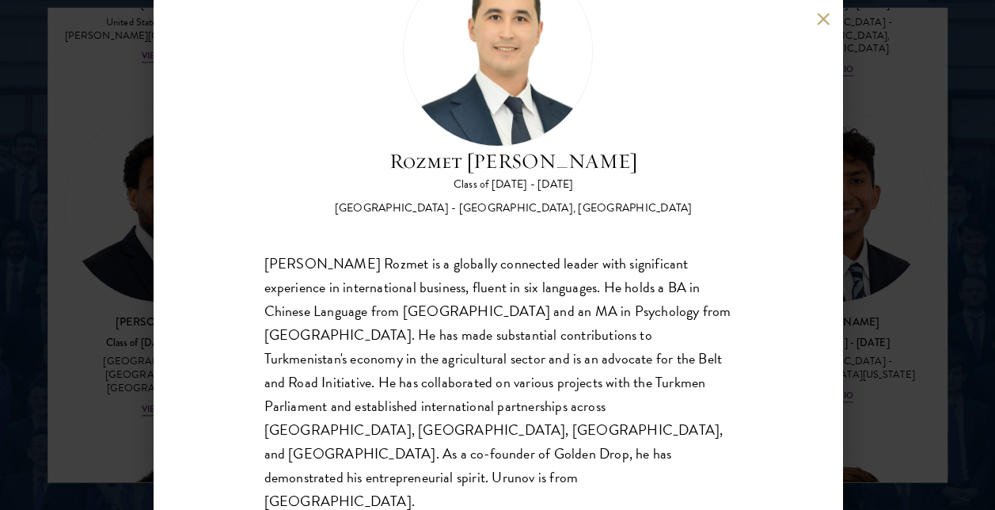
scroll to position [94, 0]
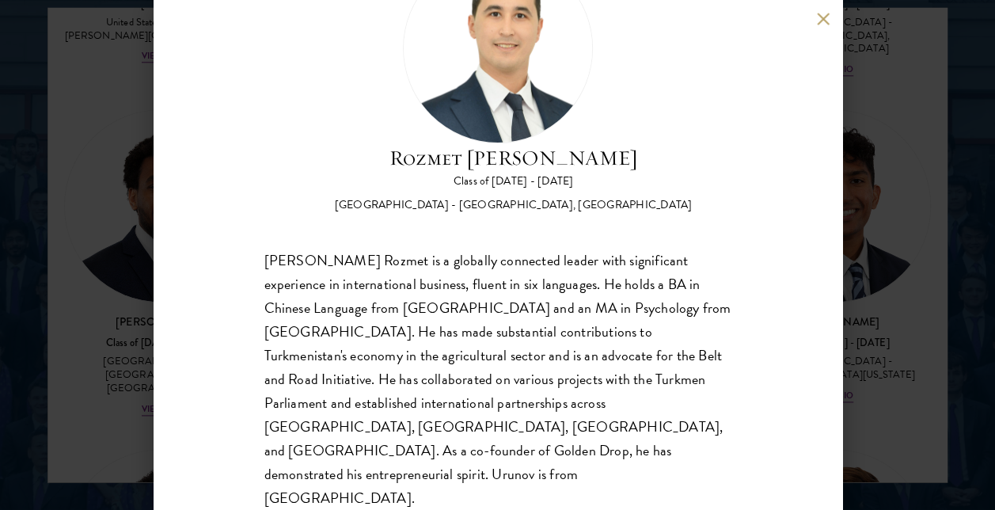
click at [822, 25] on div "Rozmet Urunov Class of [DATE] - [DATE] [GEOGRAPHIC_DATA] - [GEOGRAPHIC_DATA], […" at bounding box center [498, 255] width 688 height 510
drag, startPoint x: 65, startPoint y: 221, endPoint x: 193, endPoint y: 232, distance: 128.7
click at [68, 220] on div "Rozmet Urunov Class of [DATE] - [DATE] [GEOGRAPHIC_DATA] - [GEOGRAPHIC_DATA], […" at bounding box center [497, 255] width 995 height 510
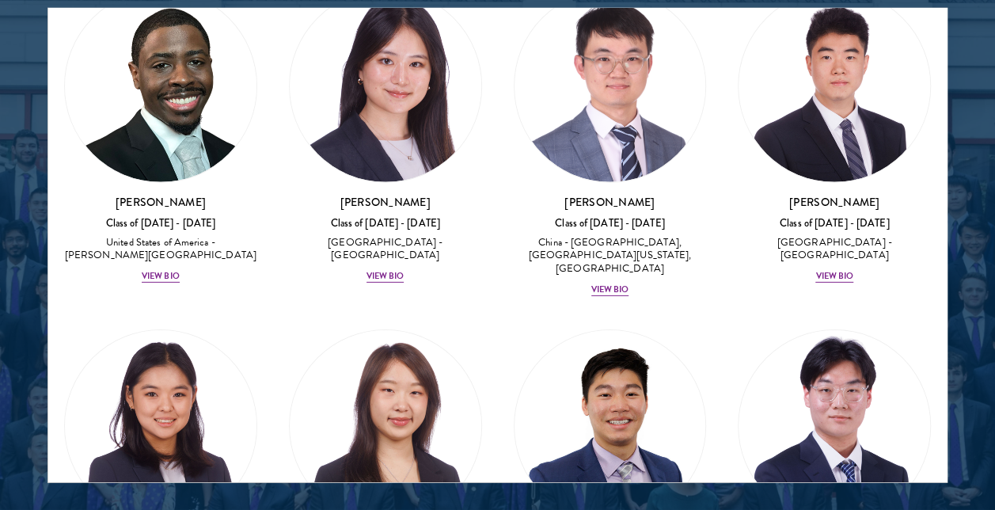
scroll to position [11291, 0]
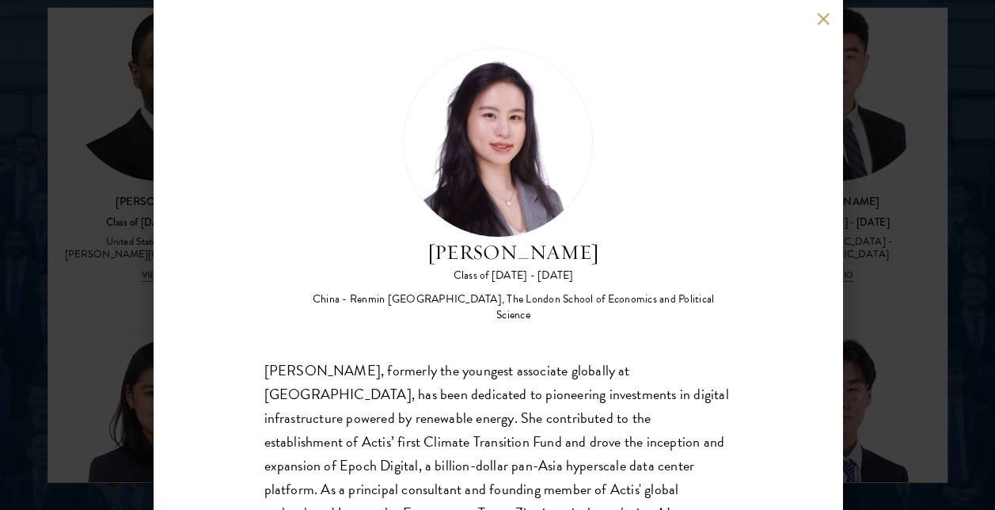
click at [149, 347] on div "[PERSON_NAME] Class of [DATE] - [DATE] [GEOGRAPHIC_DATA] - Renmin [GEOGRAPHIC_D…" at bounding box center [497, 255] width 995 height 510
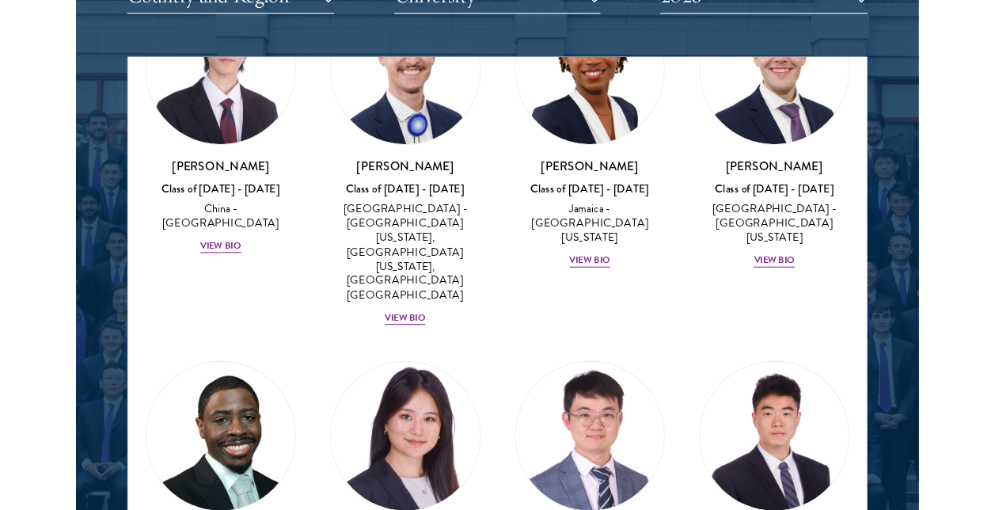
scroll to position [11181, 0]
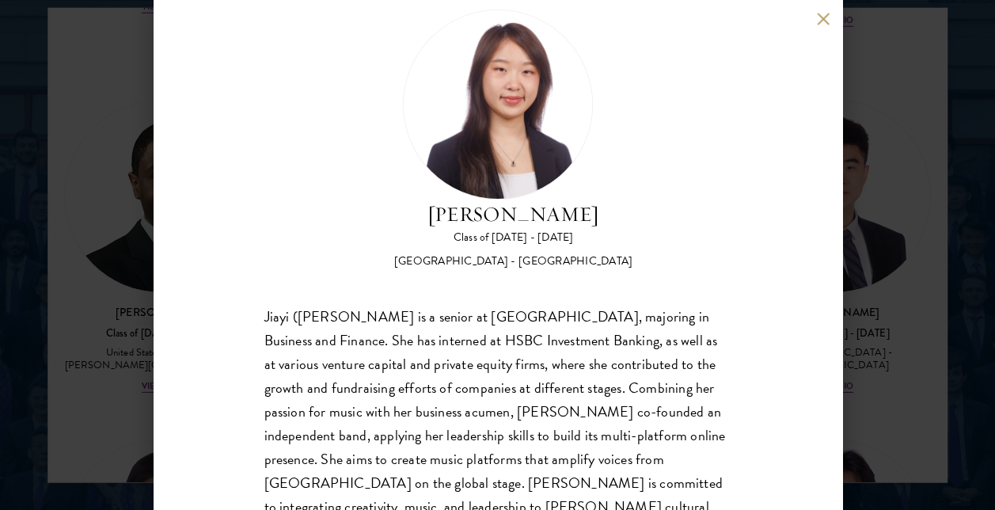
scroll to position [118, 0]
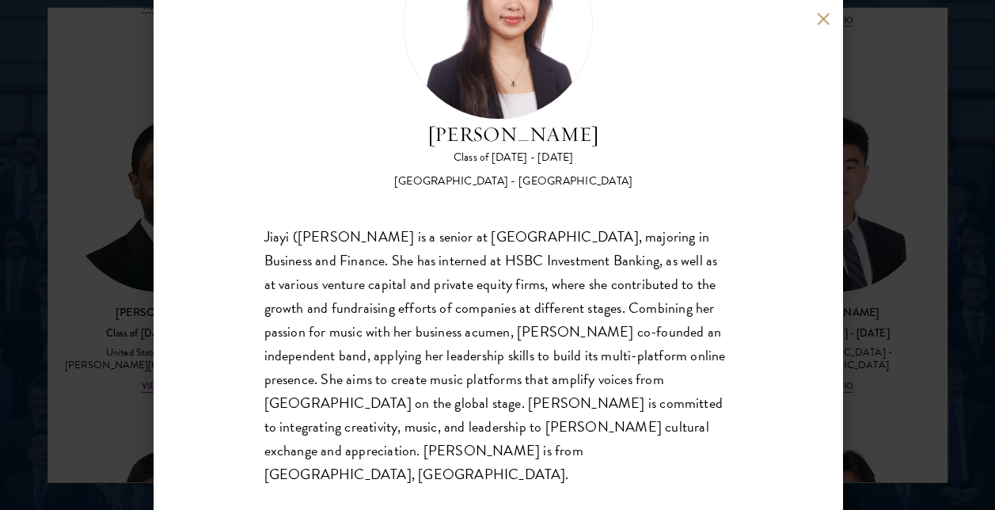
click at [939, 256] on div "[PERSON_NAME] Class of [DATE] - [DATE] [GEOGRAPHIC_DATA] - [GEOGRAPHIC_DATA] [P…" at bounding box center [497, 255] width 995 height 510
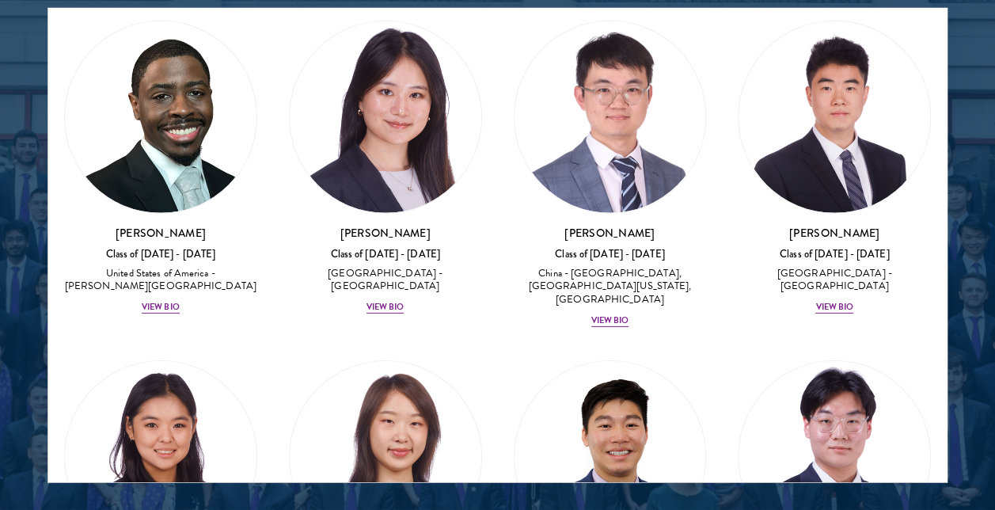
scroll to position [11022, 0]
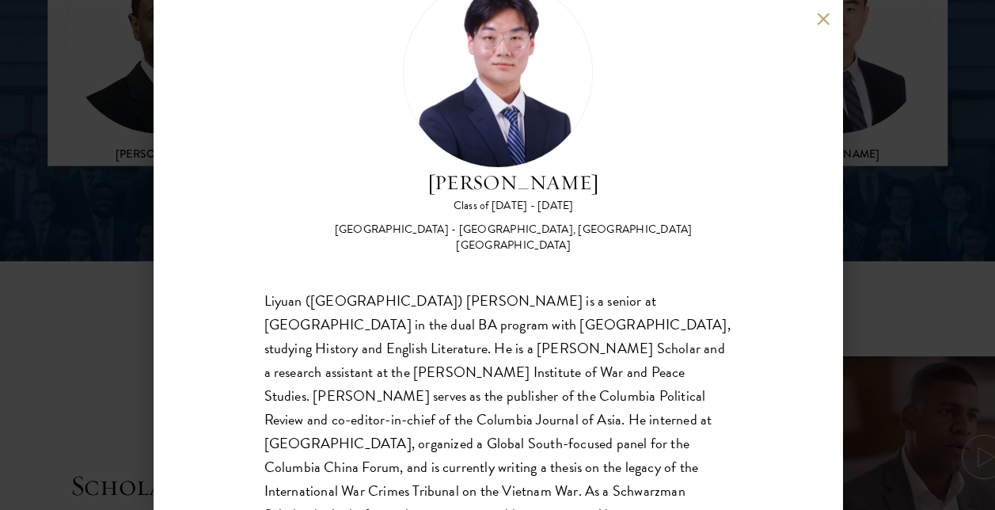
scroll to position [94, 0]
